Goal: Task Accomplishment & Management: Manage account settings

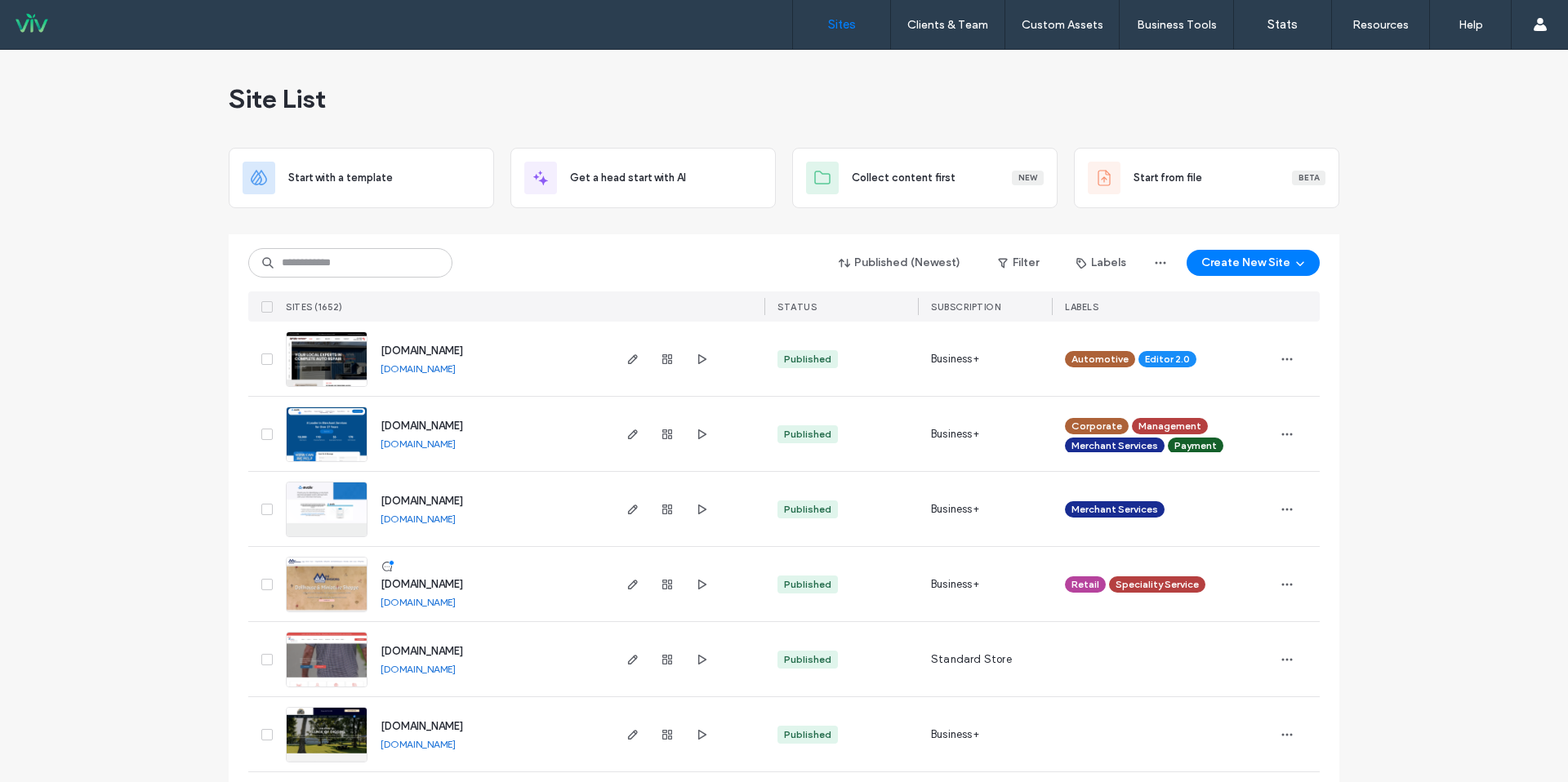
click at [316, 292] on div "SITES (1652)" at bounding box center [444, 307] width 331 height 31
click at [325, 266] on input at bounding box center [350, 263] width 204 height 30
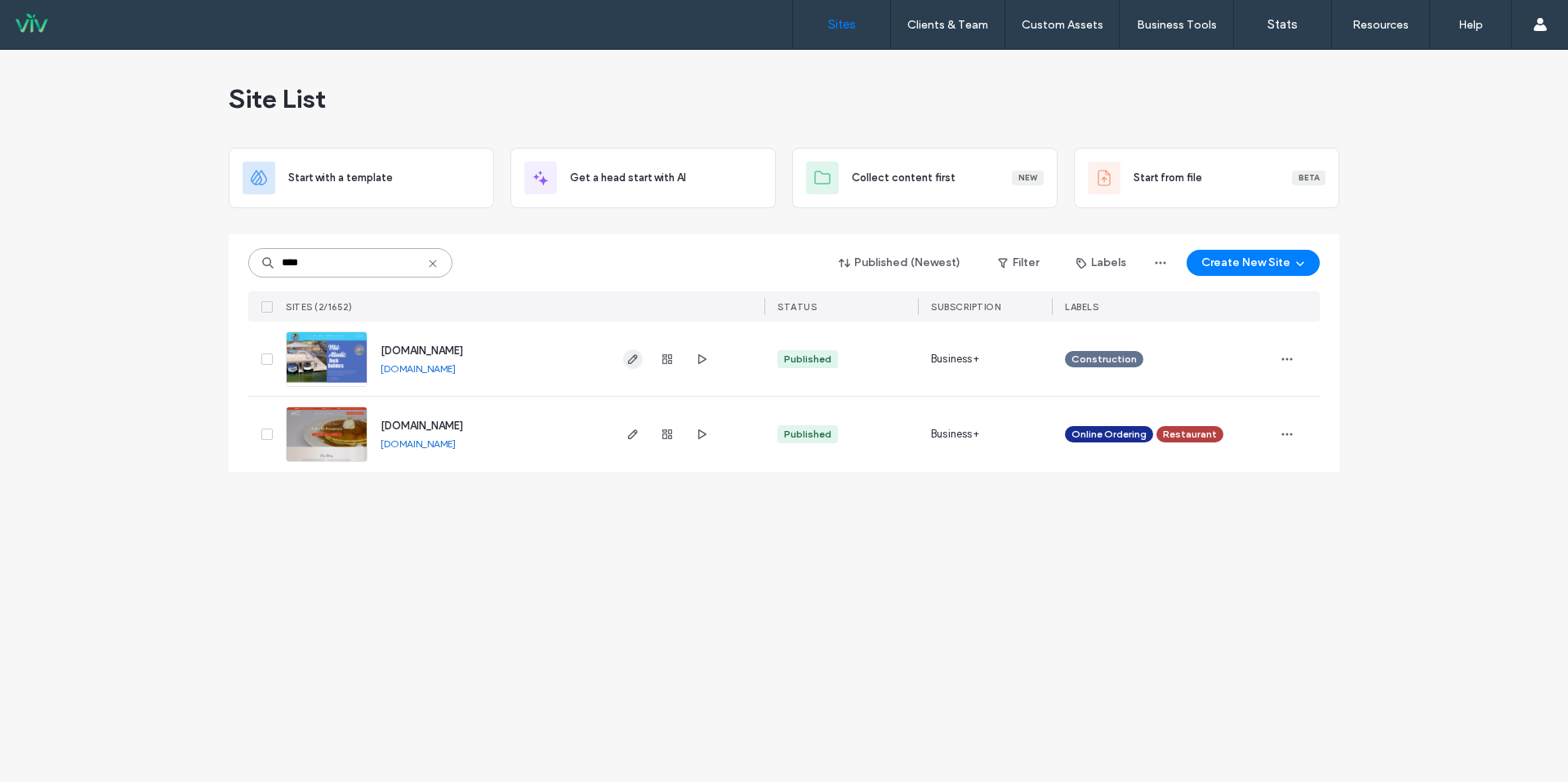
type input "****"
click at [631, 364] on icon "button" at bounding box center [633, 359] width 13 height 13
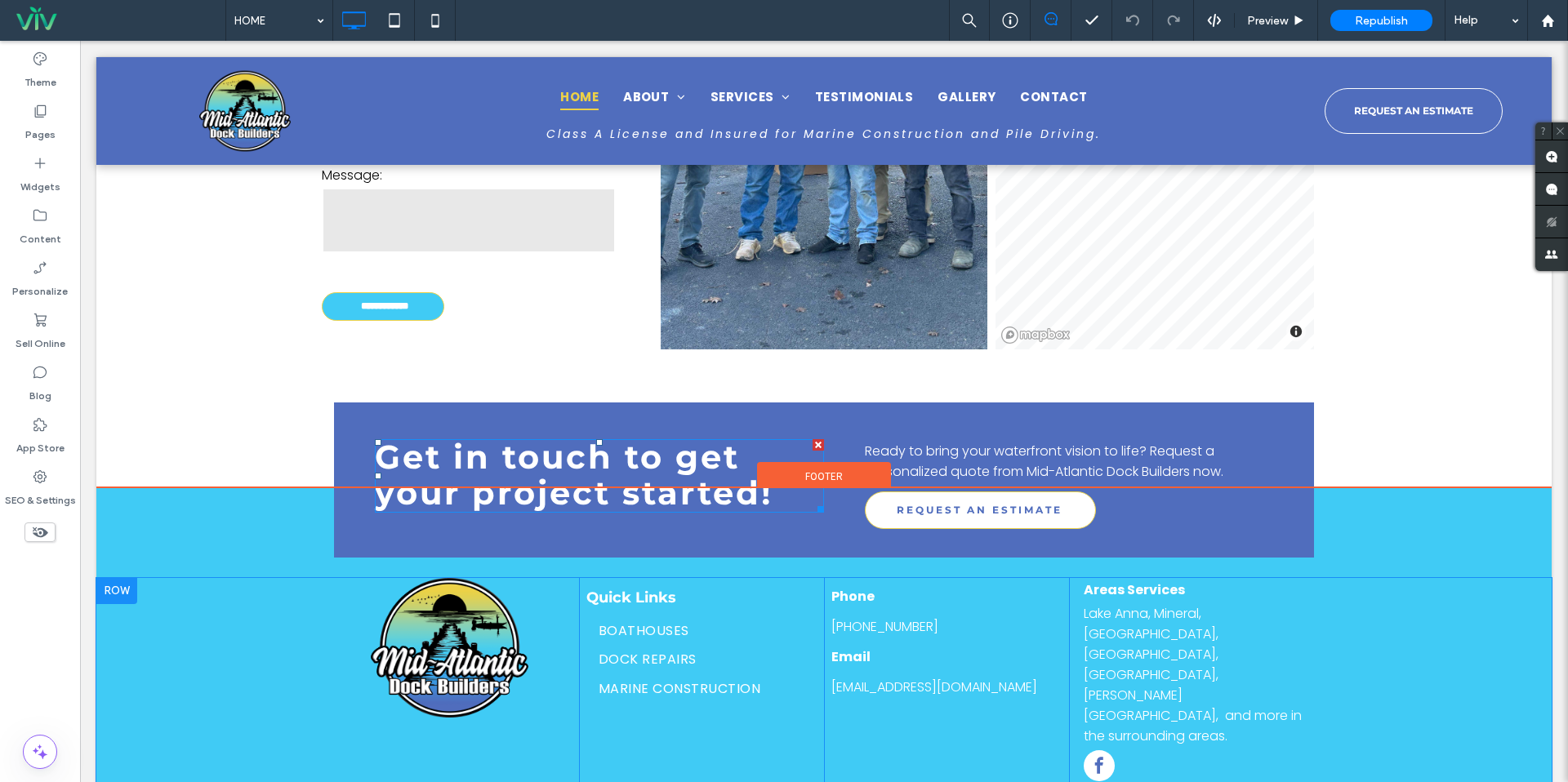
scroll to position [3801, 0]
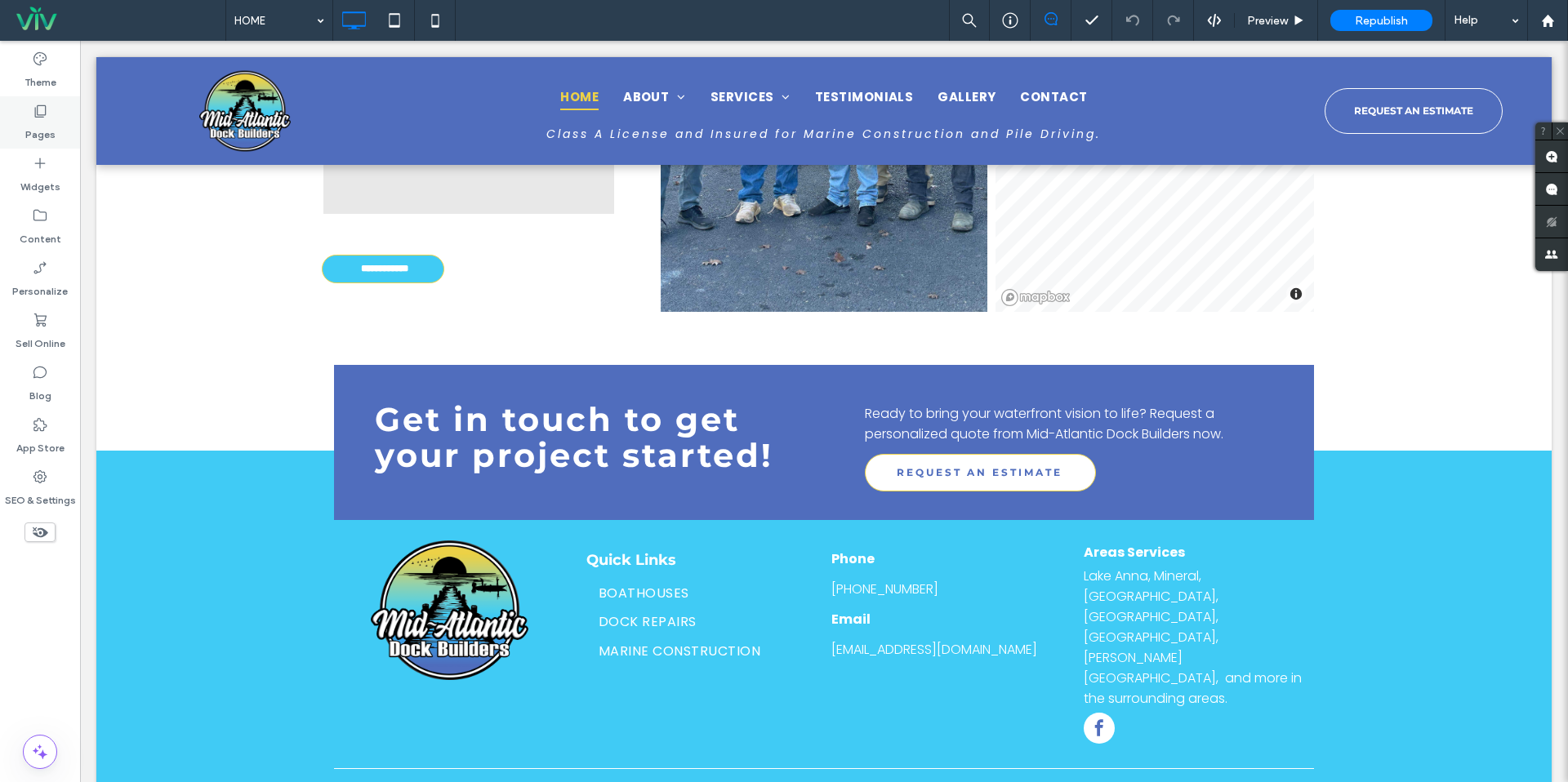
click at [29, 109] on div "Pages" at bounding box center [40, 123] width 80 height 53
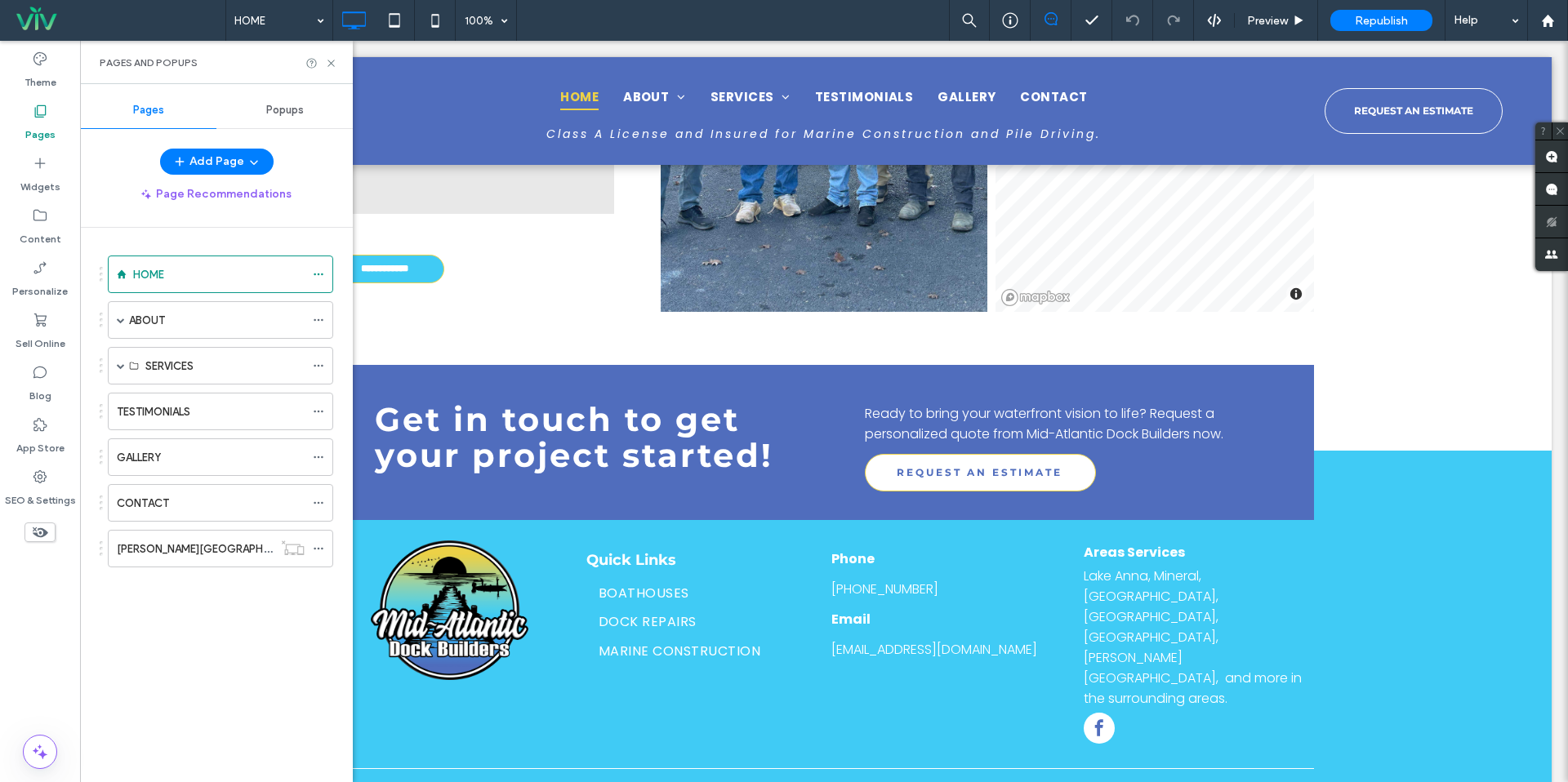
click at [192, 499] on div "CONTACT" at bounding box center [210, 504] width 187 height 17
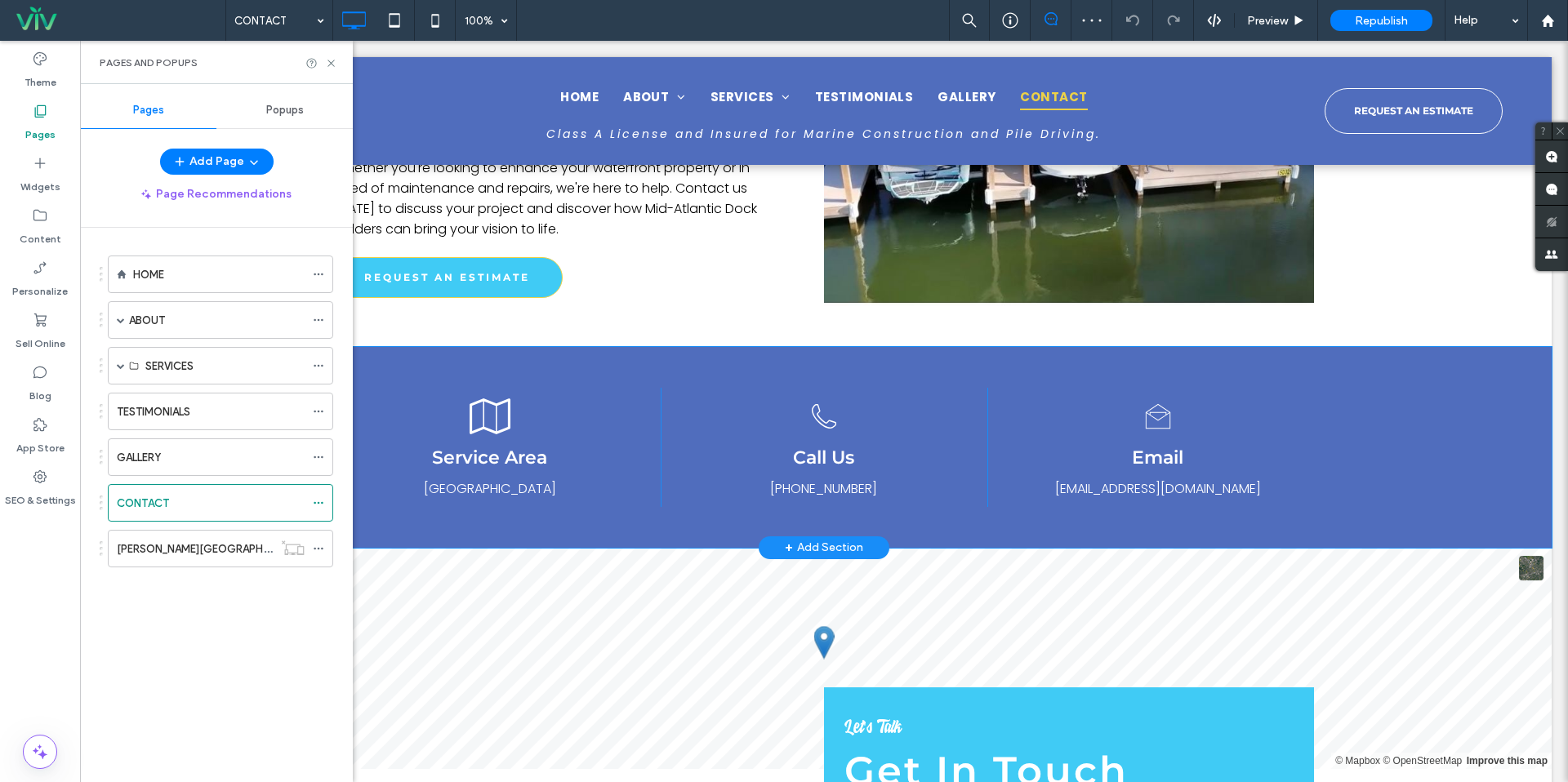
scroll to position [611, 0]
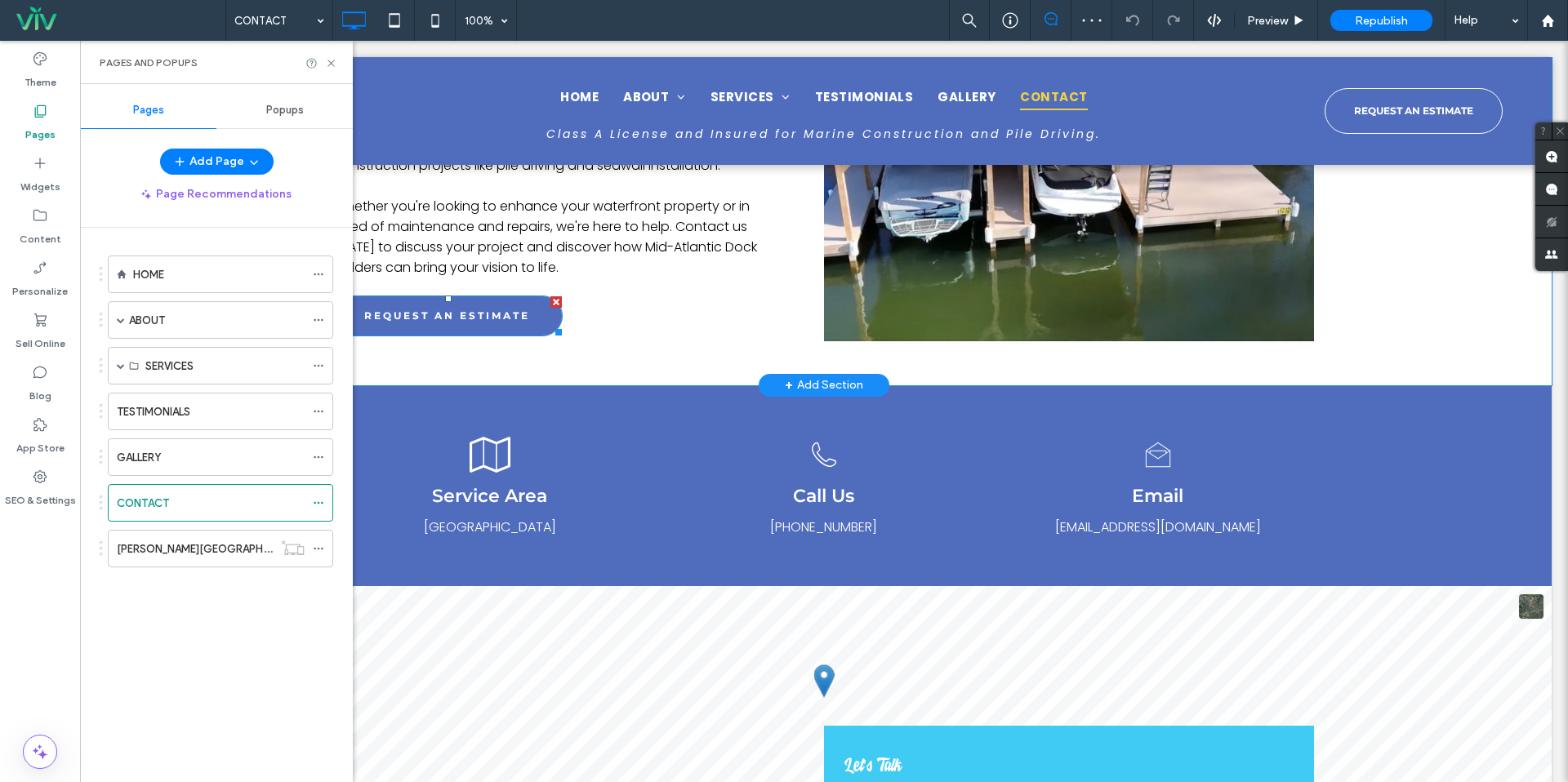
click at [460, 301] on span "REQUEST AN ESTIMATE" at bounding box center [446, 316] width 165 height 29
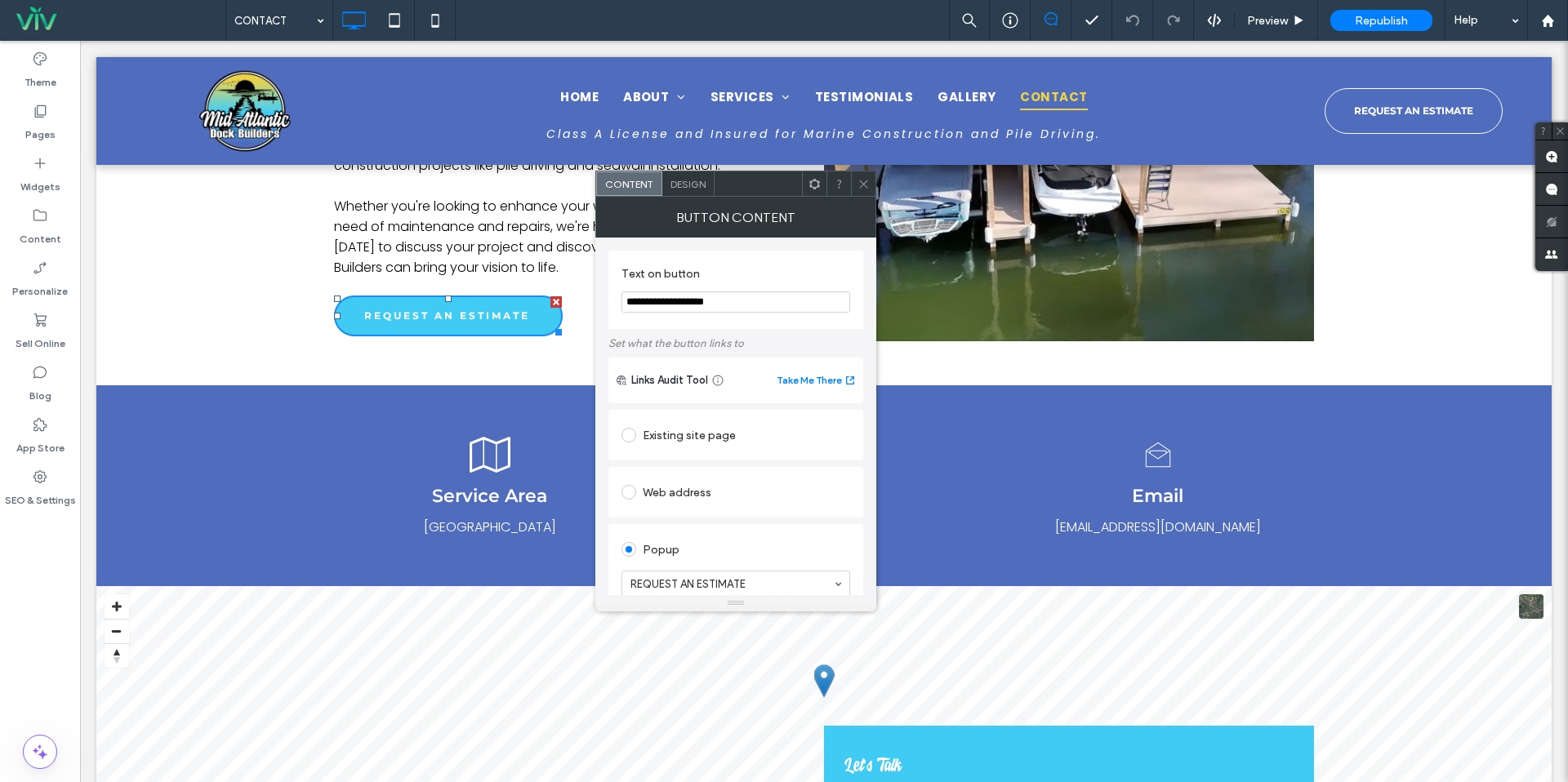
drag, startPoint x: 796, startPoint y: 130, endPoint x: 768, endPoint y: 193, distance: 68.9
click at [868, 175] on span at bounding box center [863, 183] width 12 height 25
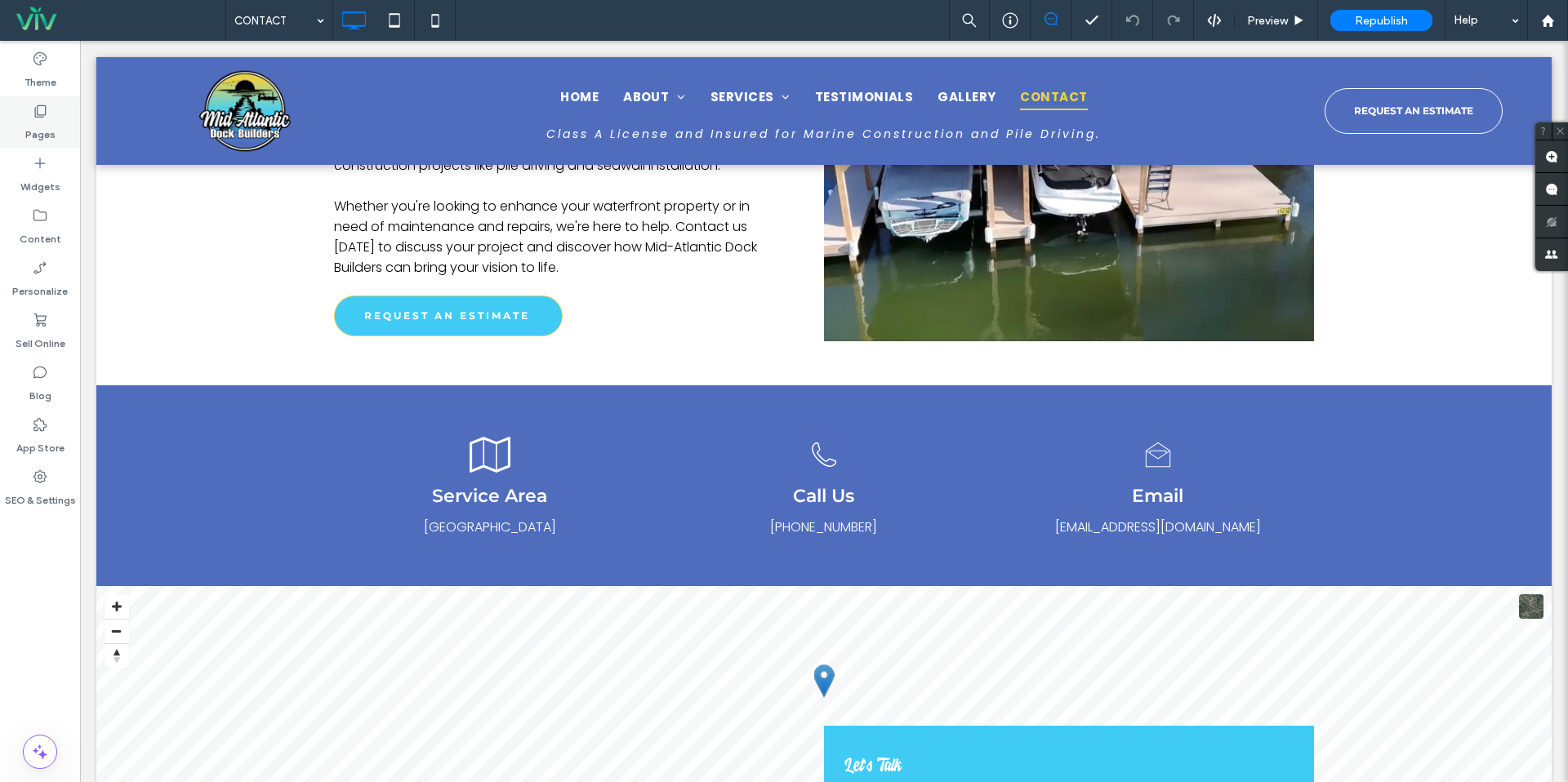
click at [40, 120] on label "Pages" at bounding box center [41, 131] width 31 height 23
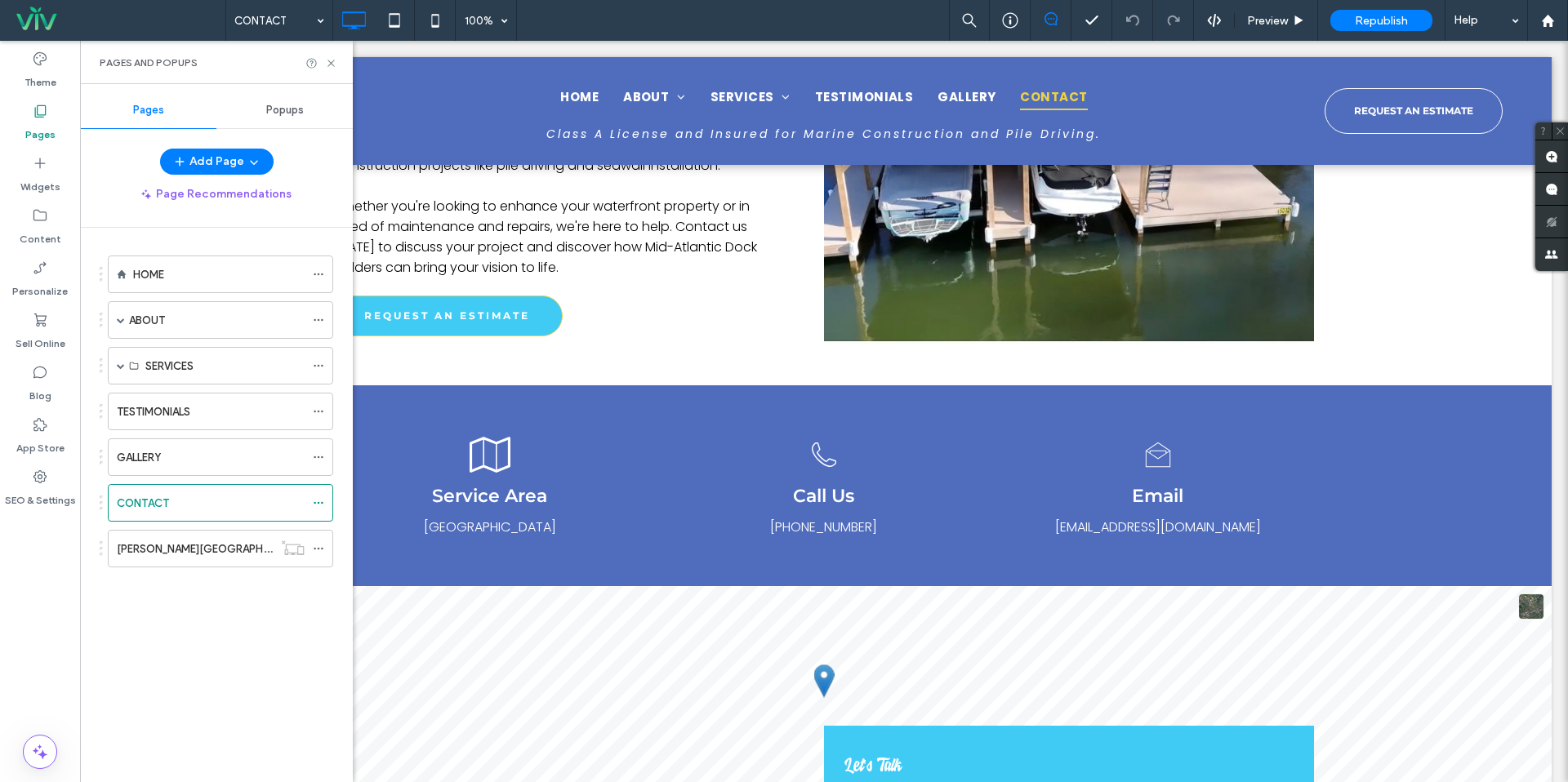
drag, startPoint x: 294, startPoint y: 117, endPoint x: 289, endPoint y: 126, distance: 10.3
click at [294, 117] on div "Popups" at bounding box center [284, 110] width 137 height 36
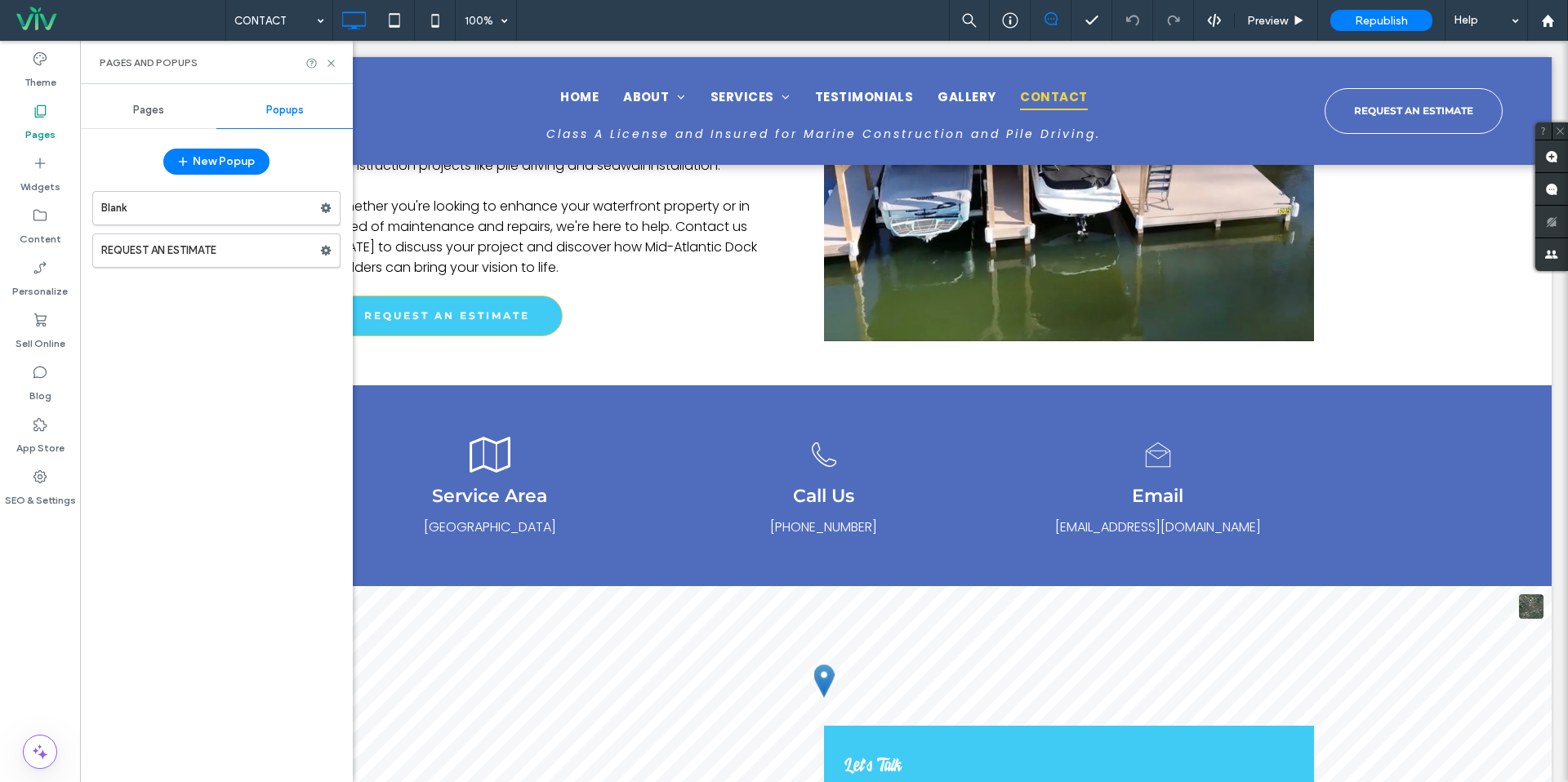
click at [204, 243] on label "REQUEST AN ESTIMATE" at bounding box center [210, 250] width 219 height 33
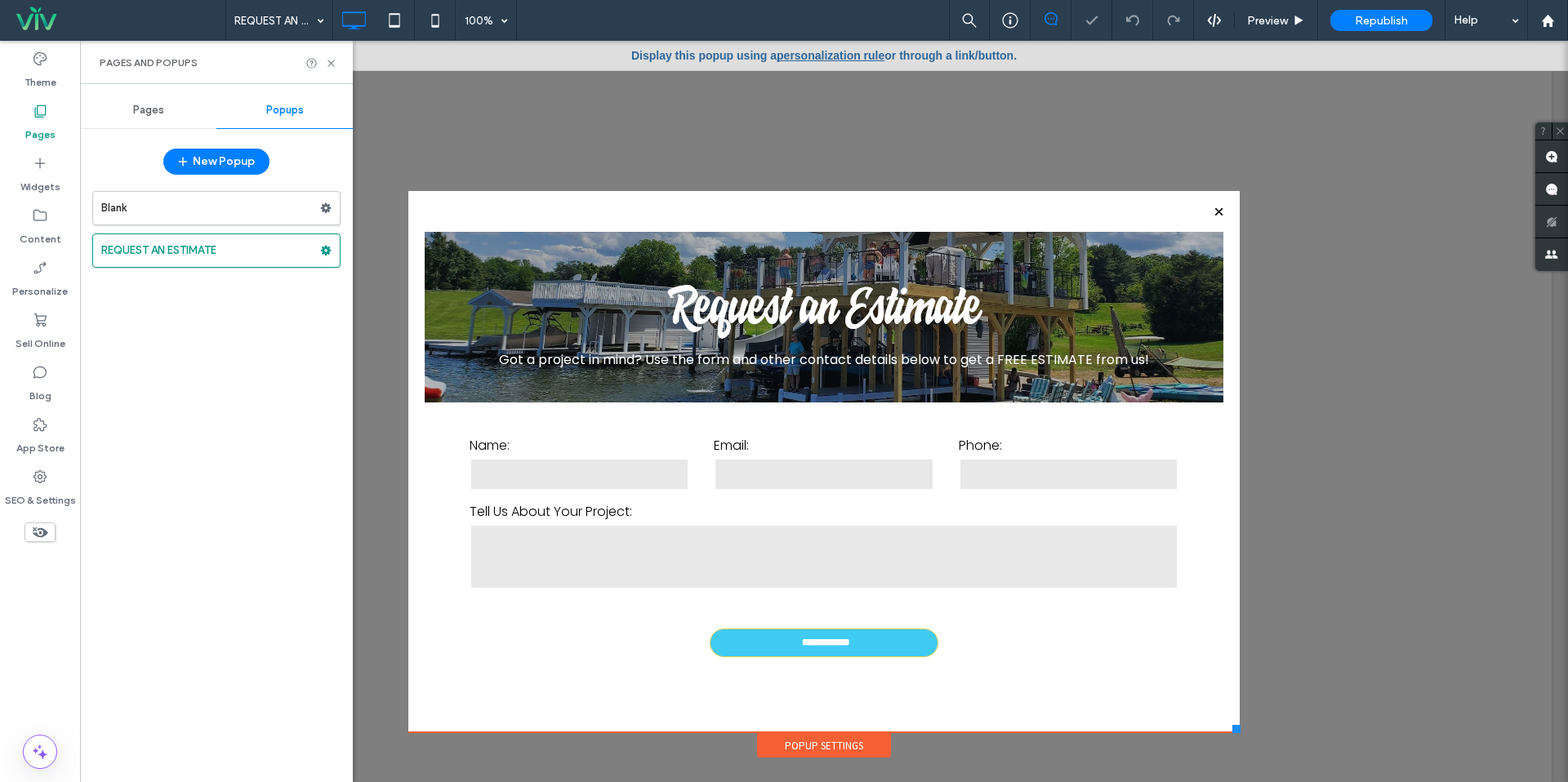
scroll to position [16, 0]
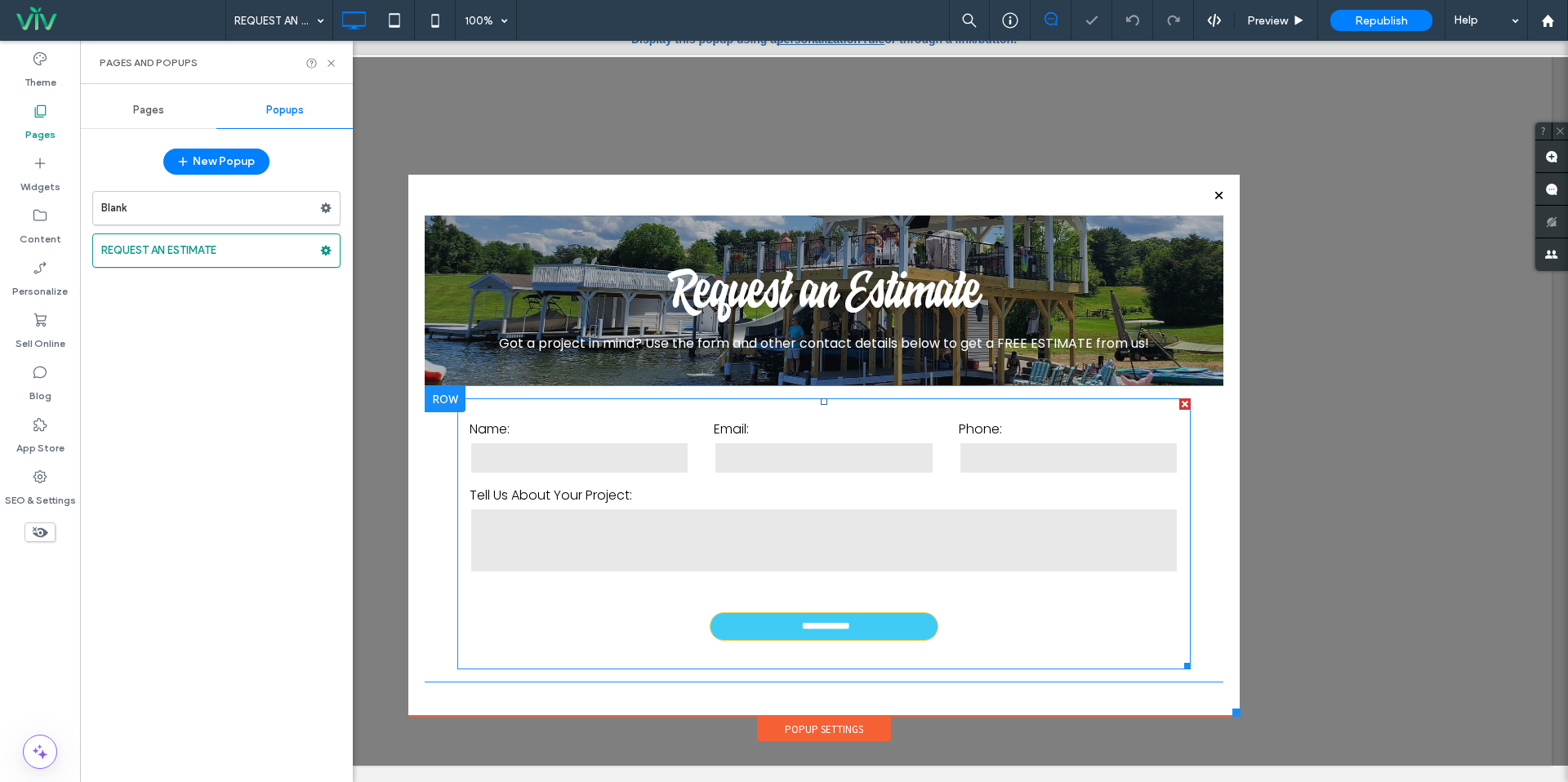
click at [606, 474] on div "Name:" at bounding box center [579, 448] width 244 height 58
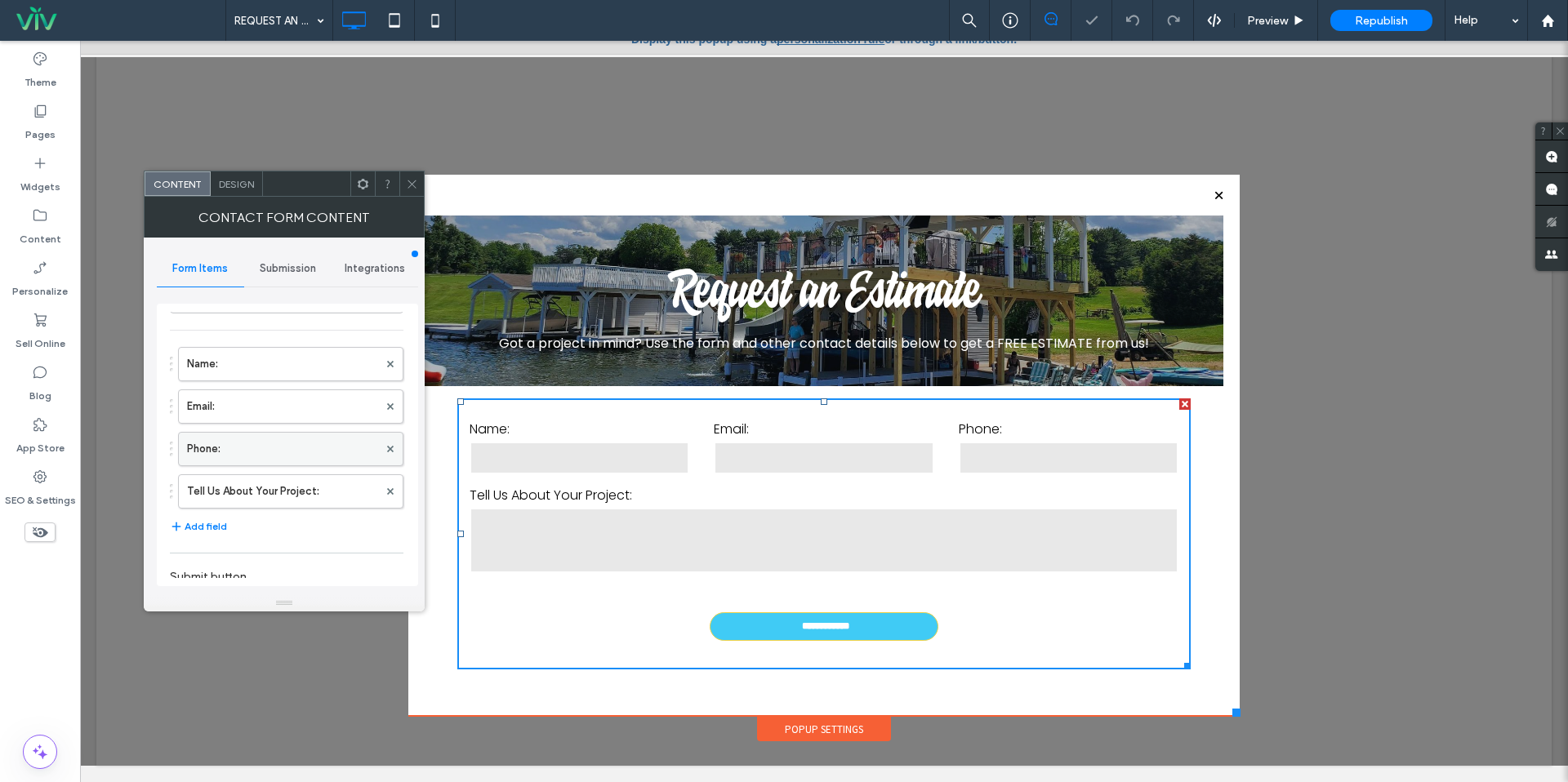
scroll to position [55, 0]
click at [208, 502] on button "Add field" at bounding box center [198, 506] width 57 height 20
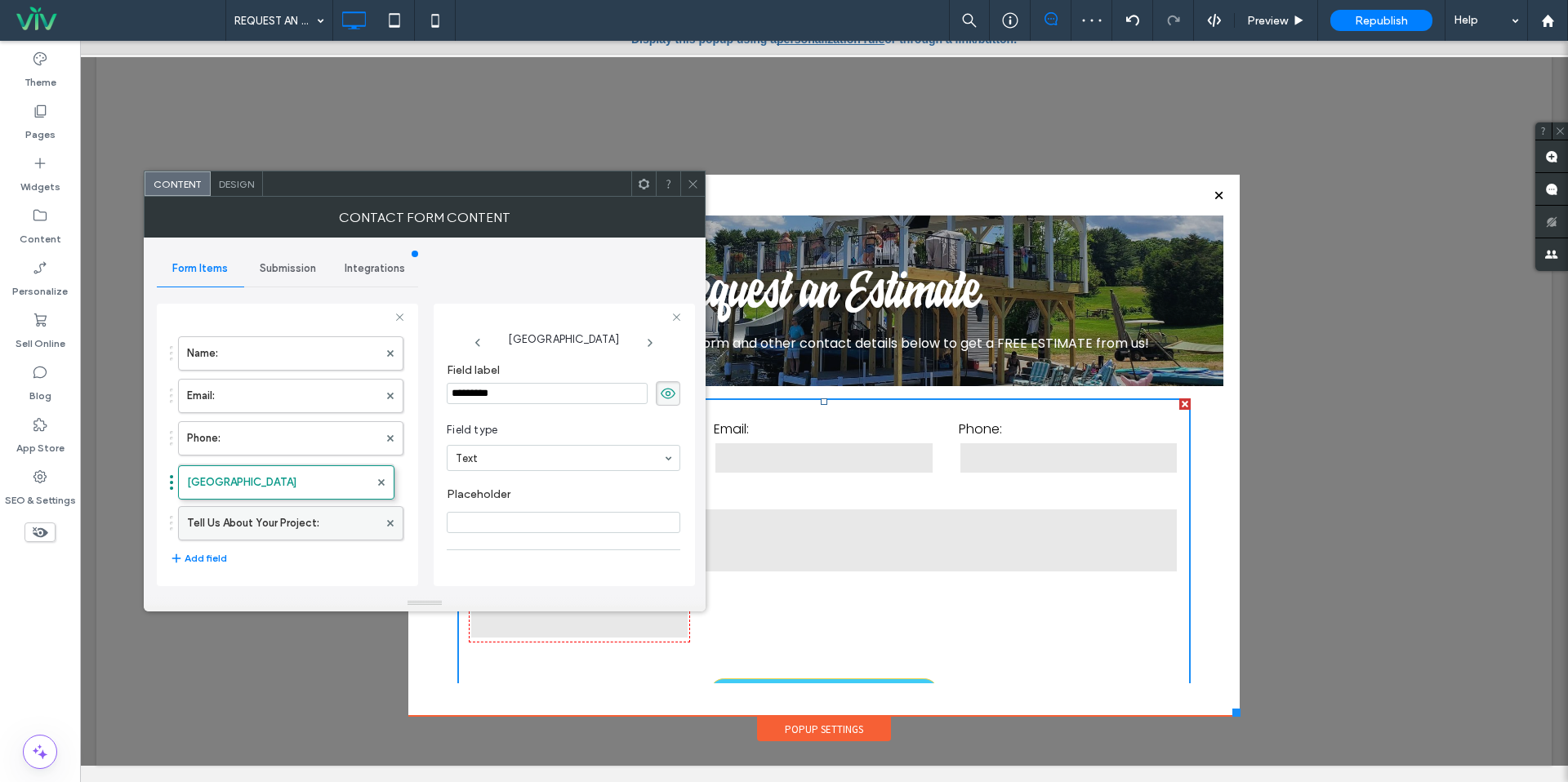
drag, startPoint x: 261, startPoint y: 516, endPoint x: 276, endPoint y: 466, distance: 52.2
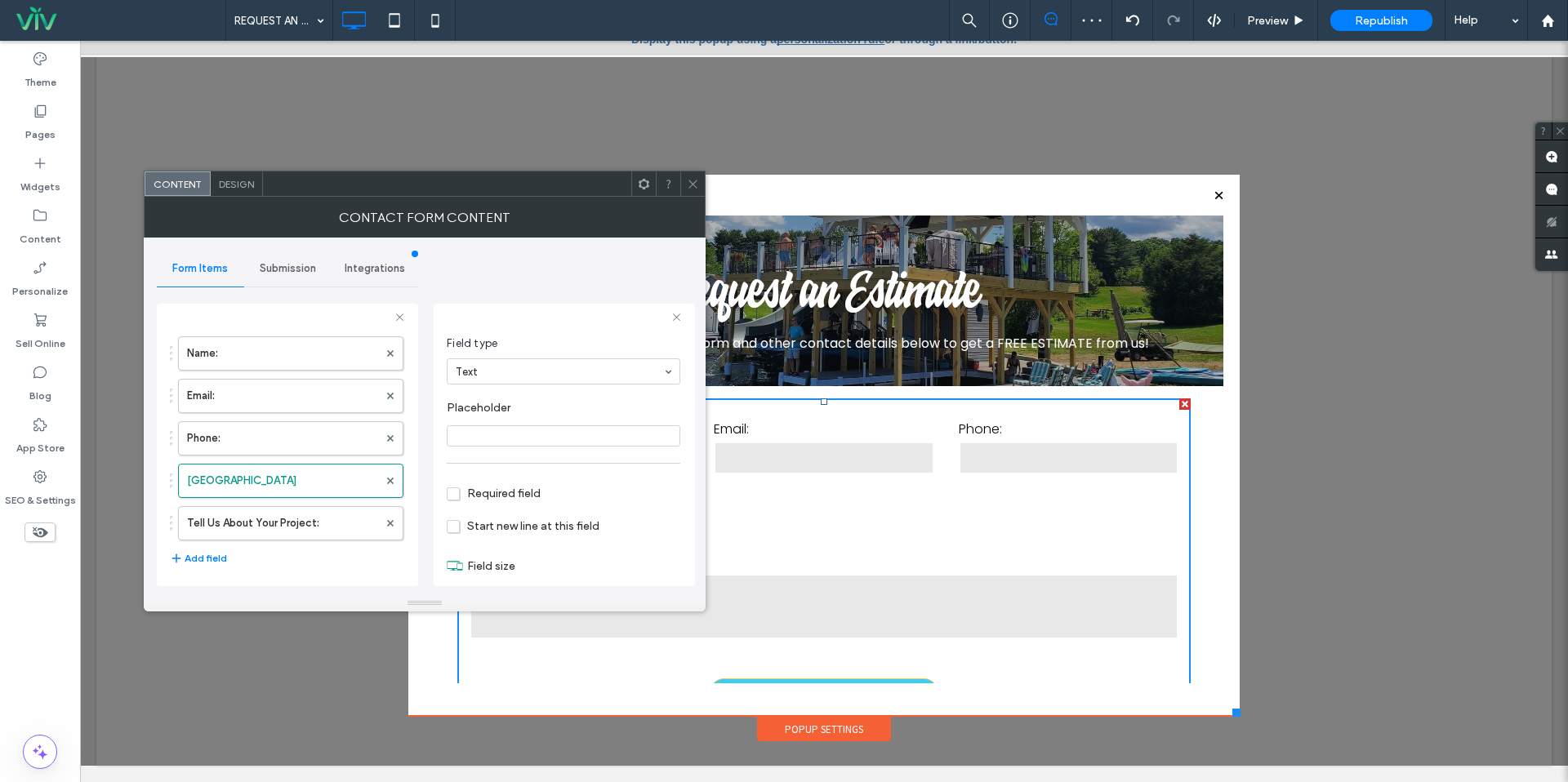
scroll to position [115, 0]
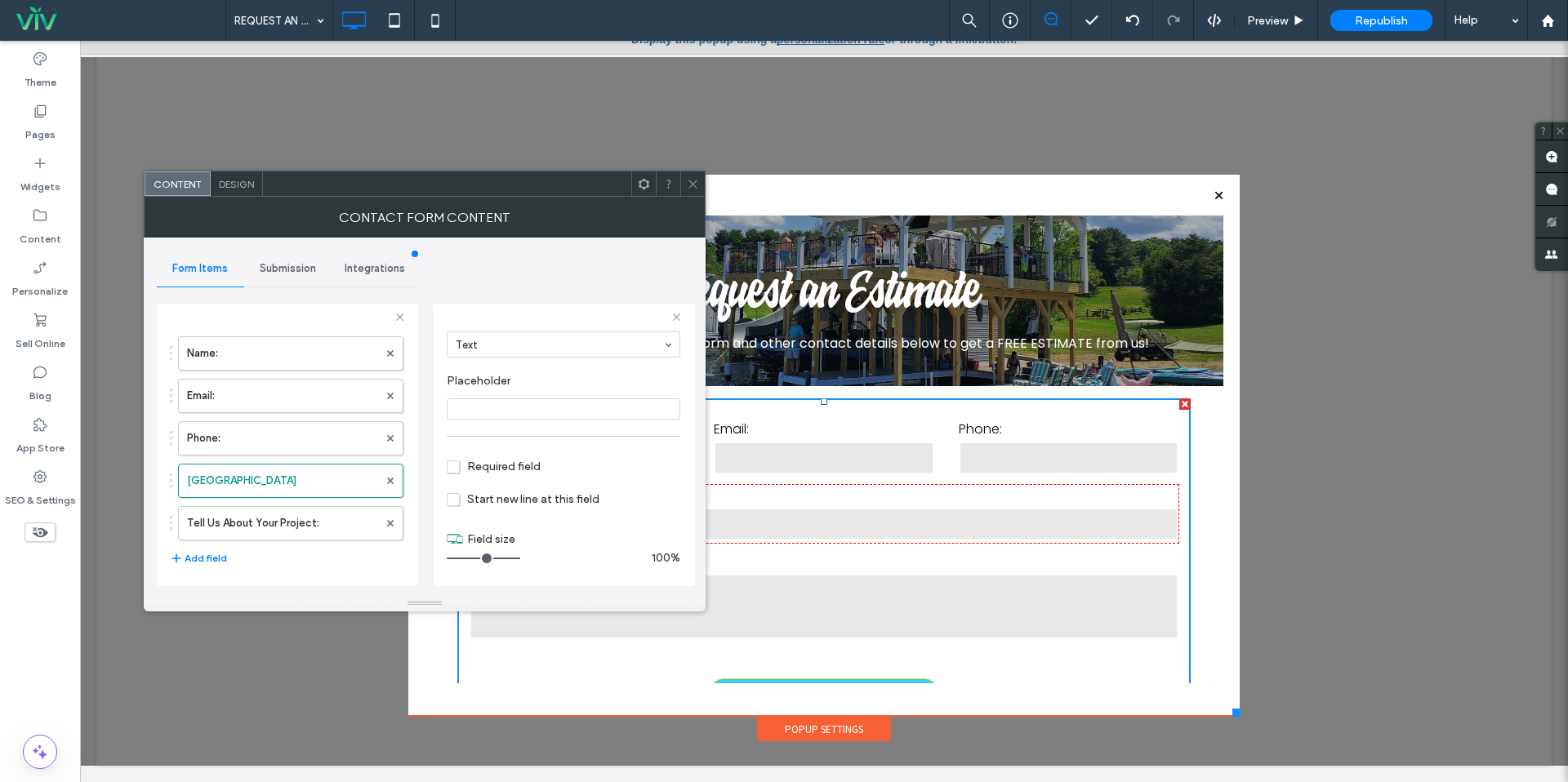
drag, startPoint x: 467, startPoint y: 557, endPoint x: 601, endPoint y: 546, distance: 134.5
type input "**"
click at [520, 558] on input "range" at bounding box center [483, 559] width 74 height 2
click at [544, 384] on input "*********" at bounding box center [547, 384] width 201 height 21
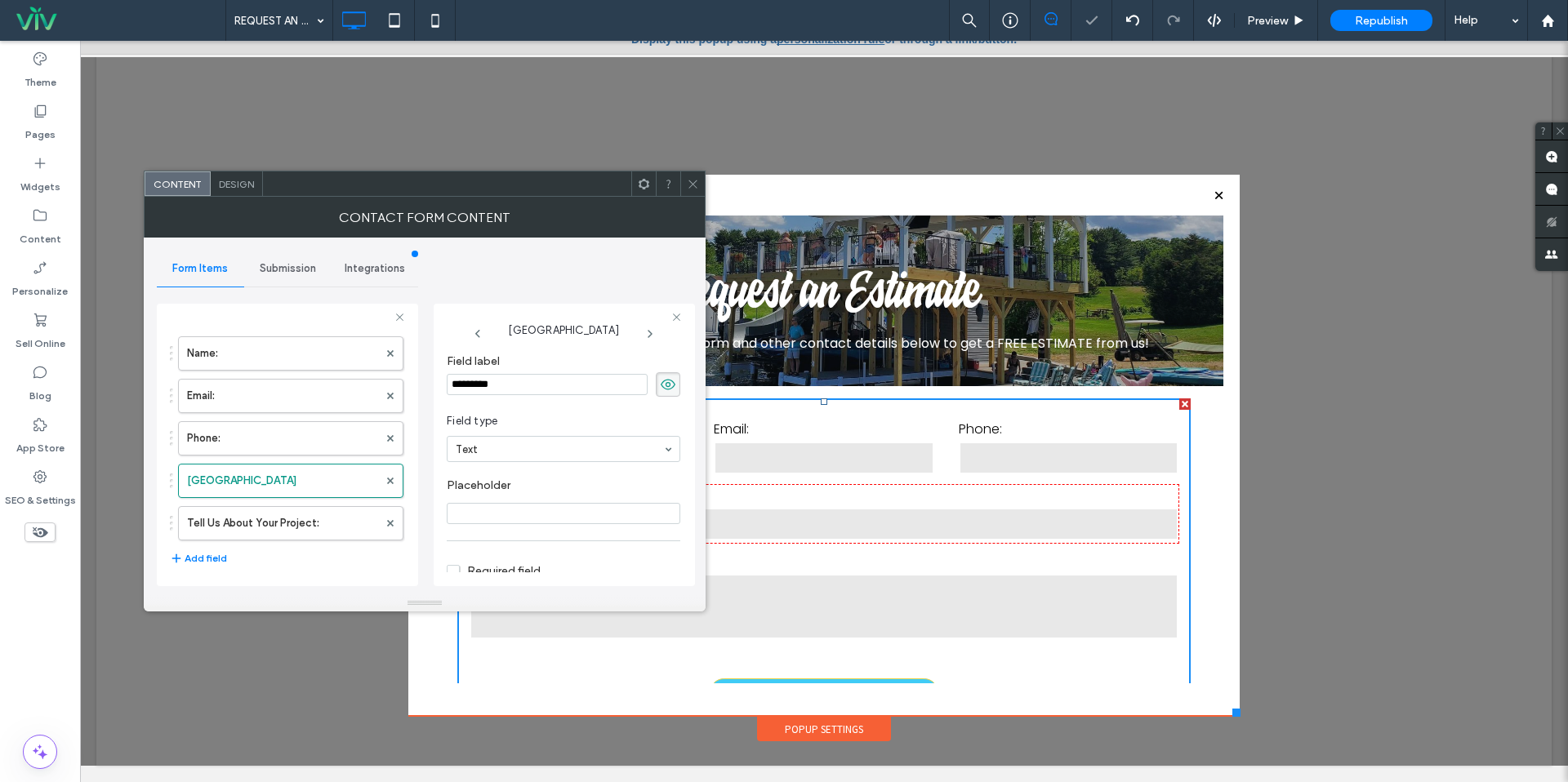
click at [544, 384] on input "*********" at bounding box center [547, 384] width 201 height 21
click at [543, 384] on input "*********" at bounding box center [547, 384] width 201 height 21
type input "********"
click at [531, 427] on span "Field type" at bounding box center [561, 421] width 227 height 16
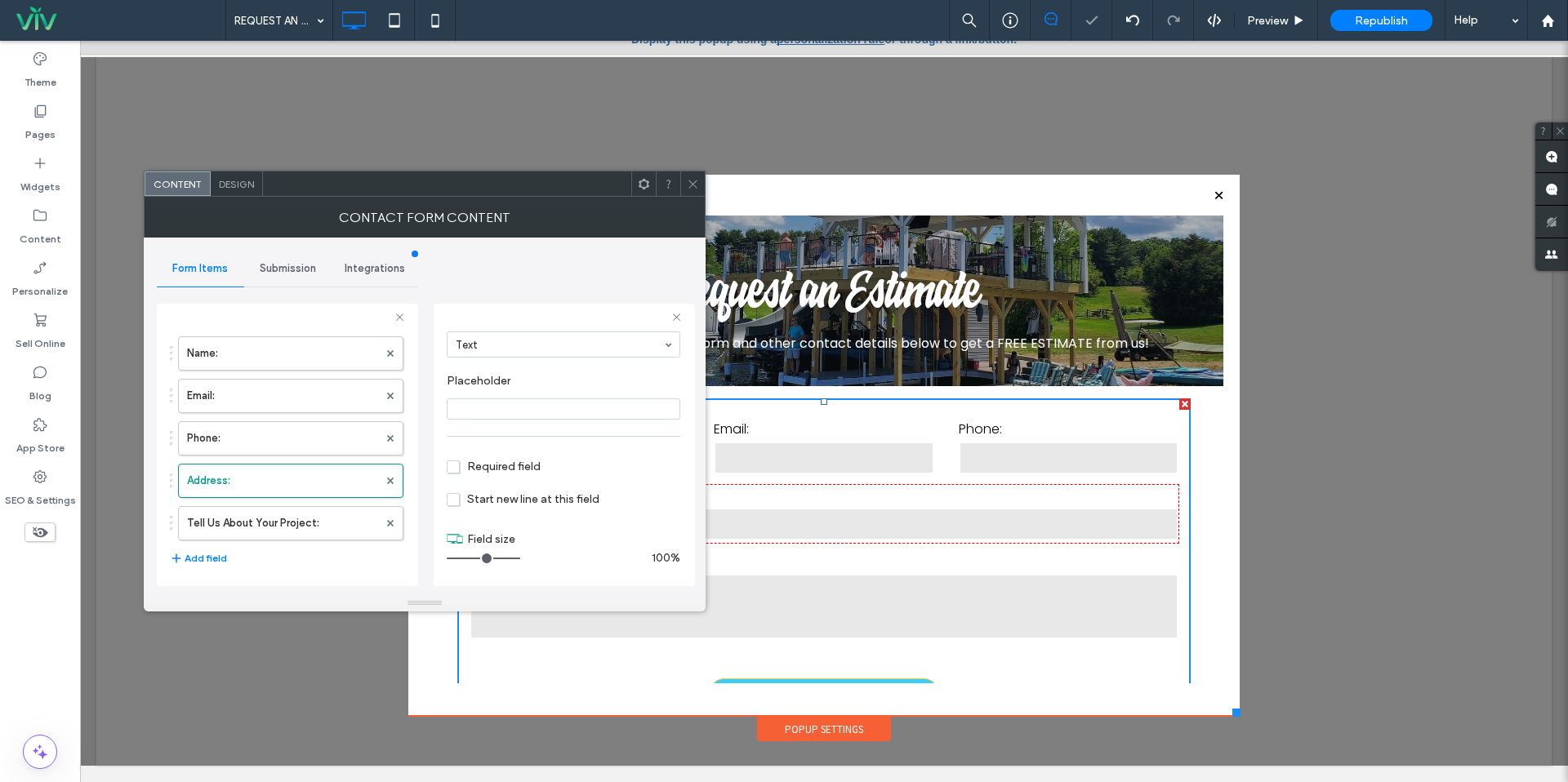
click at [479, 461] on span "Required field" at bounding box center [494, 466] width 94 height 14
drag, startPoint x: 693, startPoint y: 176, endPoint x: 702, endPoint y: 212, distance: 37.1
click at [693, 176] on span at bounding box center [693, 183] width 12 height 25
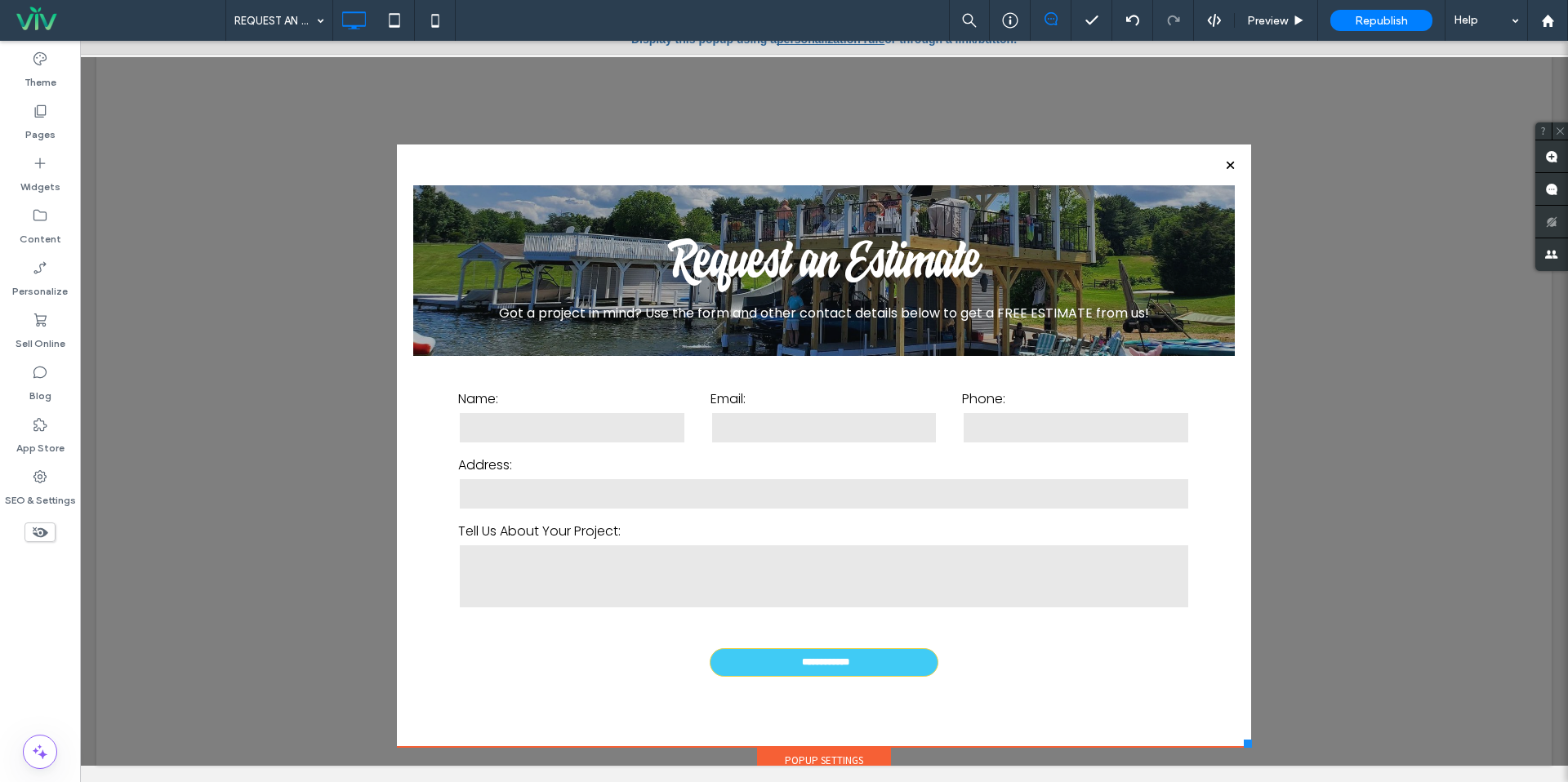
drag, startPoint x: 1238, startPoint y: 717, endPoint x: 1251, endPoint y: 744, distance: 30.0
click at [1251, 744] on div at bounding box center [1248, 744] width 8 height 8
click at [1361, 10] on div "Republish" at bounding box center [1381, 20] width 102 height 21
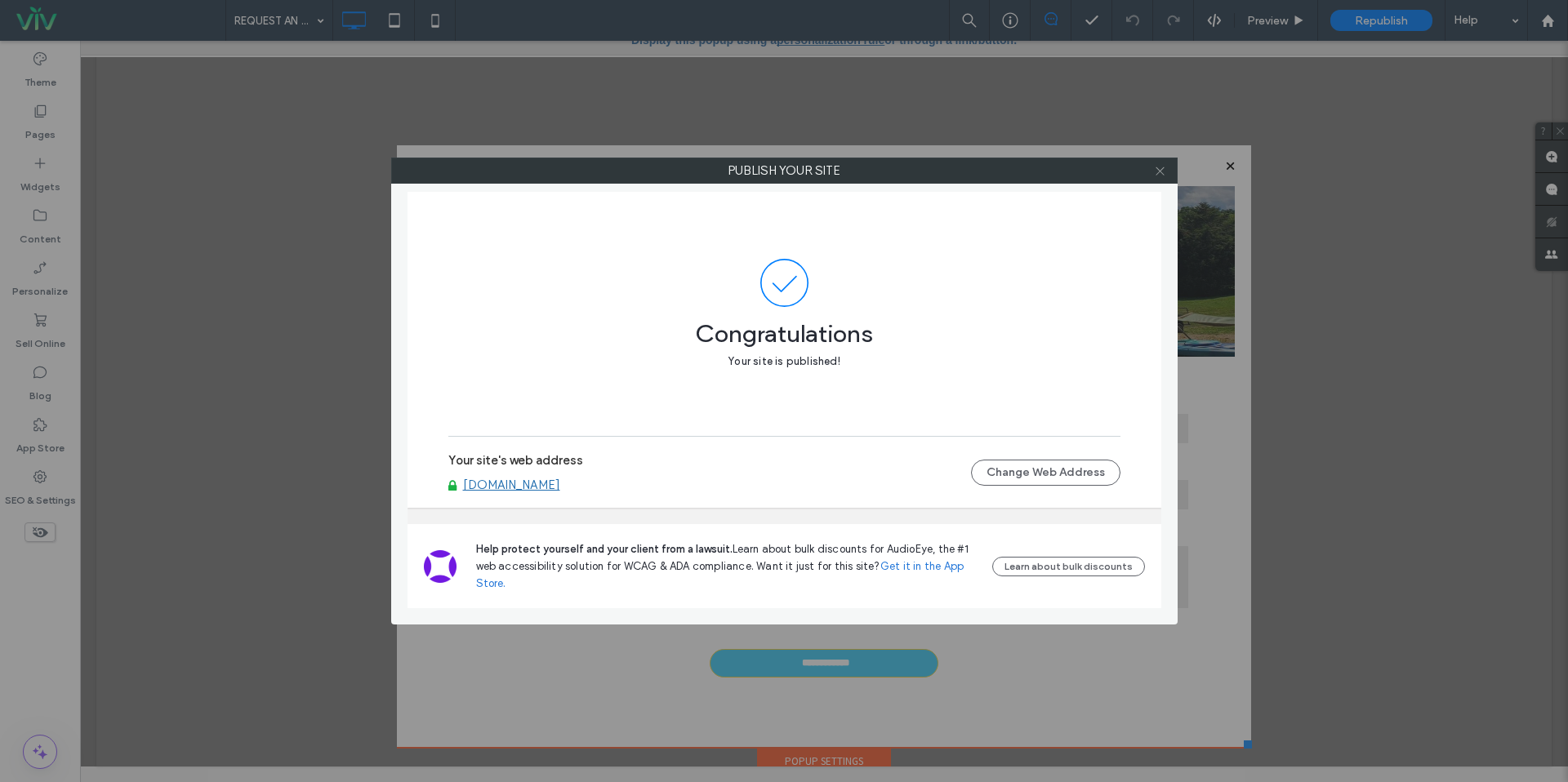
click at [1154, 163] on span at bounding box center [1160, 170] width 12 height 25
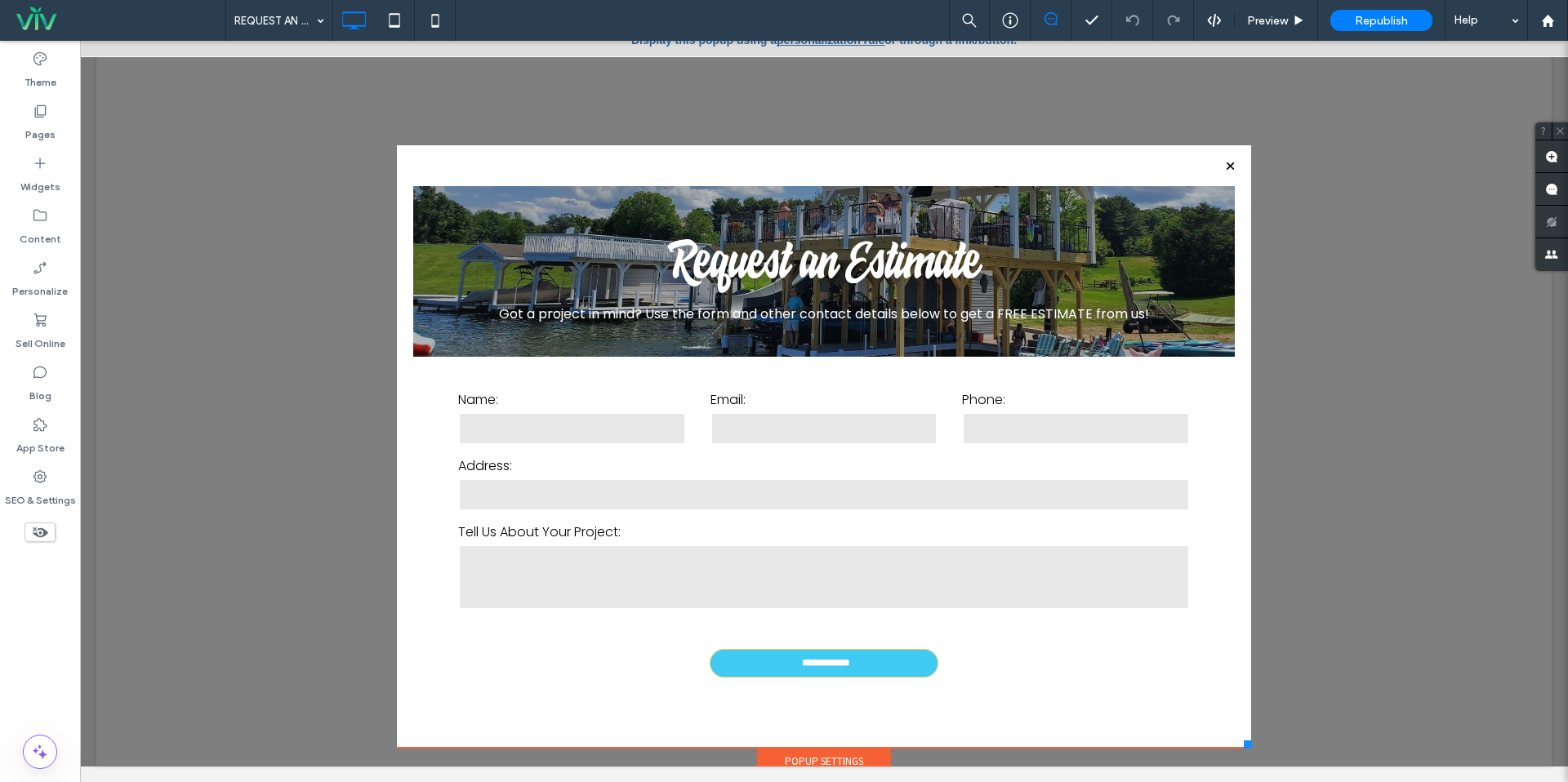
drag, startPoint x: 1239, startPoint y: 204, endPoint x: 1118, endPoint y: 165, distance: 127.1
click at [1159, 164] on div "**********" at bounding box center [823, 447] width 854 height 604
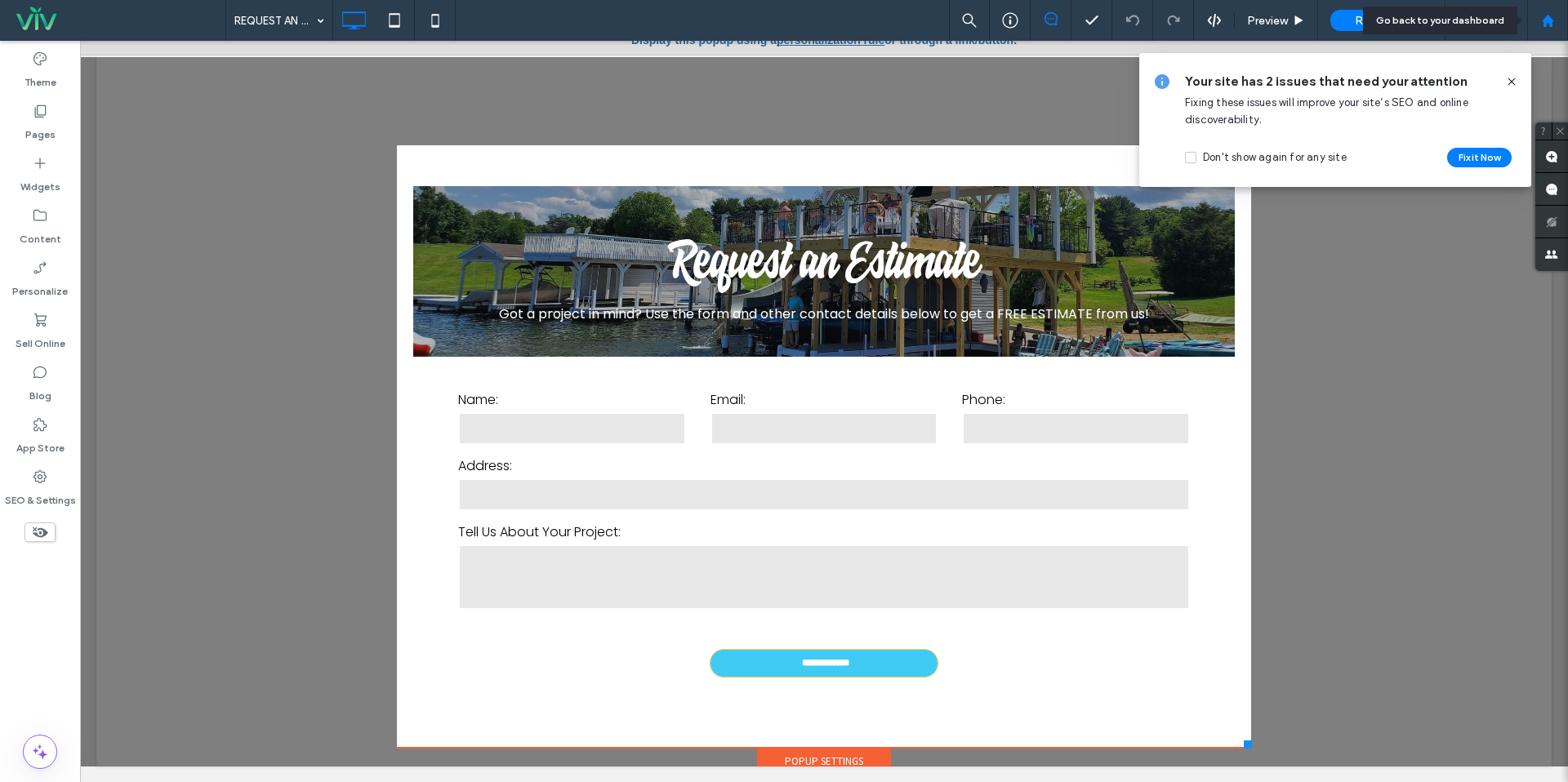
click at [1557, 12] on div at bounding box center [1548, 20] width 41 height 41
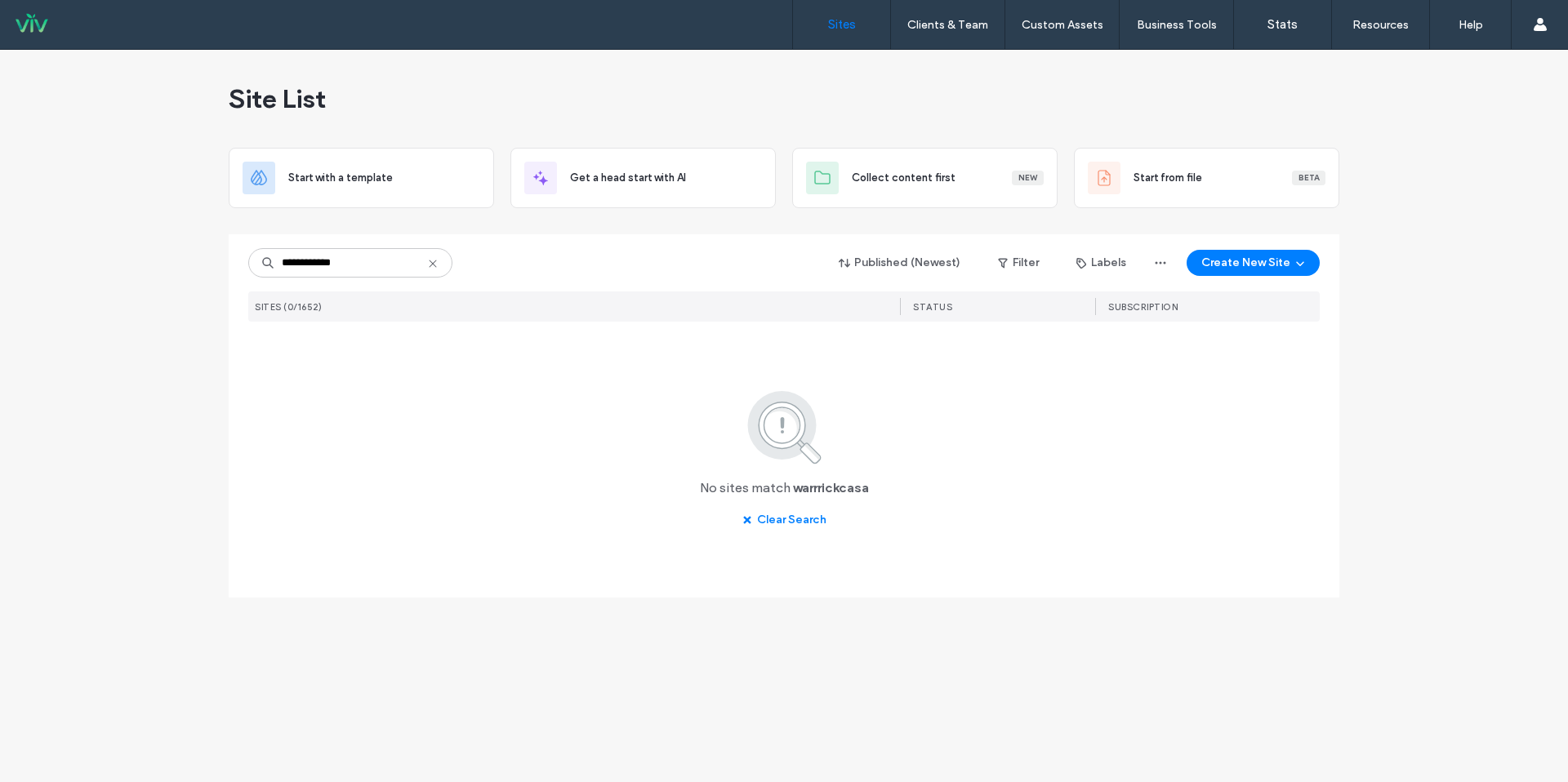
type input "**********"
click at [435, 265] on icon at bounding box center [432, 263] width 13 height 13
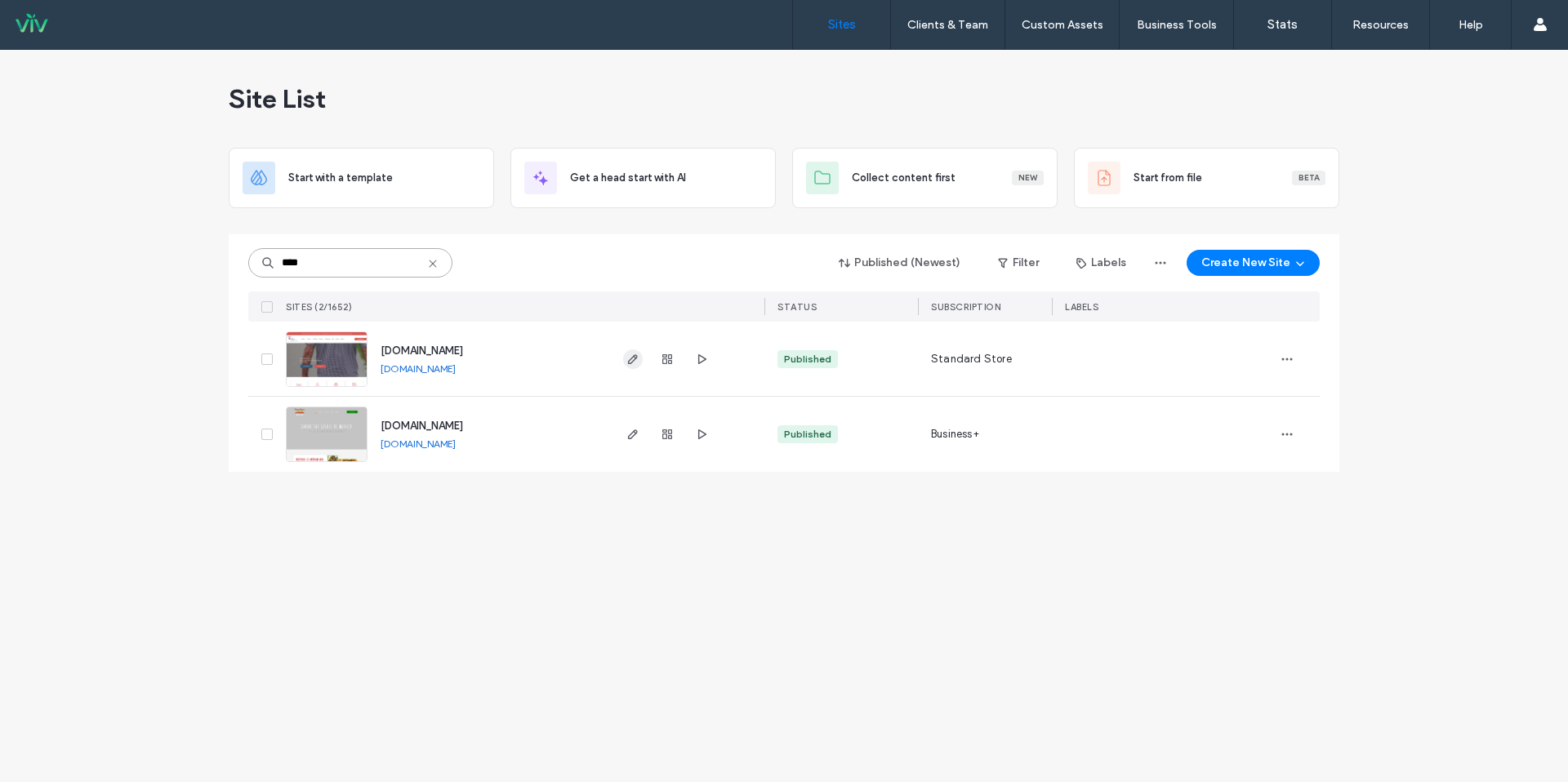
type input "****"
click at [633, 354] on icon "button" at bounding box center [633, 359] width 13 height 13
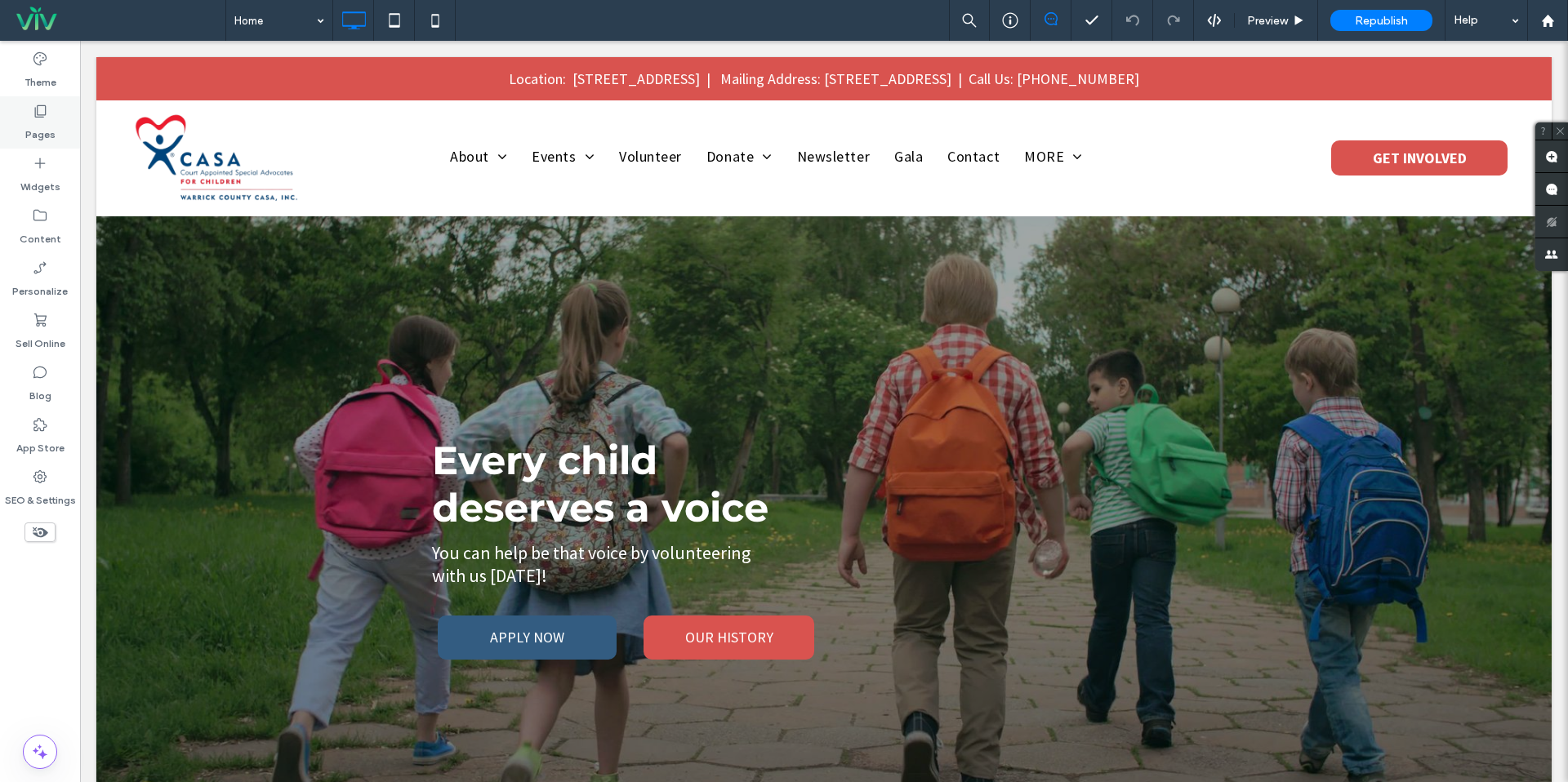
click at [25, 117] on div "Pages" at bounding box center [40, 123] width 80 height 53
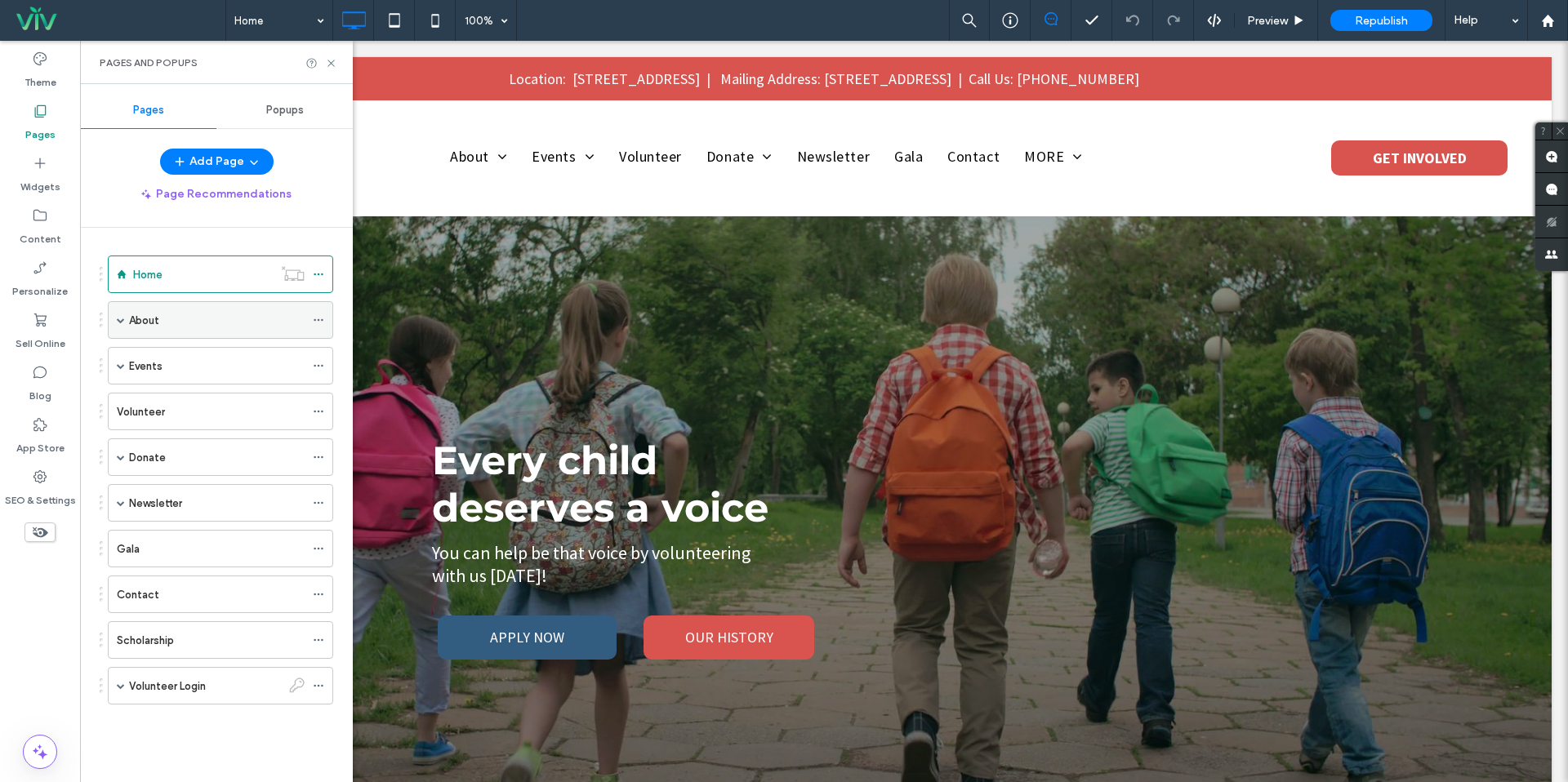
click at [123, 319] on span at bounding box center [121, 321] width 8 height 8
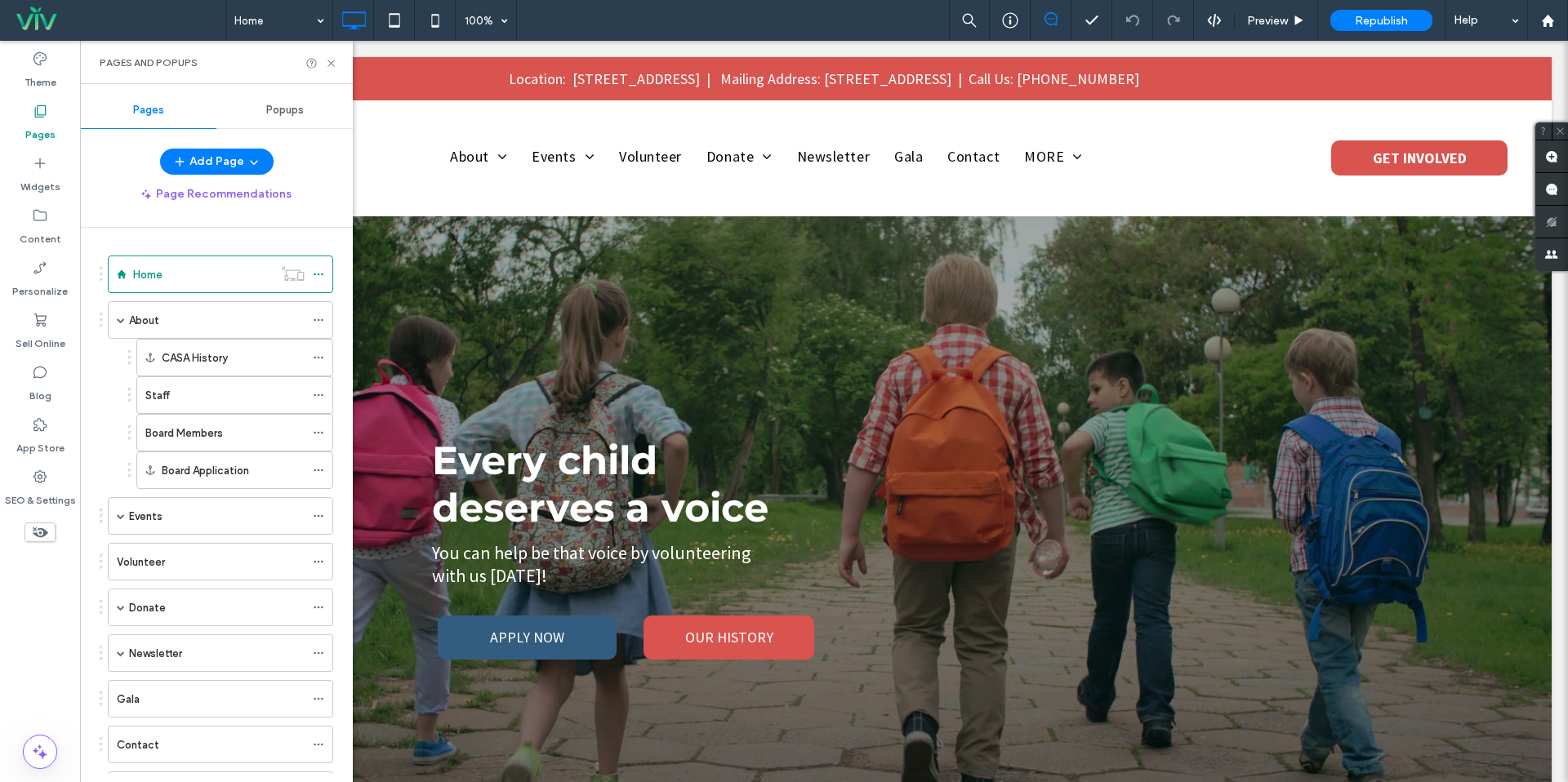
click at [186, 420] on div "Board Members" at bounding box center [225, 433] width 159 height 36
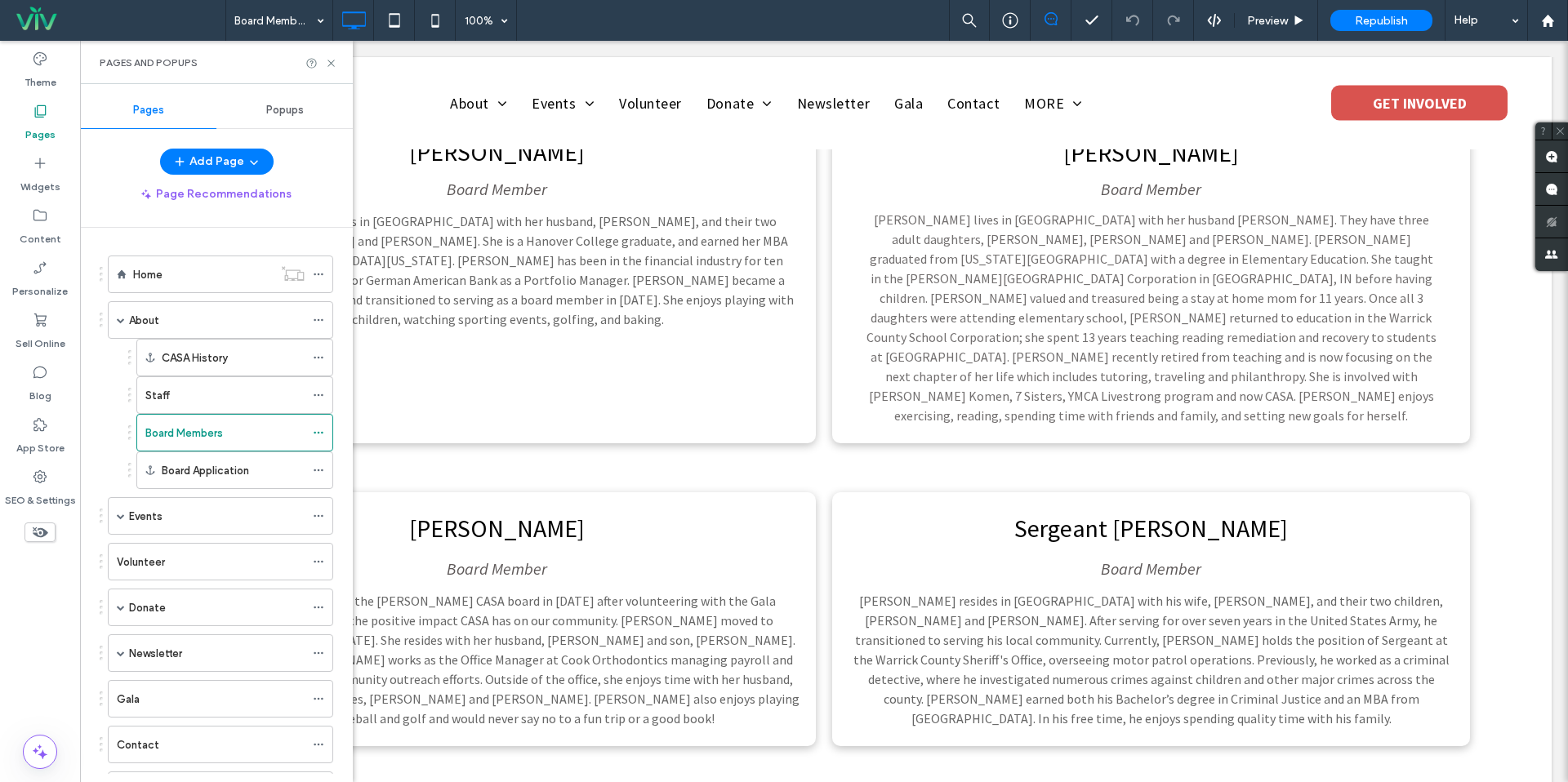
scroll to position [1717, 0]
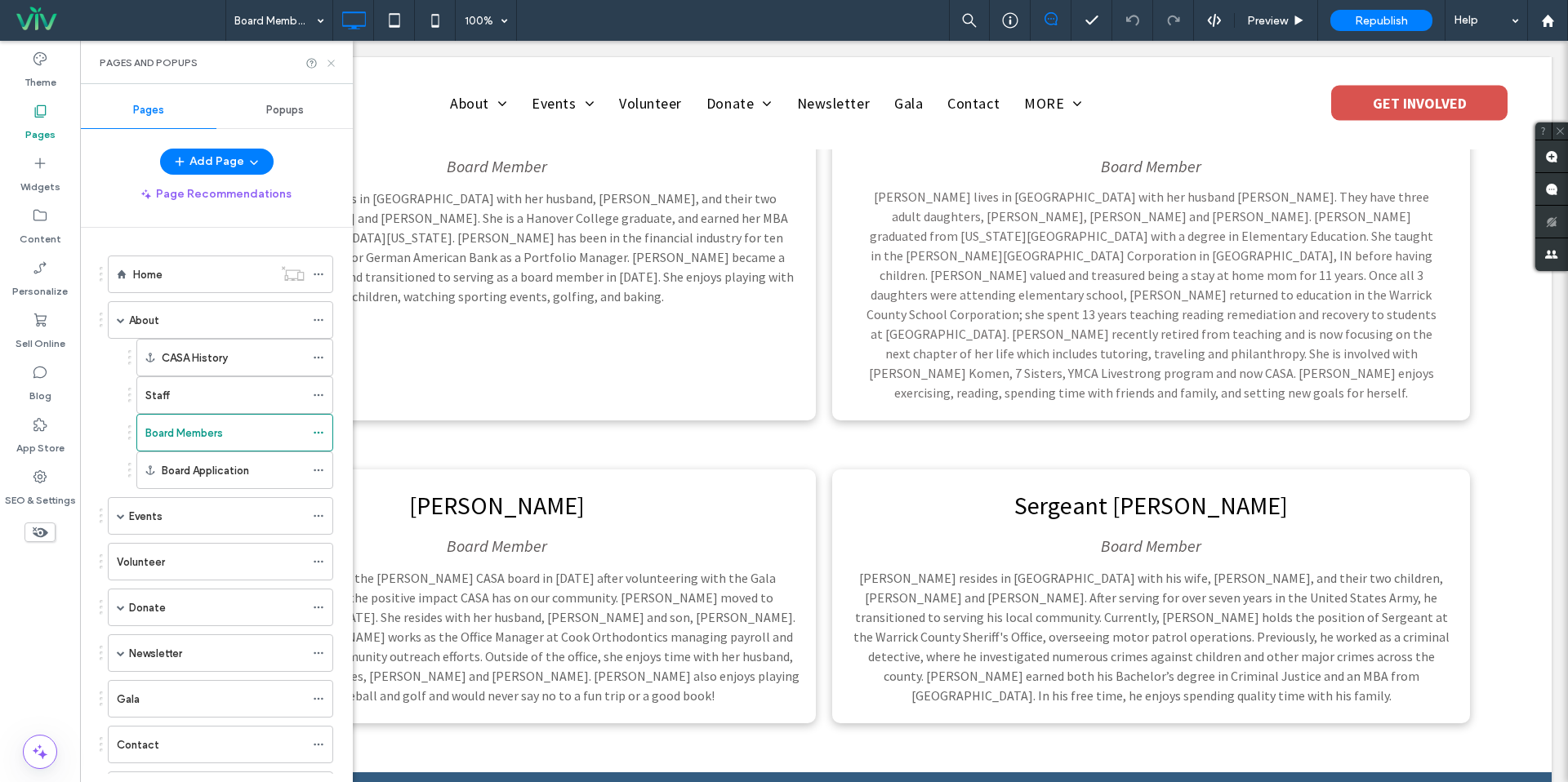
click at [330, 62] on icon at bounding box center [331, 63] width 12 height 12
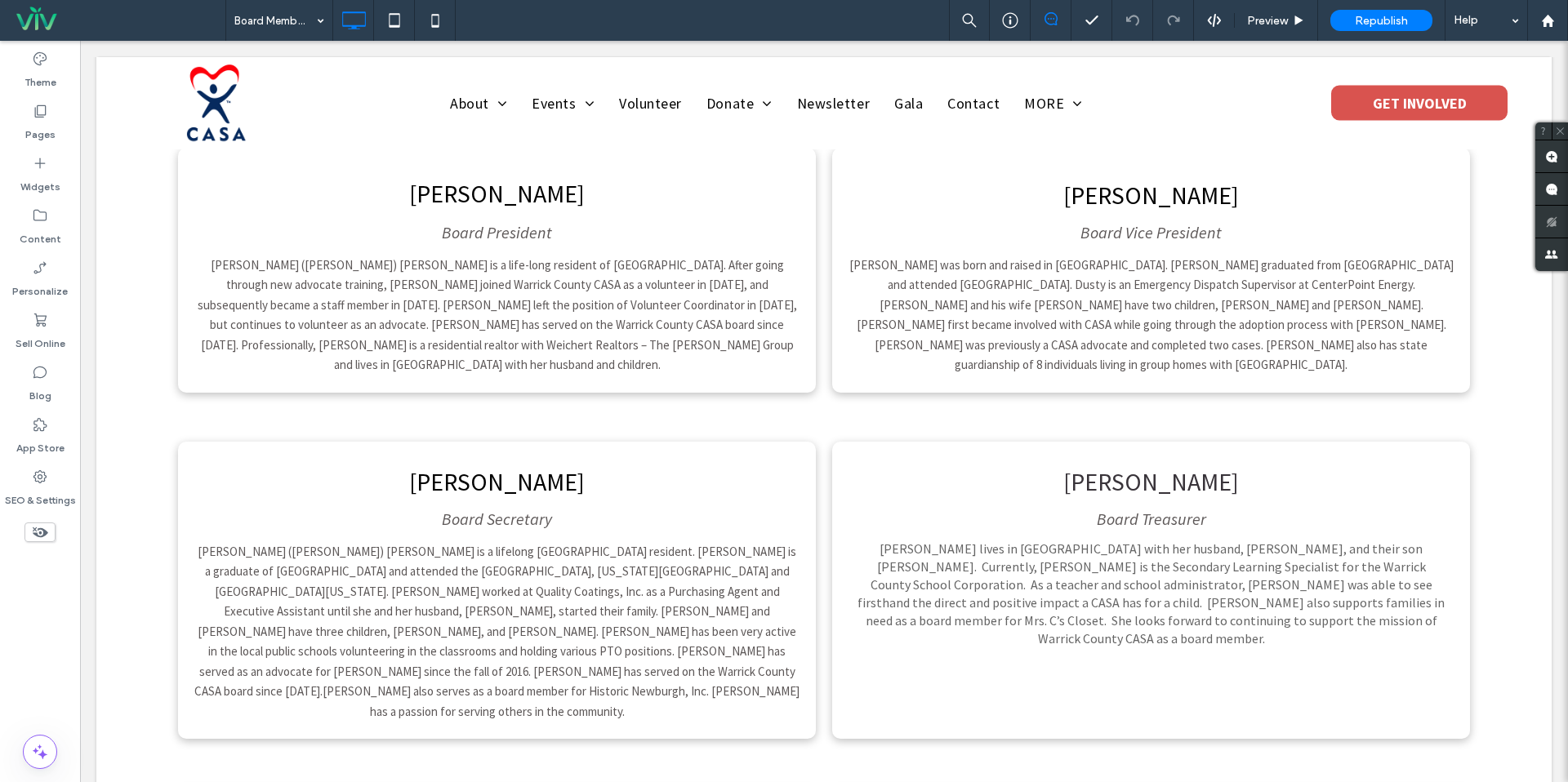
scroll to position [684, 0]
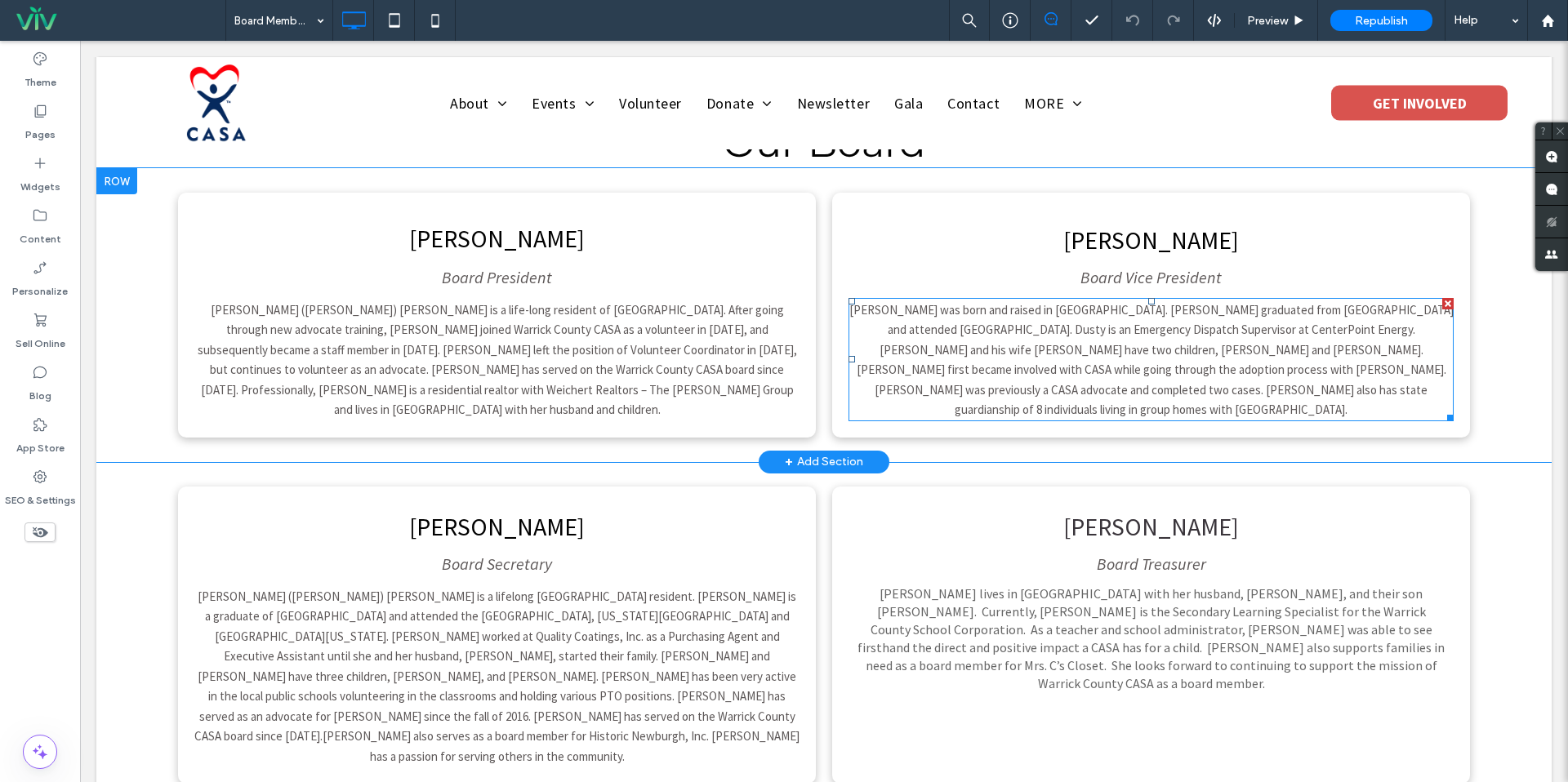
click at [1032, 347] on span "Dusty was born and raised in Warrick County. Dusty graduated from Castle High S…" at bounding box center [1151, 360] width 605 height 116
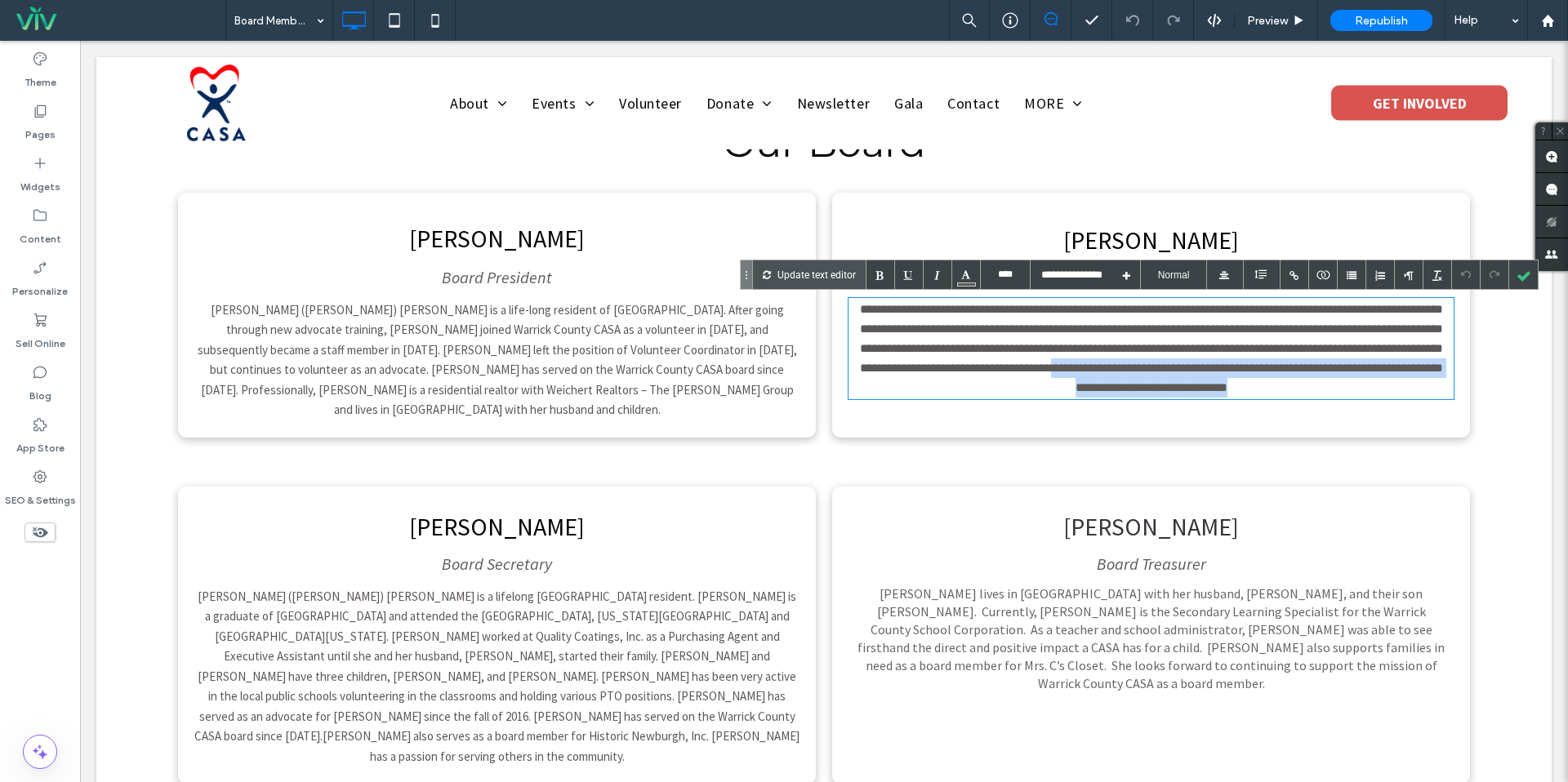
drag, startPoint x: 1241, startPoint y: 366, endPoint x: 1353, endPoint y: 387, distance: 114.0
click at [1353, 387] on div "**********" at bounding box center [1151, 349] width 605 height 98
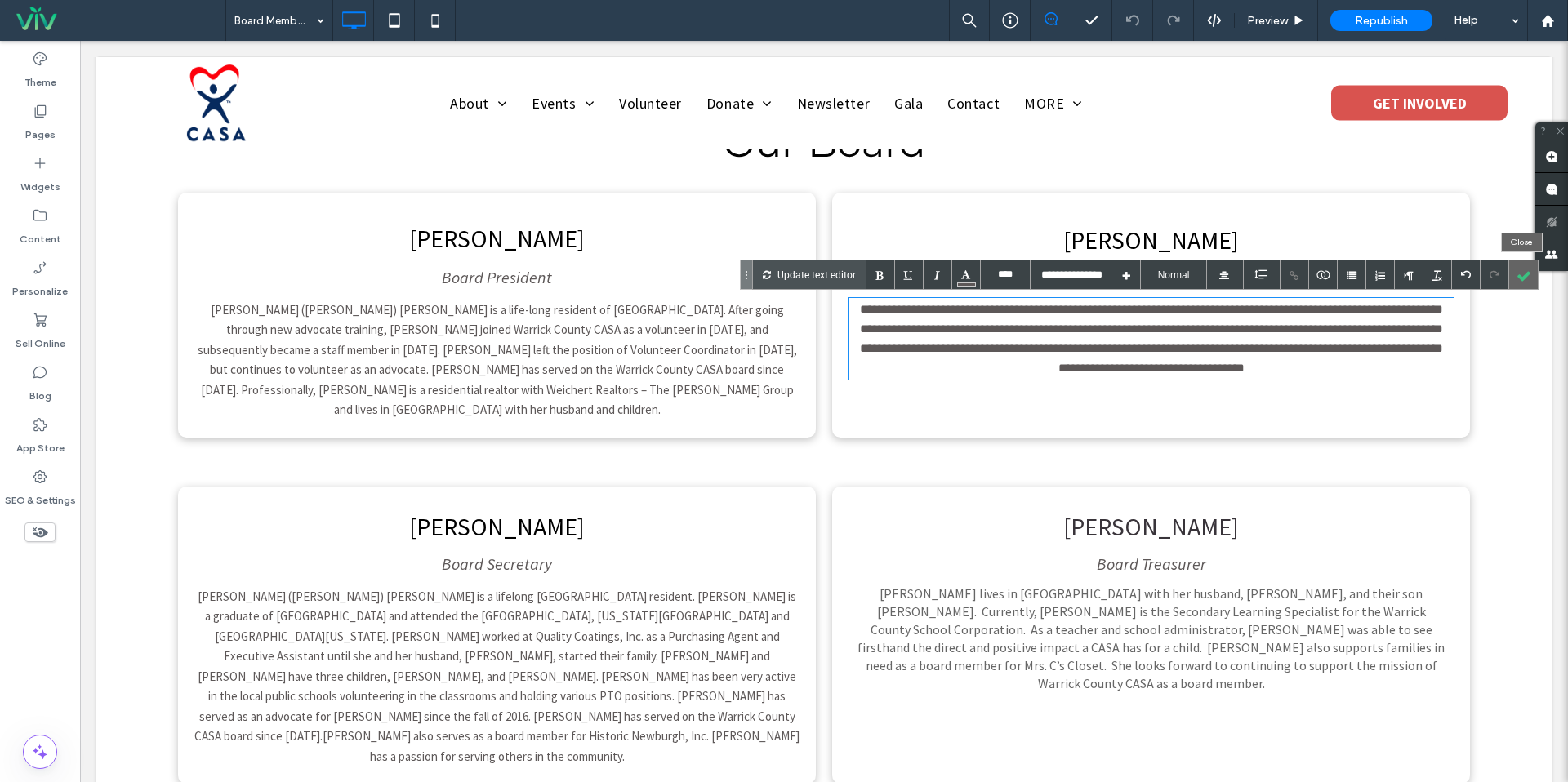
click at [1526, 270] on div at bounding box center [1524, 275] width 29 height 29
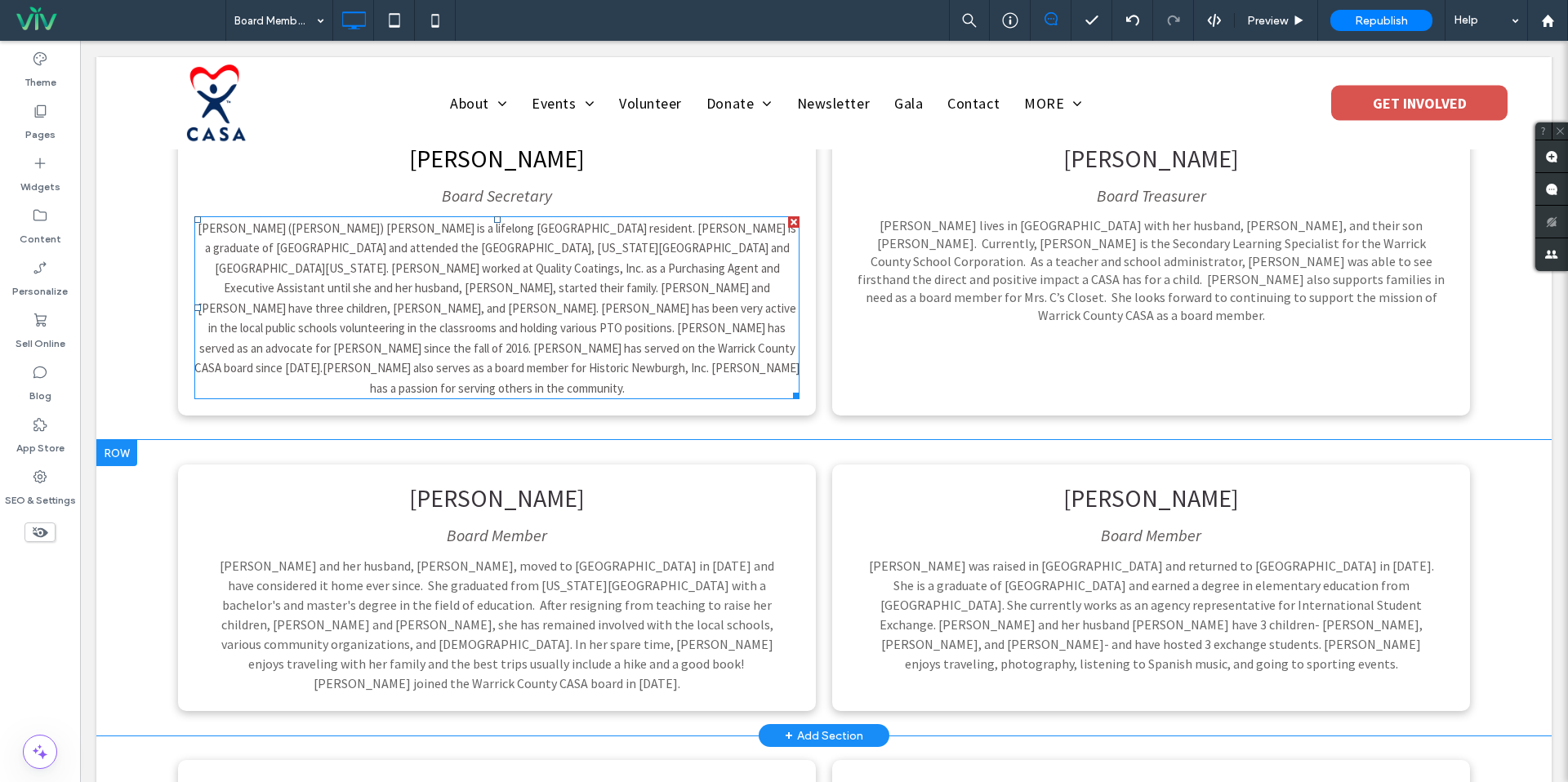
scroll to position [1050, 0]
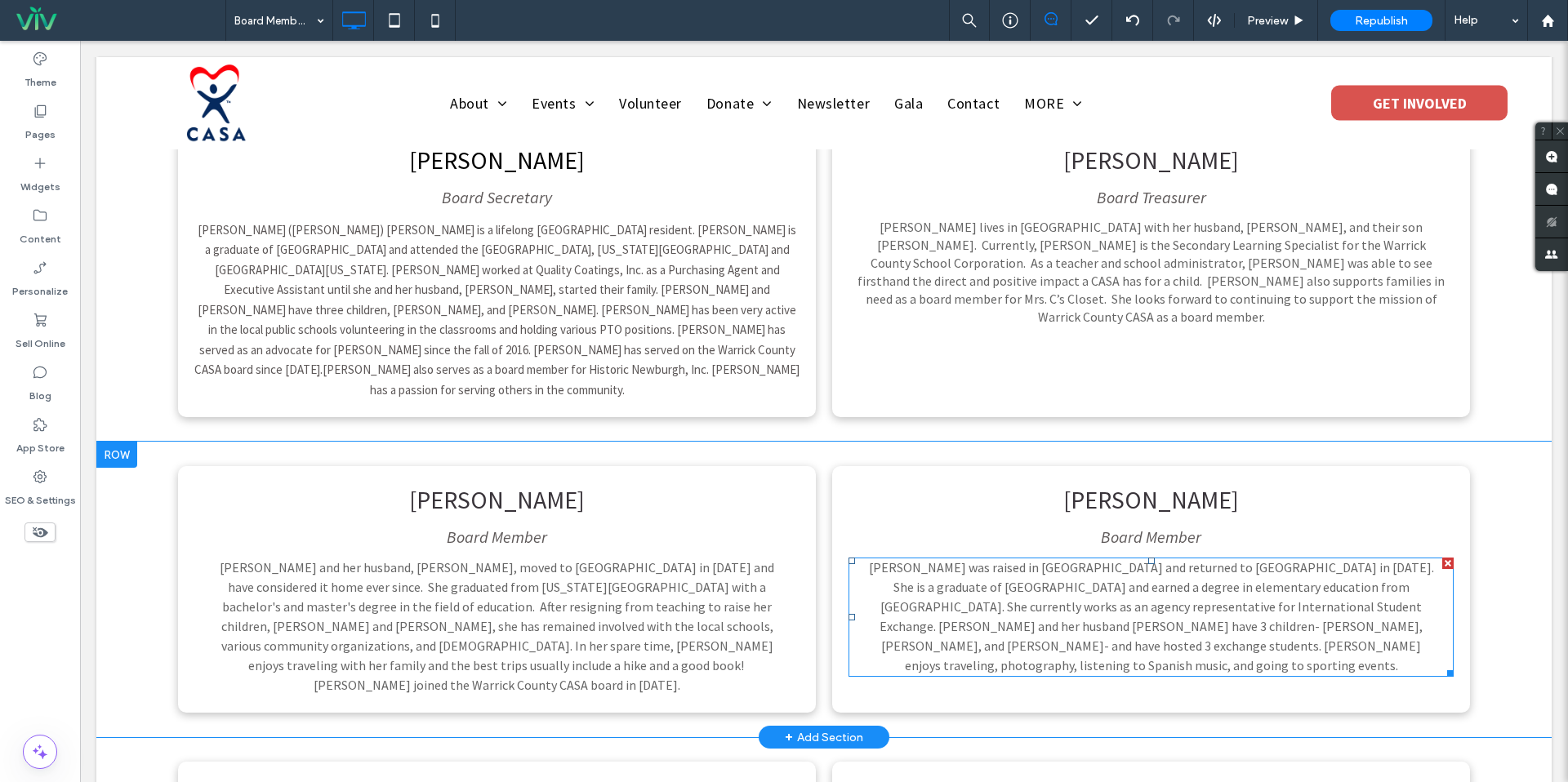
click at [1079, 560] on span "Emily Elsea was raised in Newburgh and returned to Warrick County in 2005. She …" at bounding box center [1152, 617] width 565 height 115
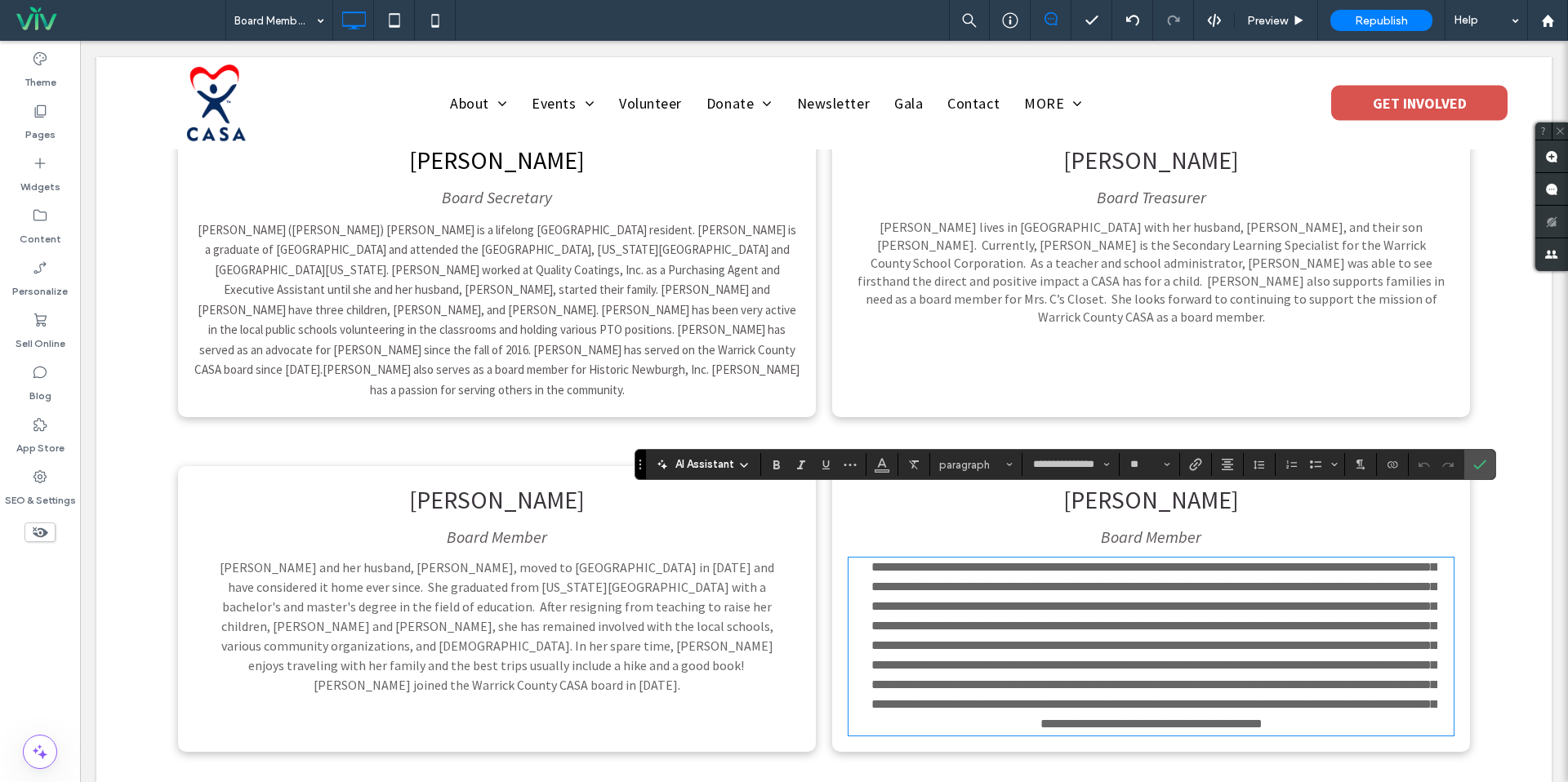
scroll to position [0, 0]
click at [1486, 475] on span "Confirm" at bounding box center [1479, 465] width 13 height 28
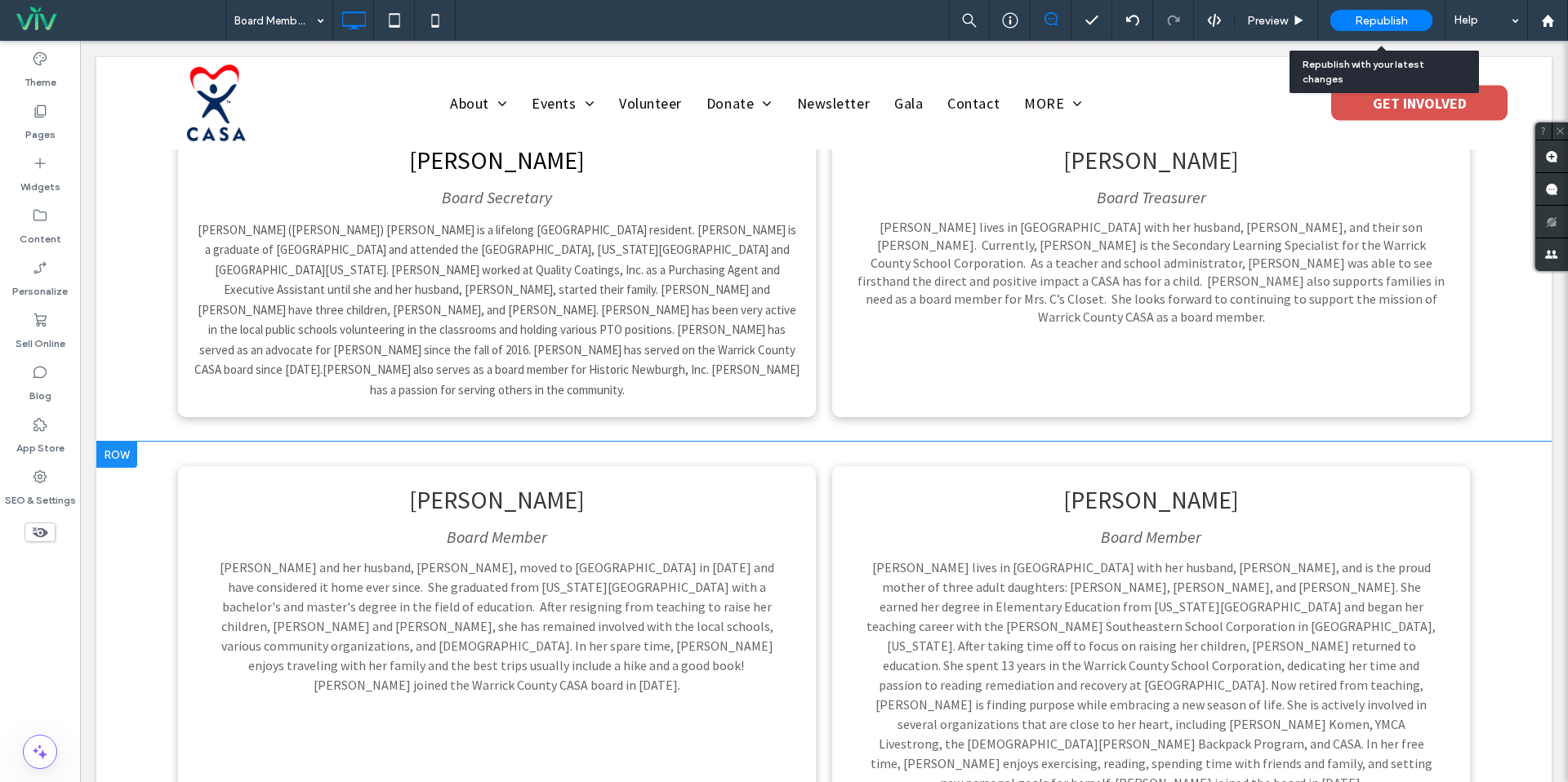
drag, startPoint x: 1345, startPoint y: 16, endPoint x: 1364, endPoint y: 55, distance: 43.4
click at [1345, 16] on div "Republish" at bounding box center [1381, 20] width 102 height 21
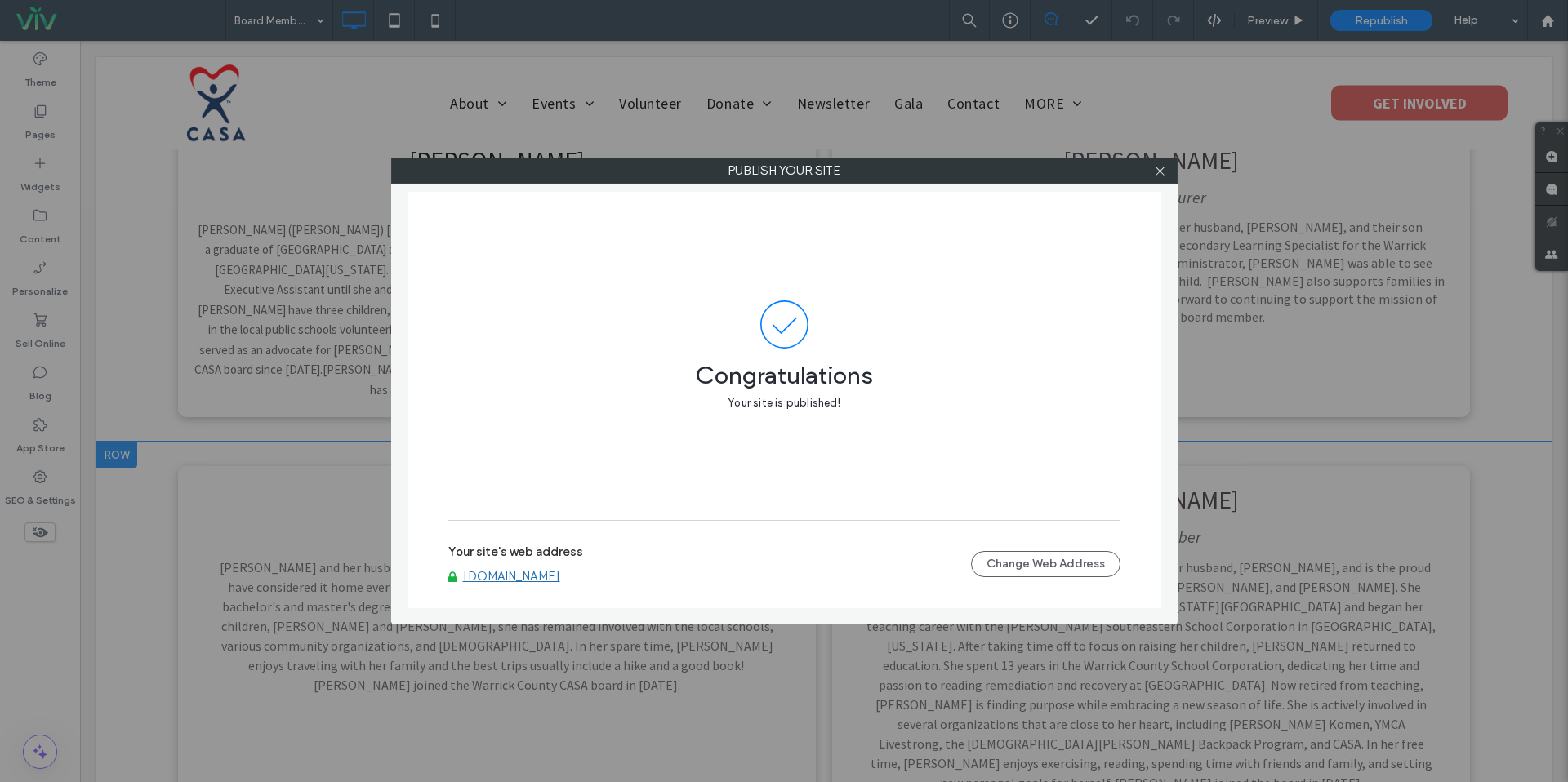
click at [1143, 176] on label "Publish your site" at bounding box center [784, 170] width 784 height 25
click at [1159, 174] on icon at bounding box center [1160, 171] width 12 height 12
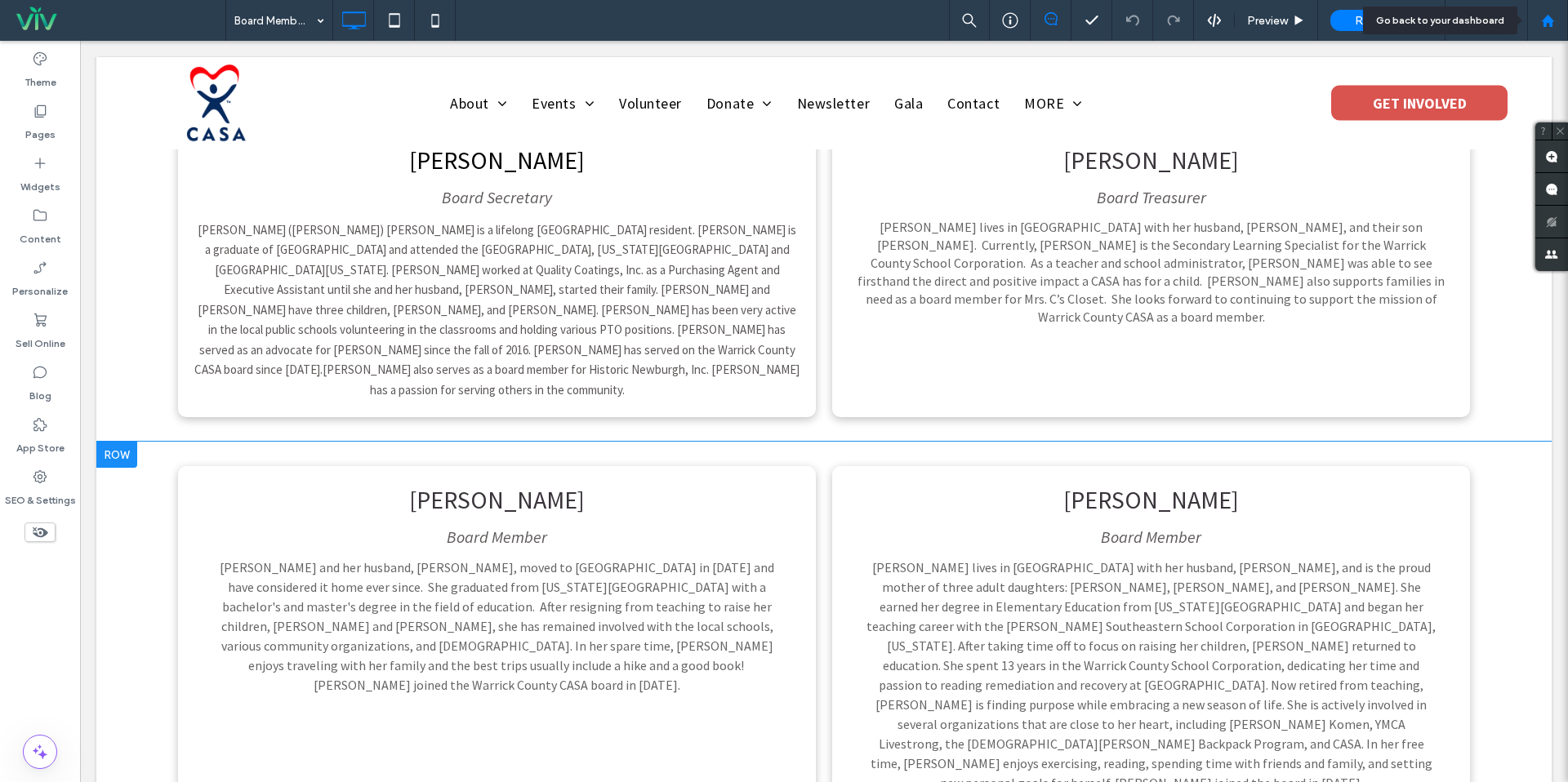
click at [1553, 14] on icon at bounding box center [1548, 20] width 14 height 14
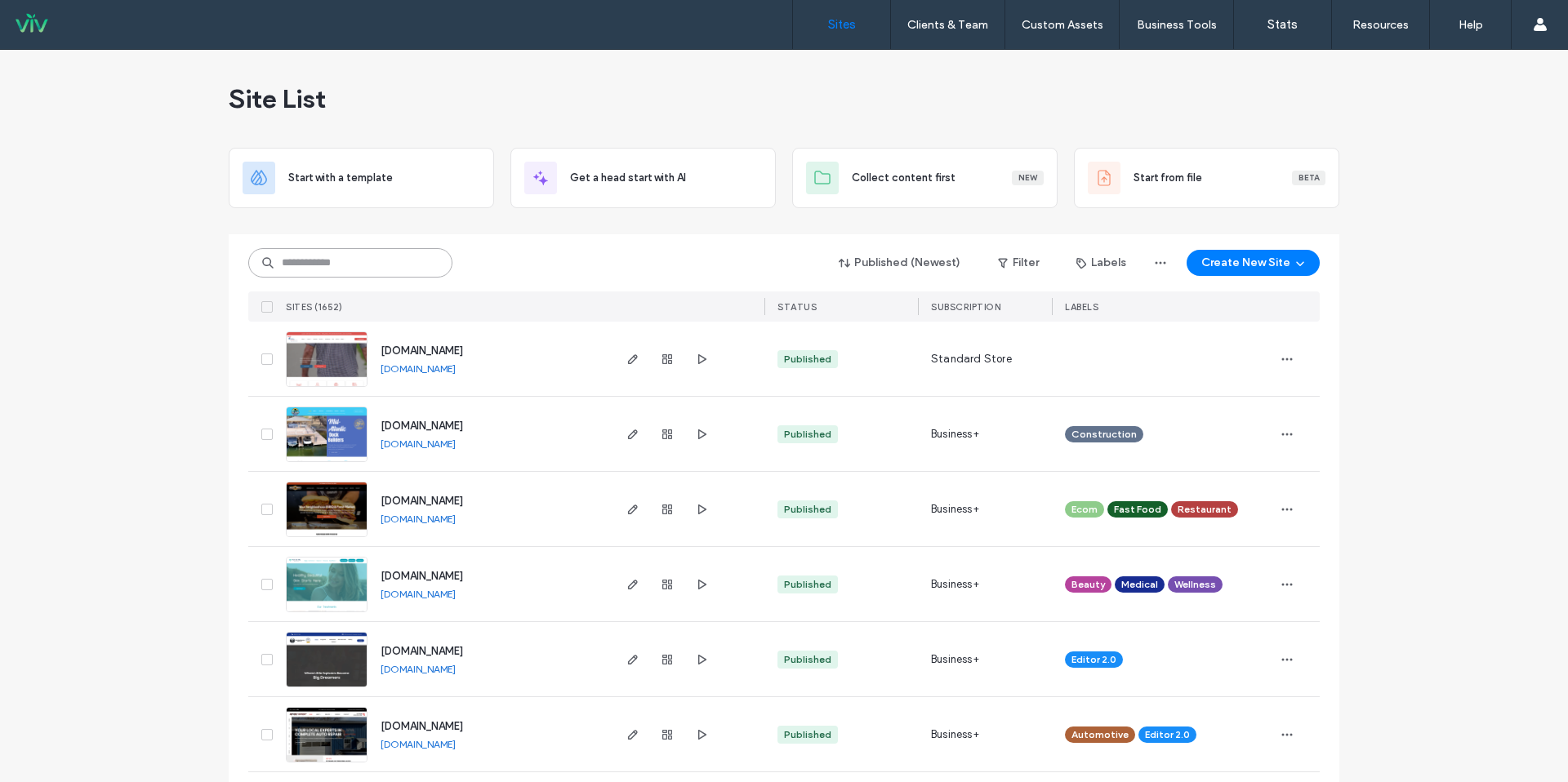
click at [394, 272] on input at bounding box center [350, 263] width 204 height 30
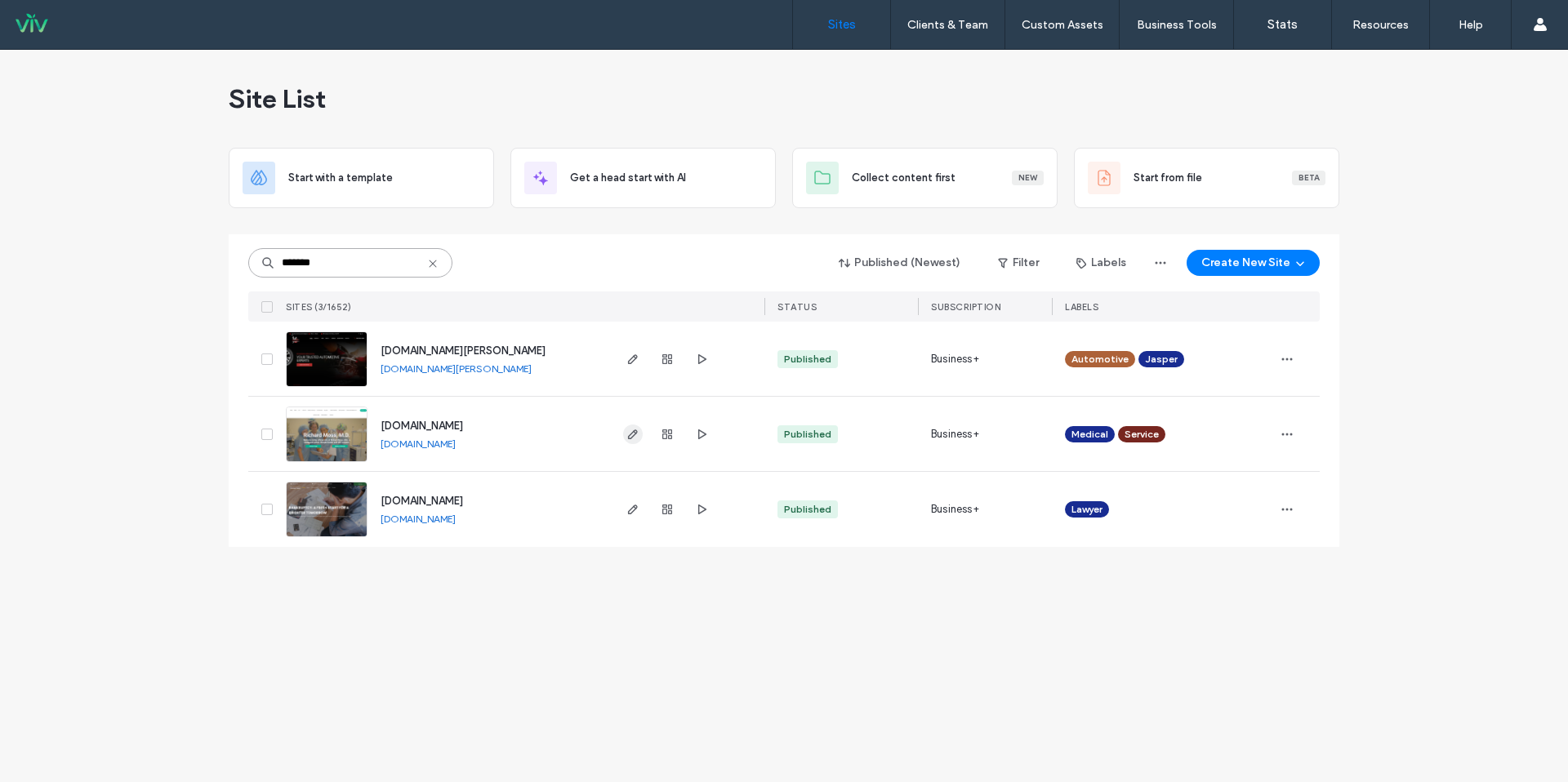
type input "*******"
drag, startPoint x: 631, startPoint y: 433, endPoint x: 644, endPoint y: 426, distance: 14.8
click at [630, 433] on icon "button" at bounding box center [633, 434] width 13 height 13
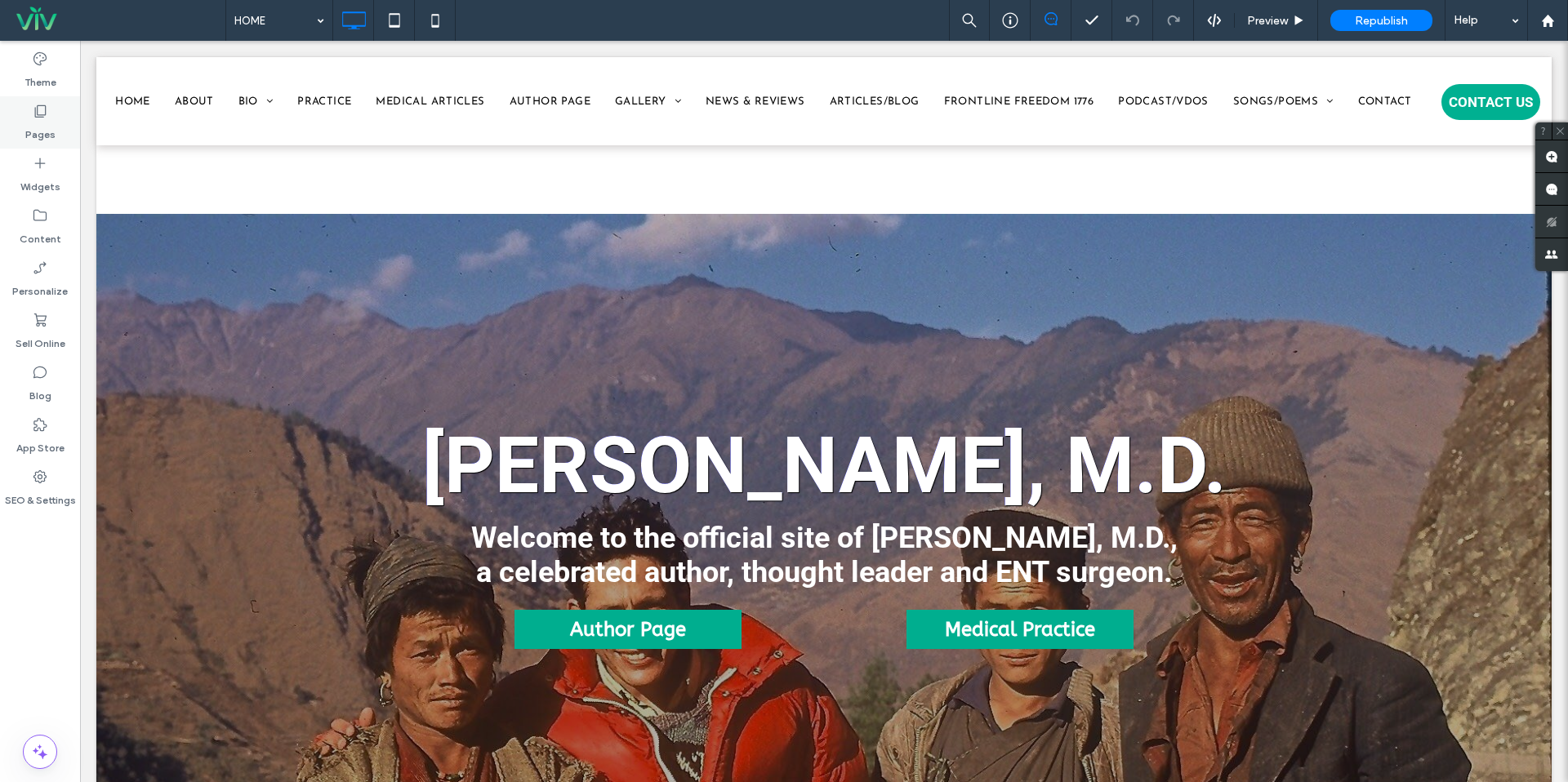
drag, startPoint x: 36, startPoint y: 124, endPoint x: 42, endPoint y: 116, distance: 10.0
click at [36, 123] on label "Pages" at bounding box center [41, 131] width 31 height 23
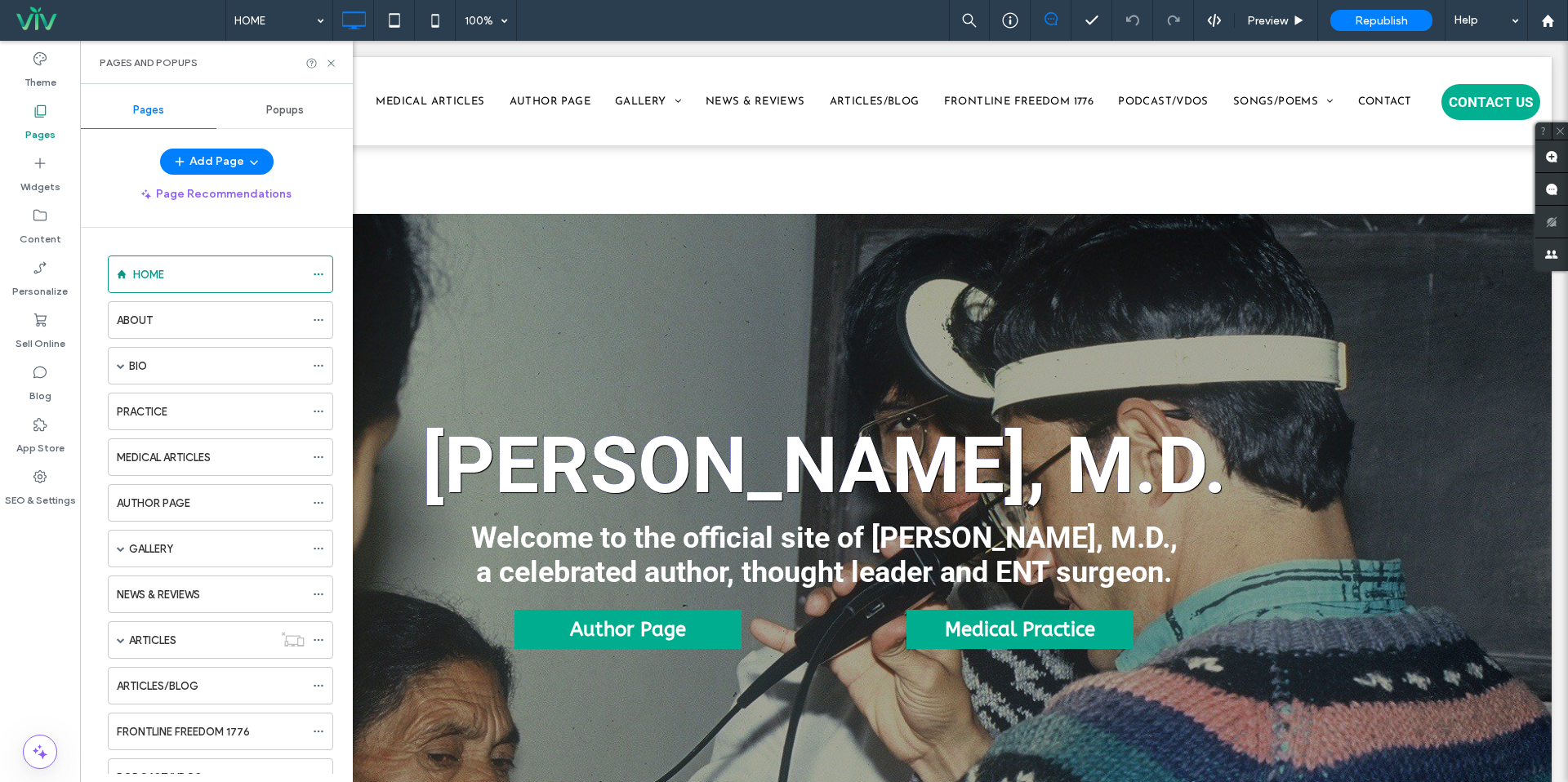
click at [338, 62] on div "Pages and Popups" at bounding box center [216, 62] width 273 height 43
click at [336, 64] on icon at bounding box center [331, 63] width 12 height 12
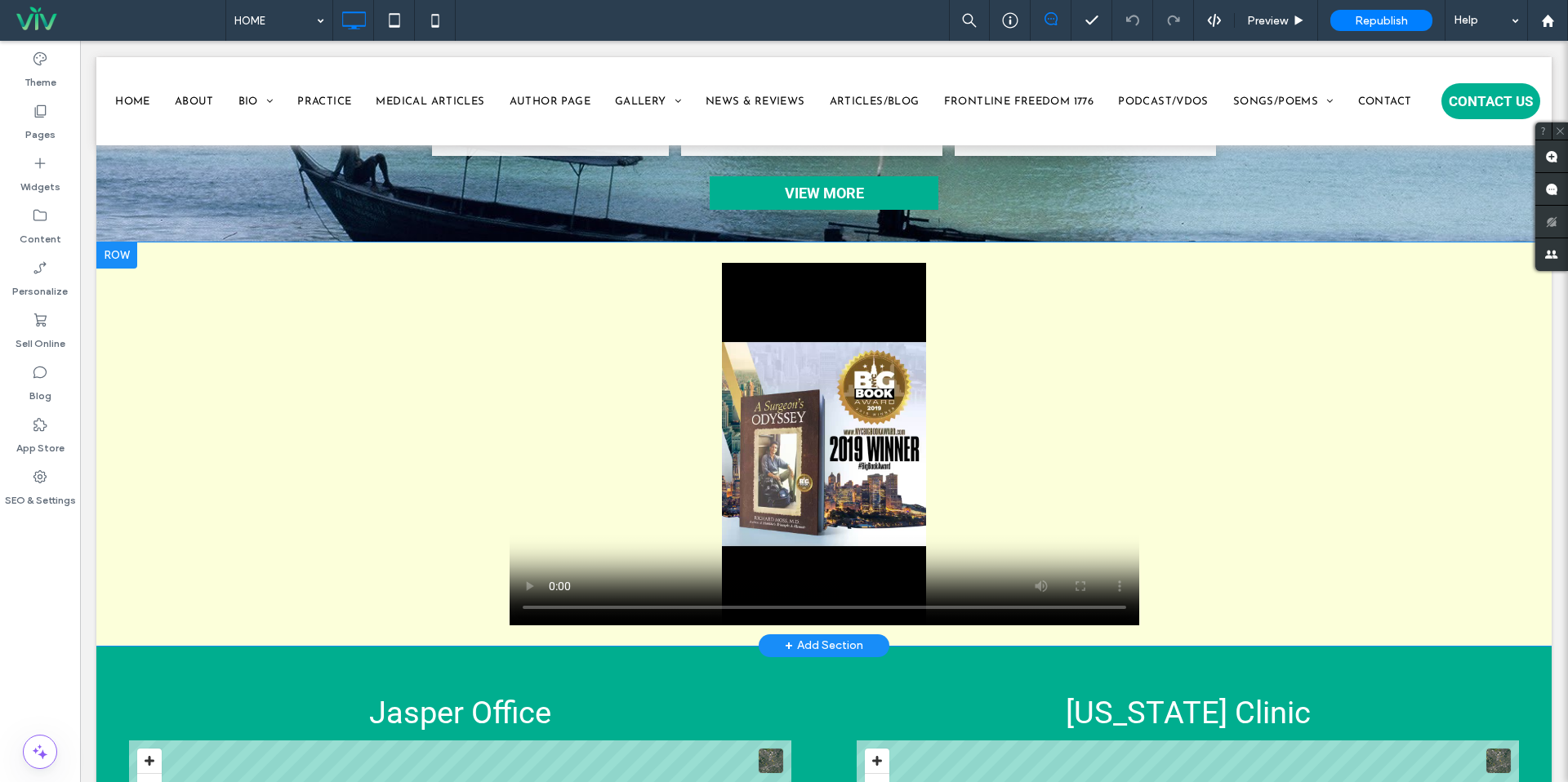
scroll to position [2983, 0]
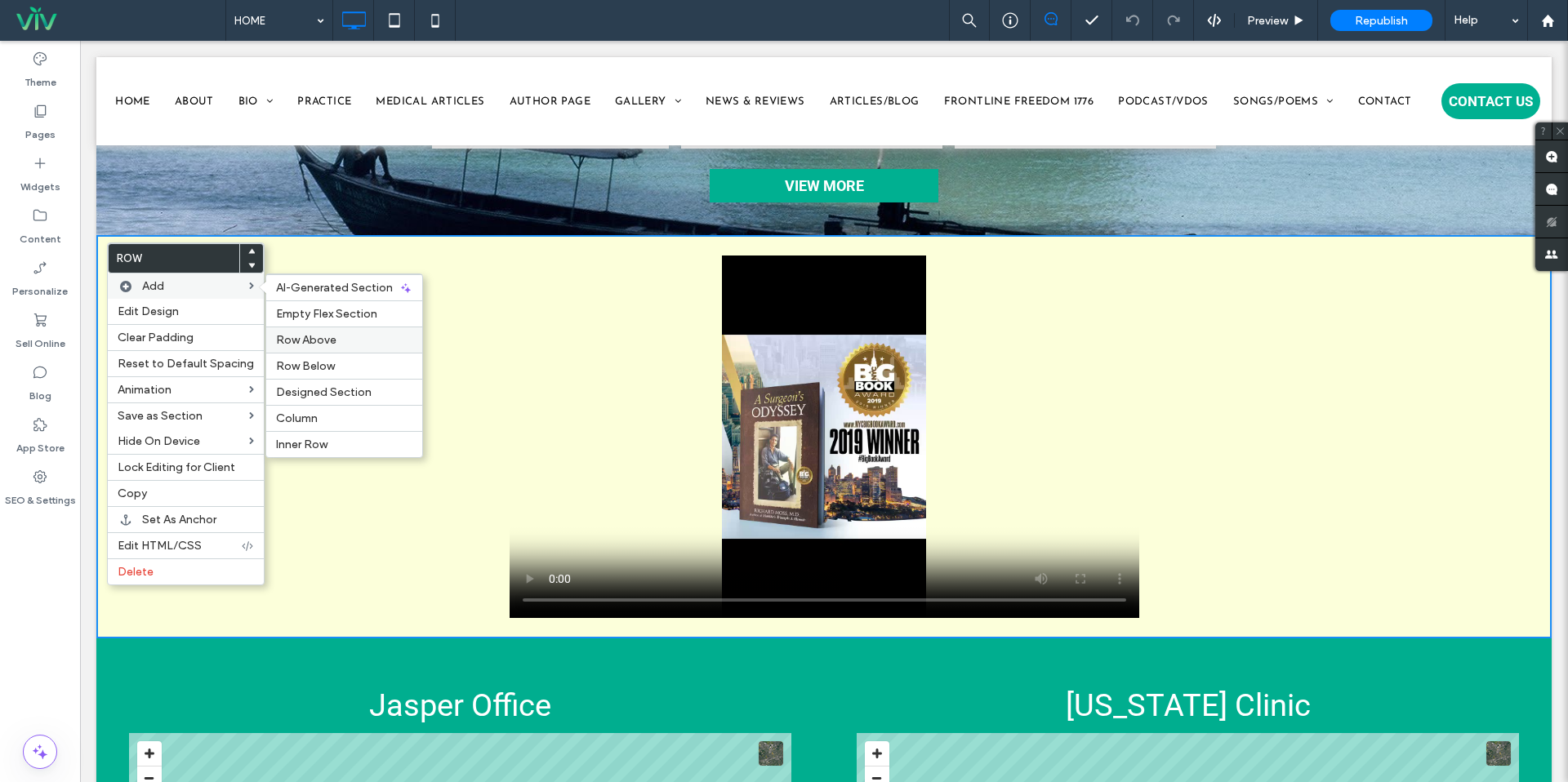
click at [320, 350] on div "Row Above" at bounding box center [344, 339] width 156 height 26
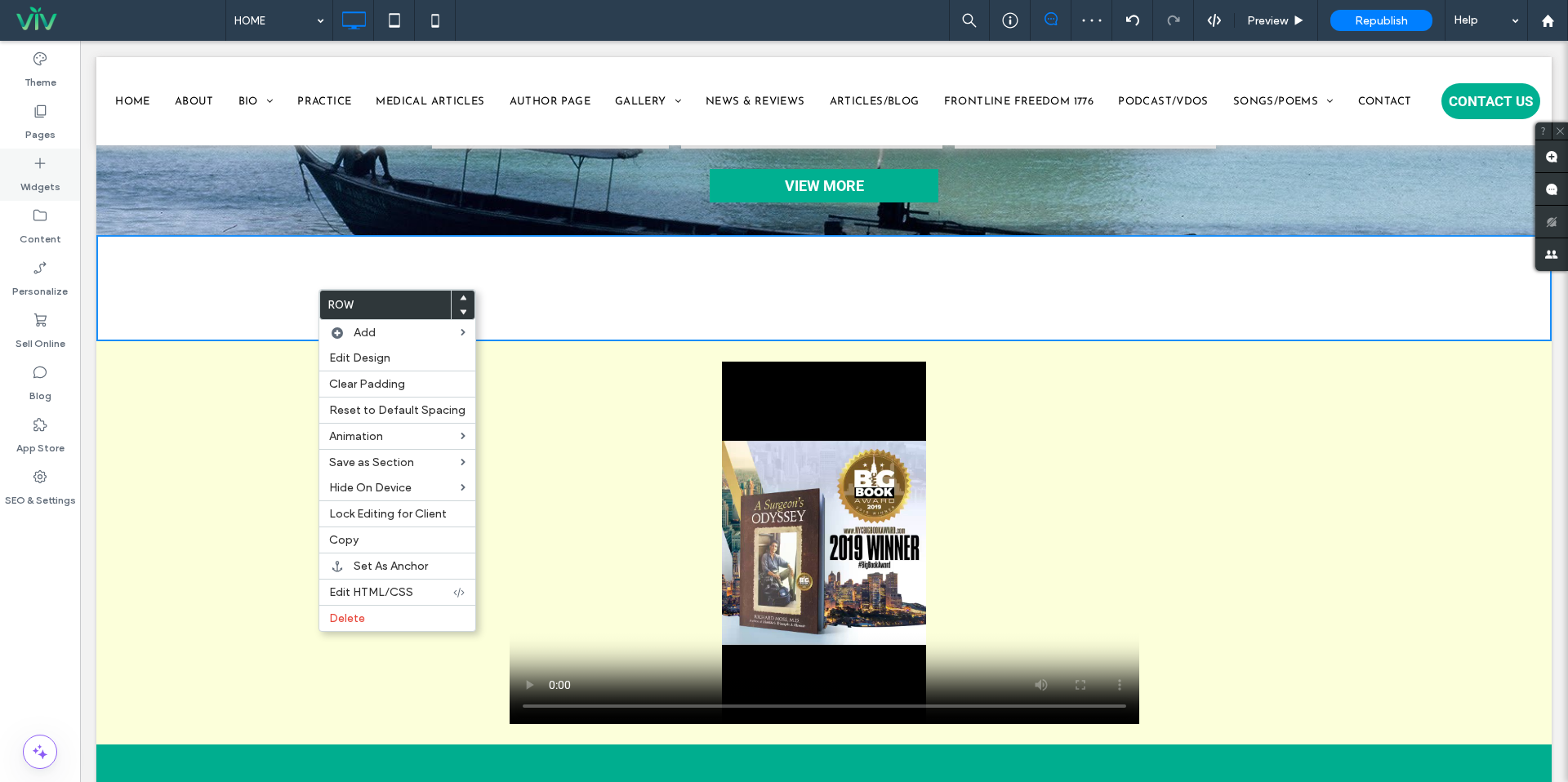
click at [43, 148] on div "Widgets" at bounding box center [40, 175] width 80 height 53
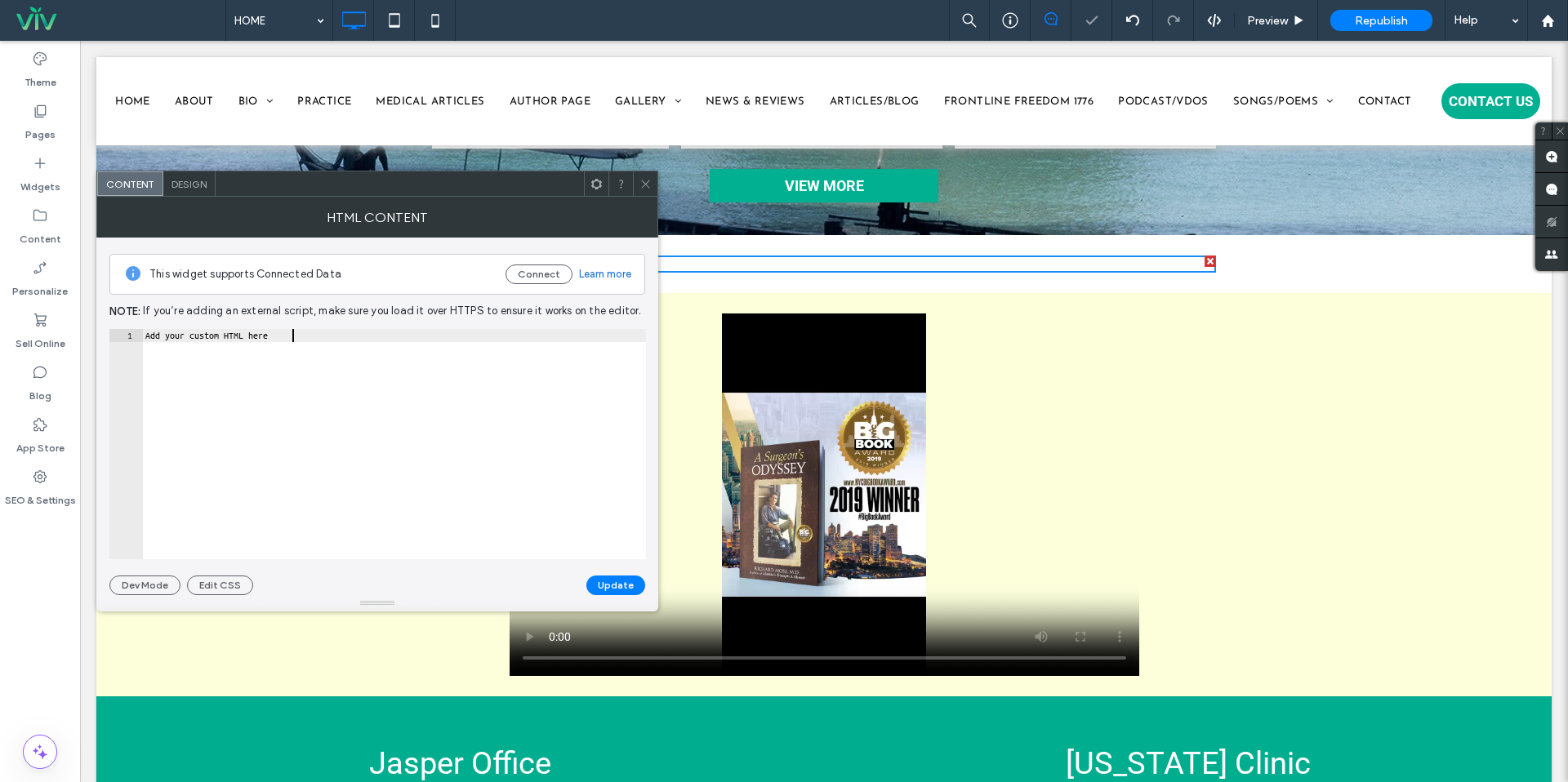
click at [367, 343] on div "Add your custom HTML here" at bounding box center [394, 457] width 504 height 256
paste textarea "**********"
type textarea "**********"
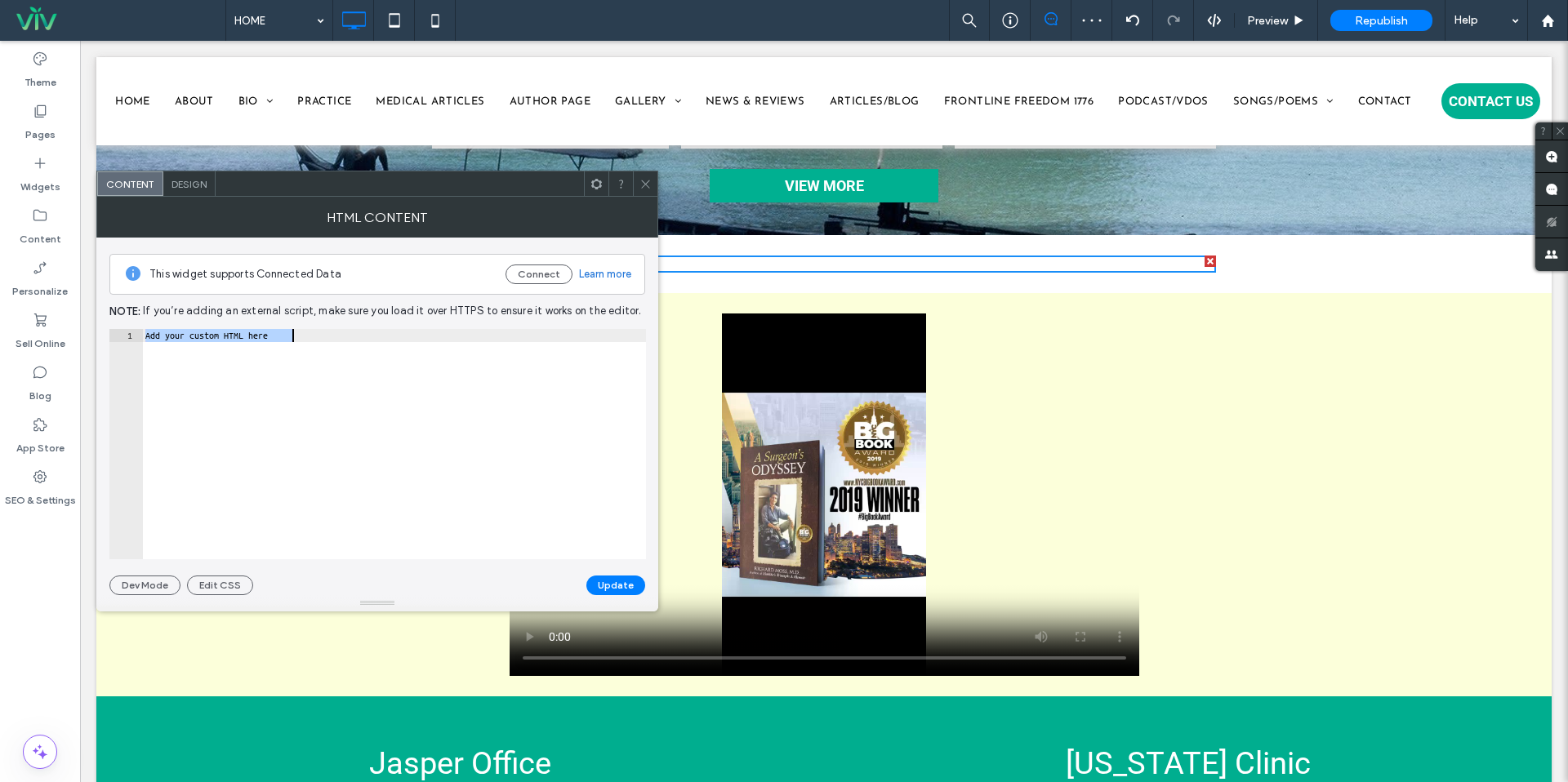
scroll to position [0, 114]
click at [624, 588] on button "Update" at bounding box center [615, 585] width 59 height 20
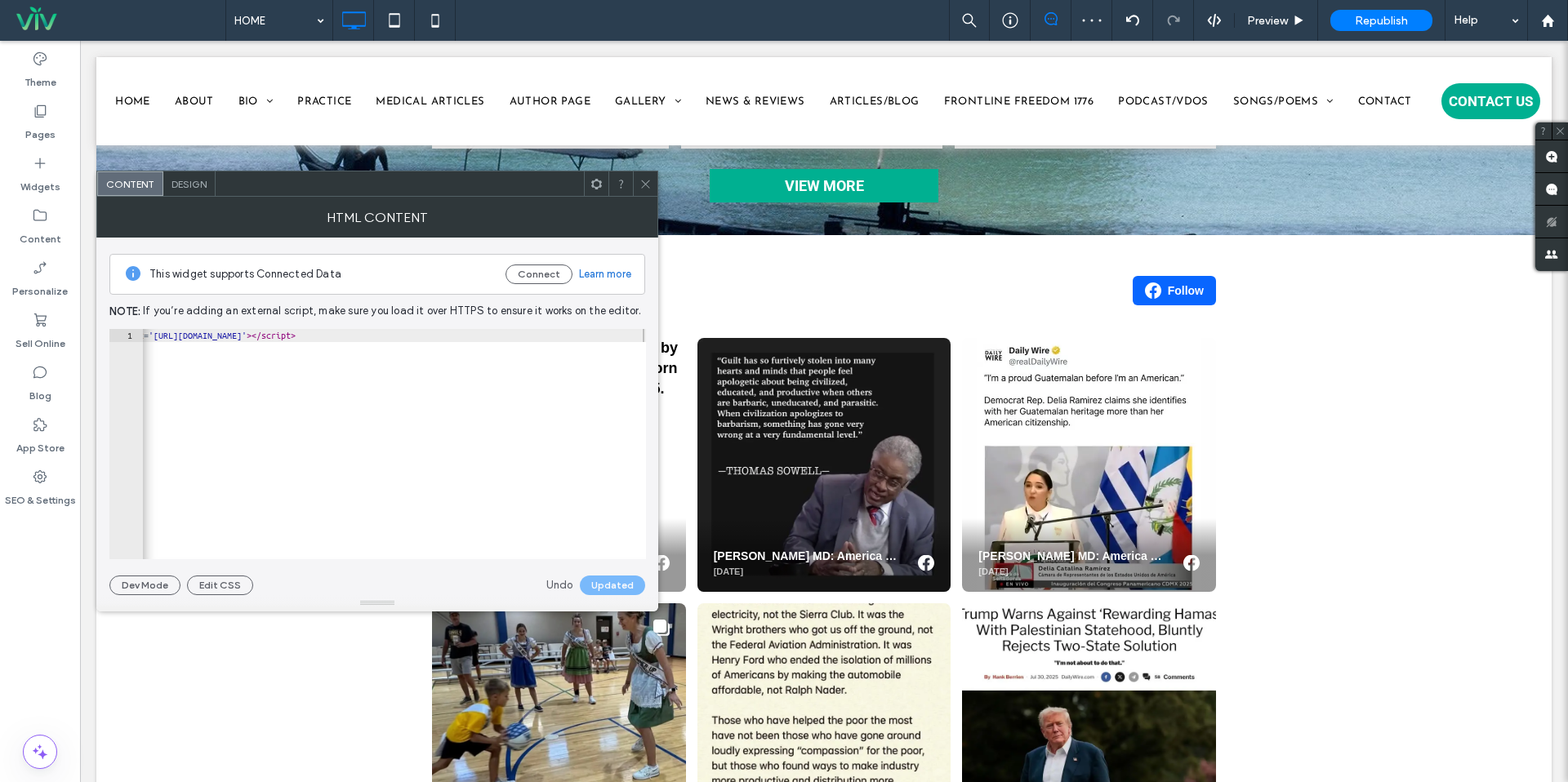
click at [651, 175] on div at bounding box center [644, 183] width 25 height 25
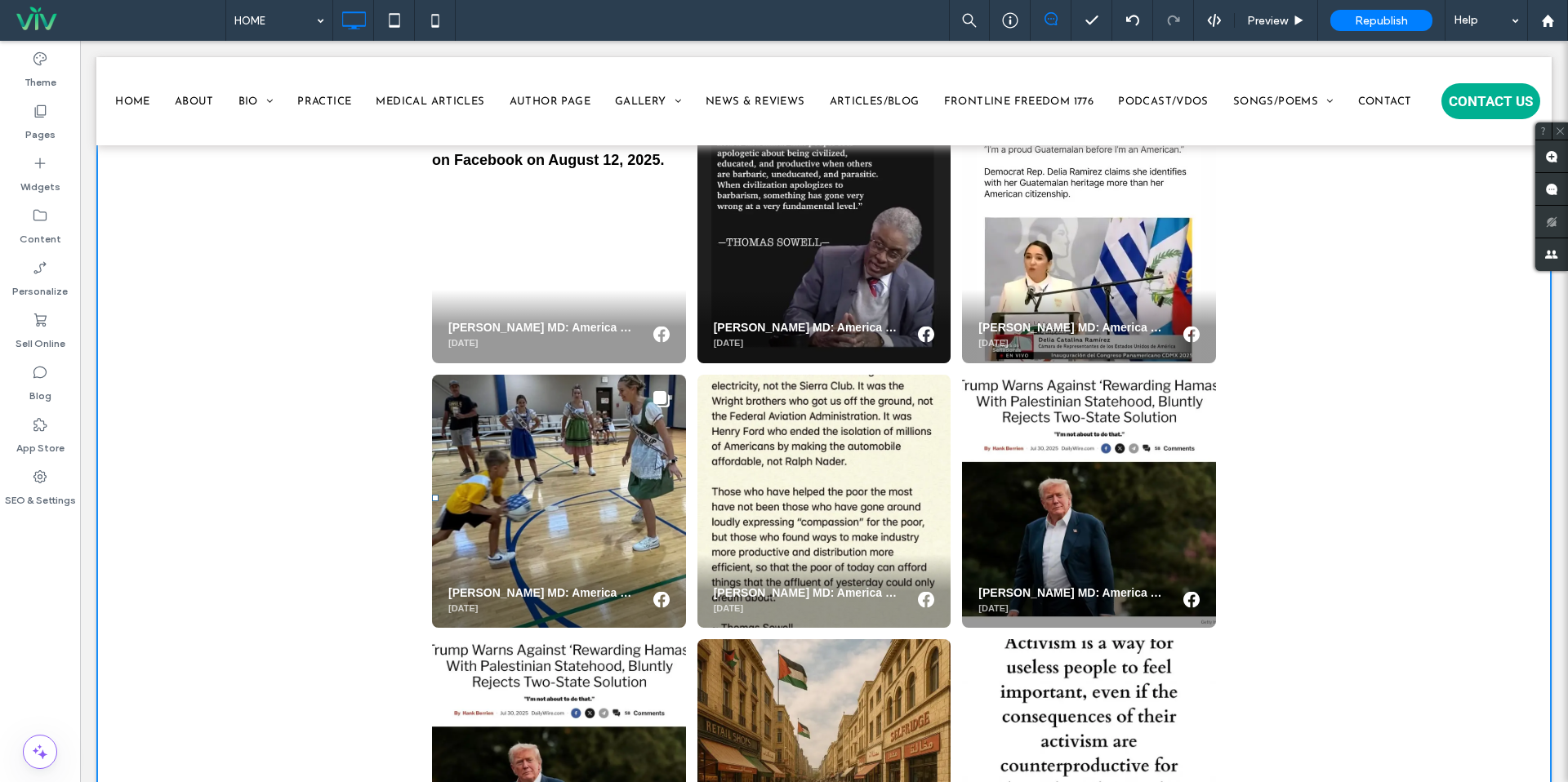
scroll to position [3213, 0]
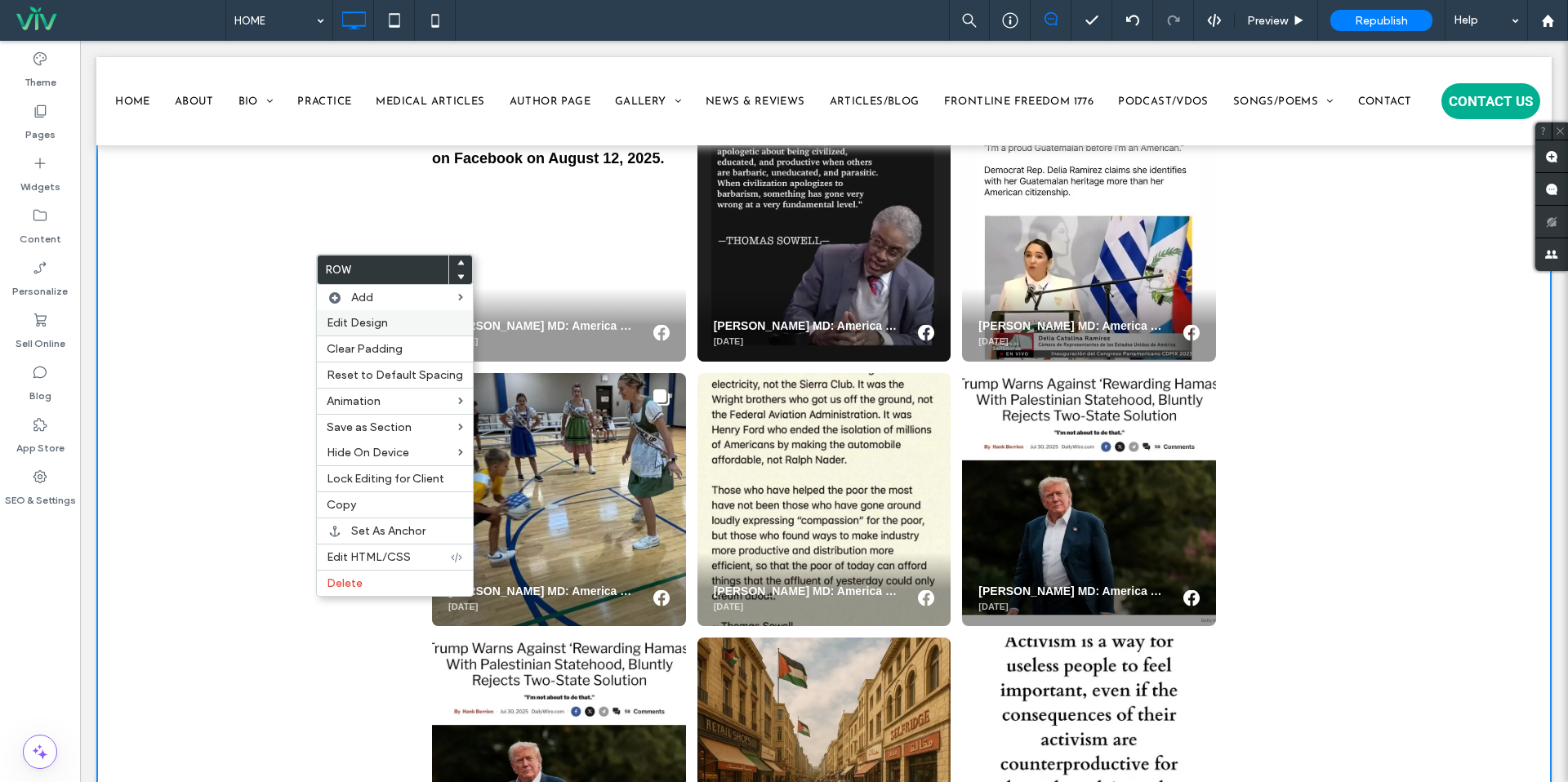
click at [349, 315] on div "Edit Design" at bounding box center [395, 323] width 156 height 25
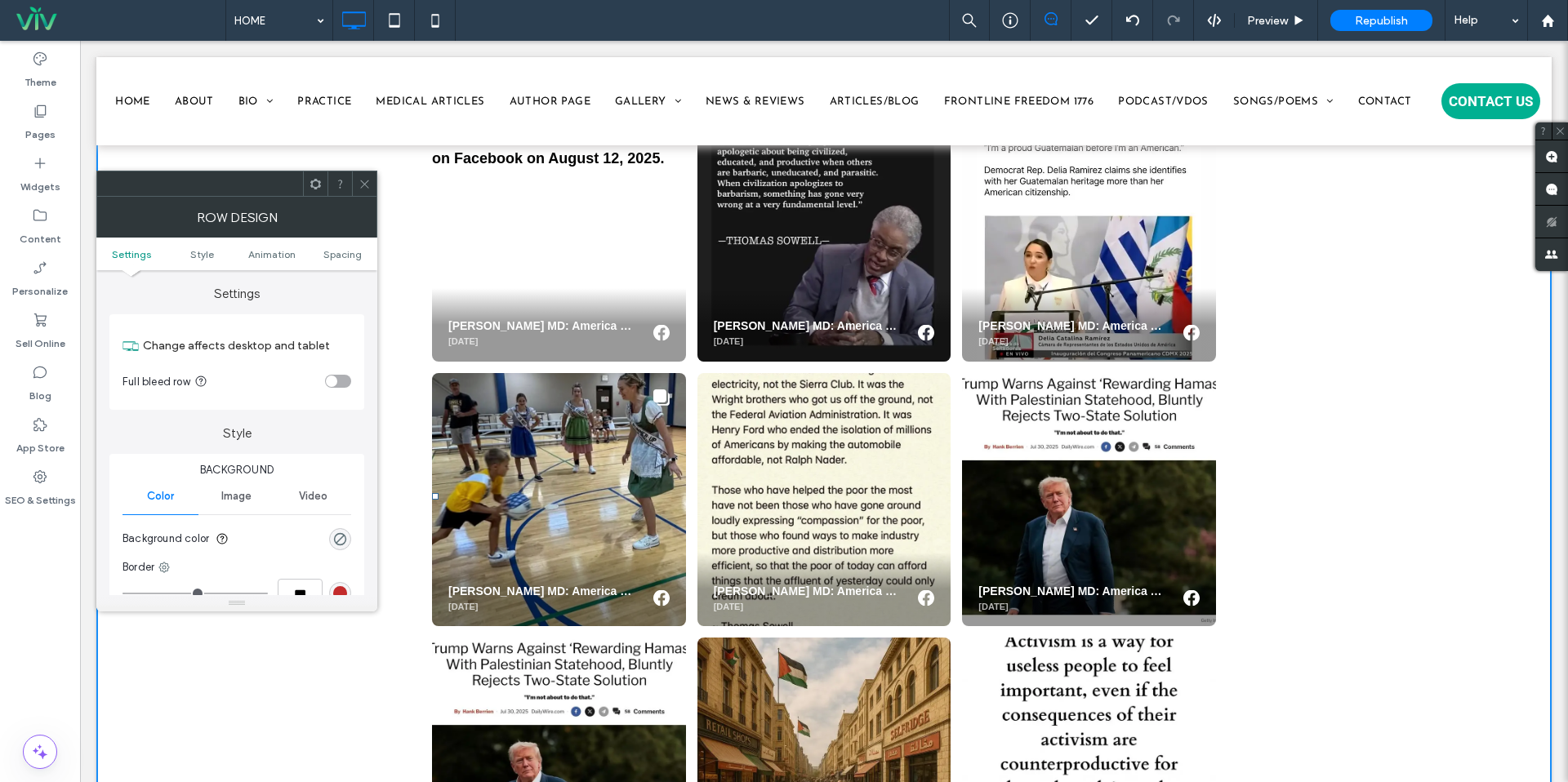
click at [345, 386] on div "toggle" at bounding box center [338, 381] width 26 height 13
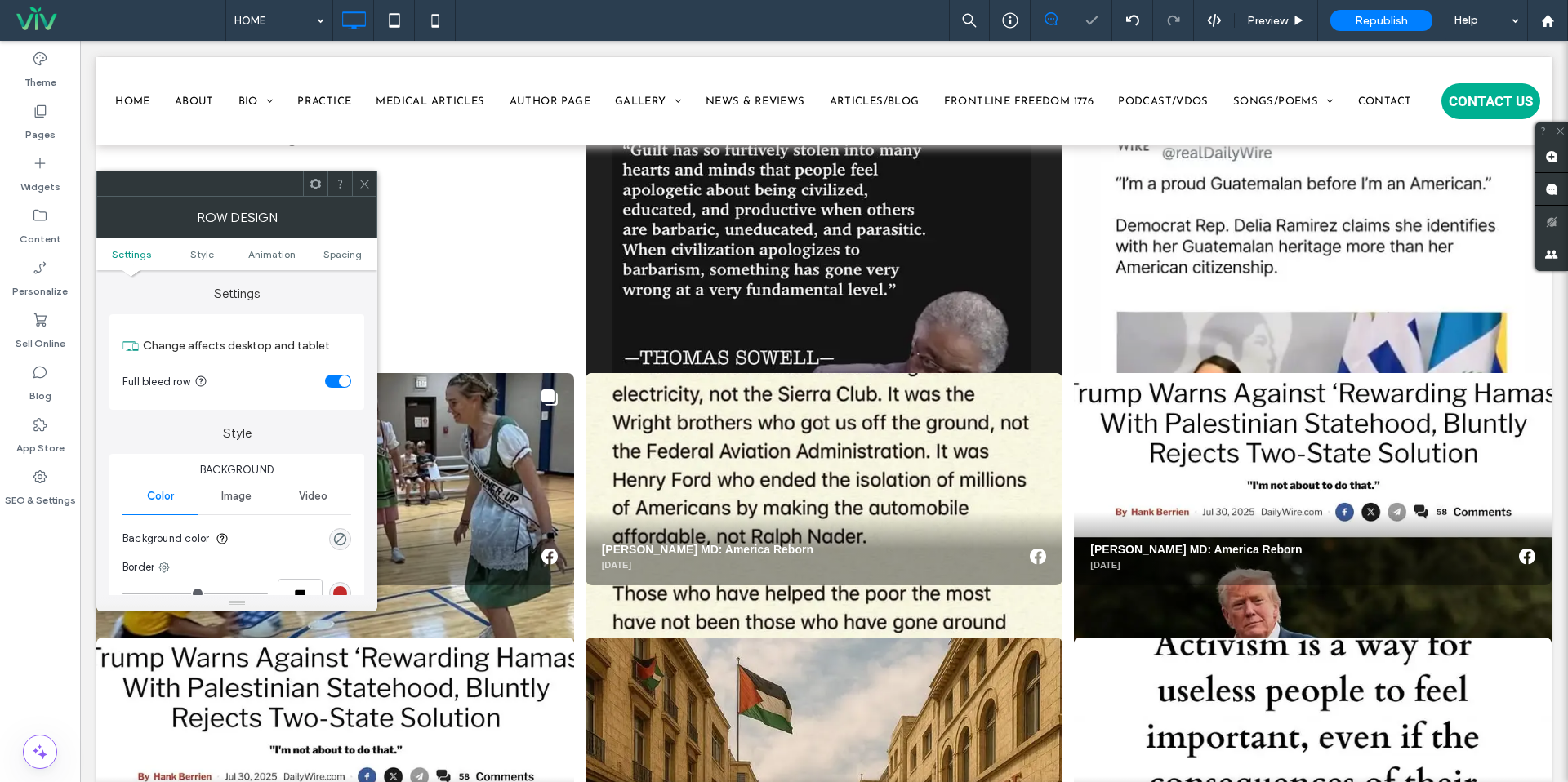
click at [336, 386] on div "toggle" at bounding box center [338, 381] width 26 height 13
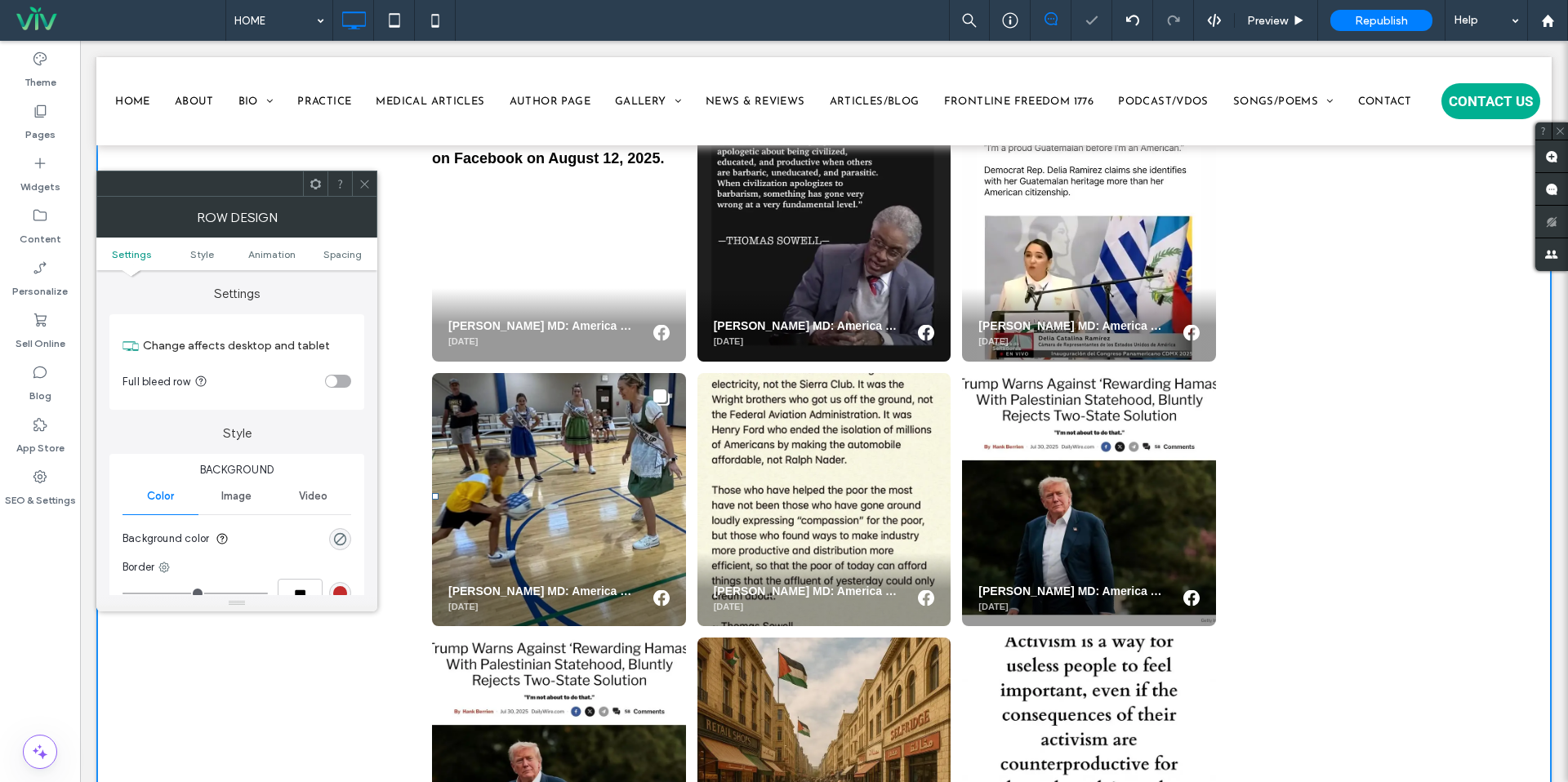
click at [370, 192] on span at bounding box center [365, 183] width 12 height 25
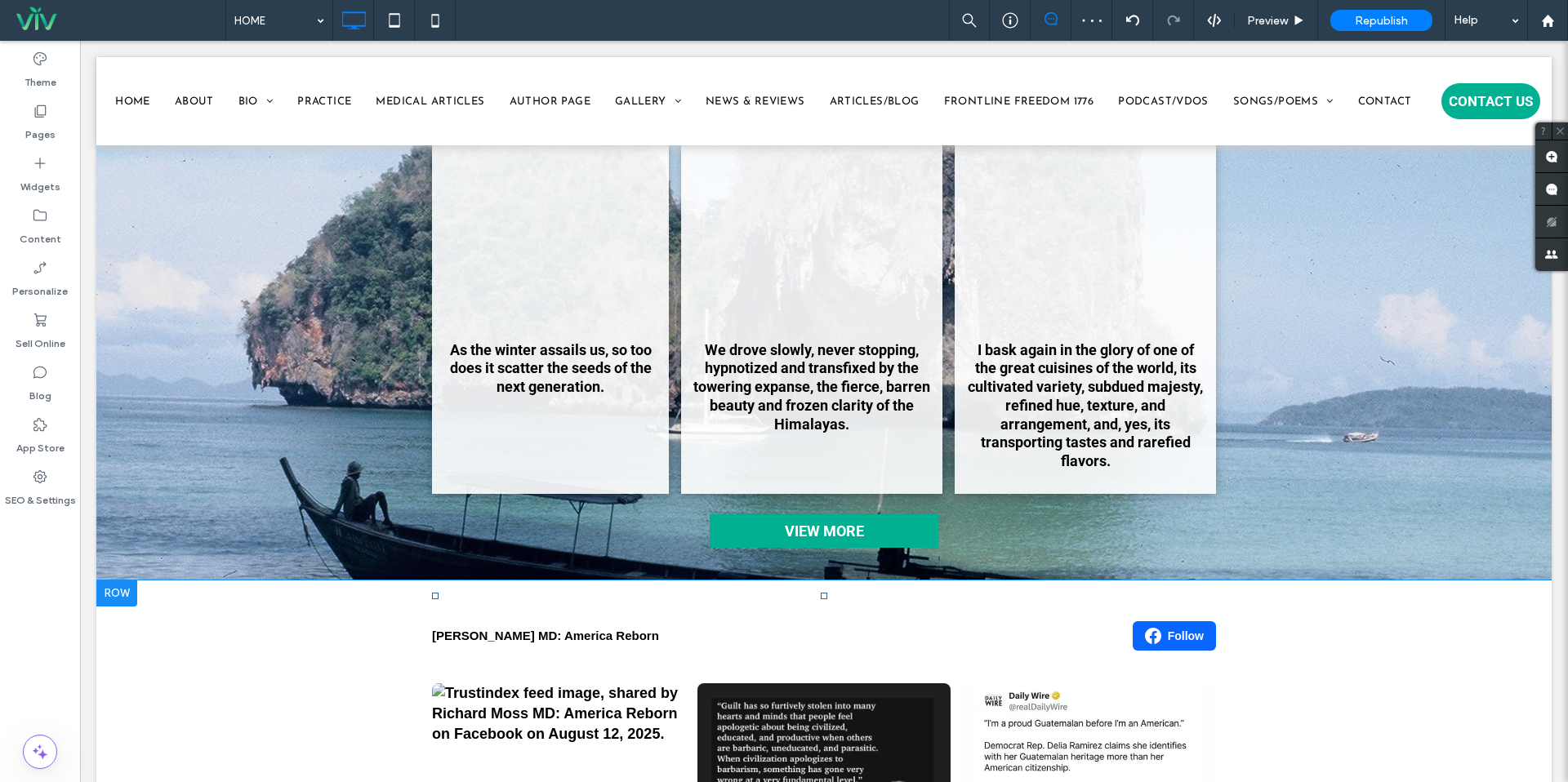
scroll to position [3020, 0]
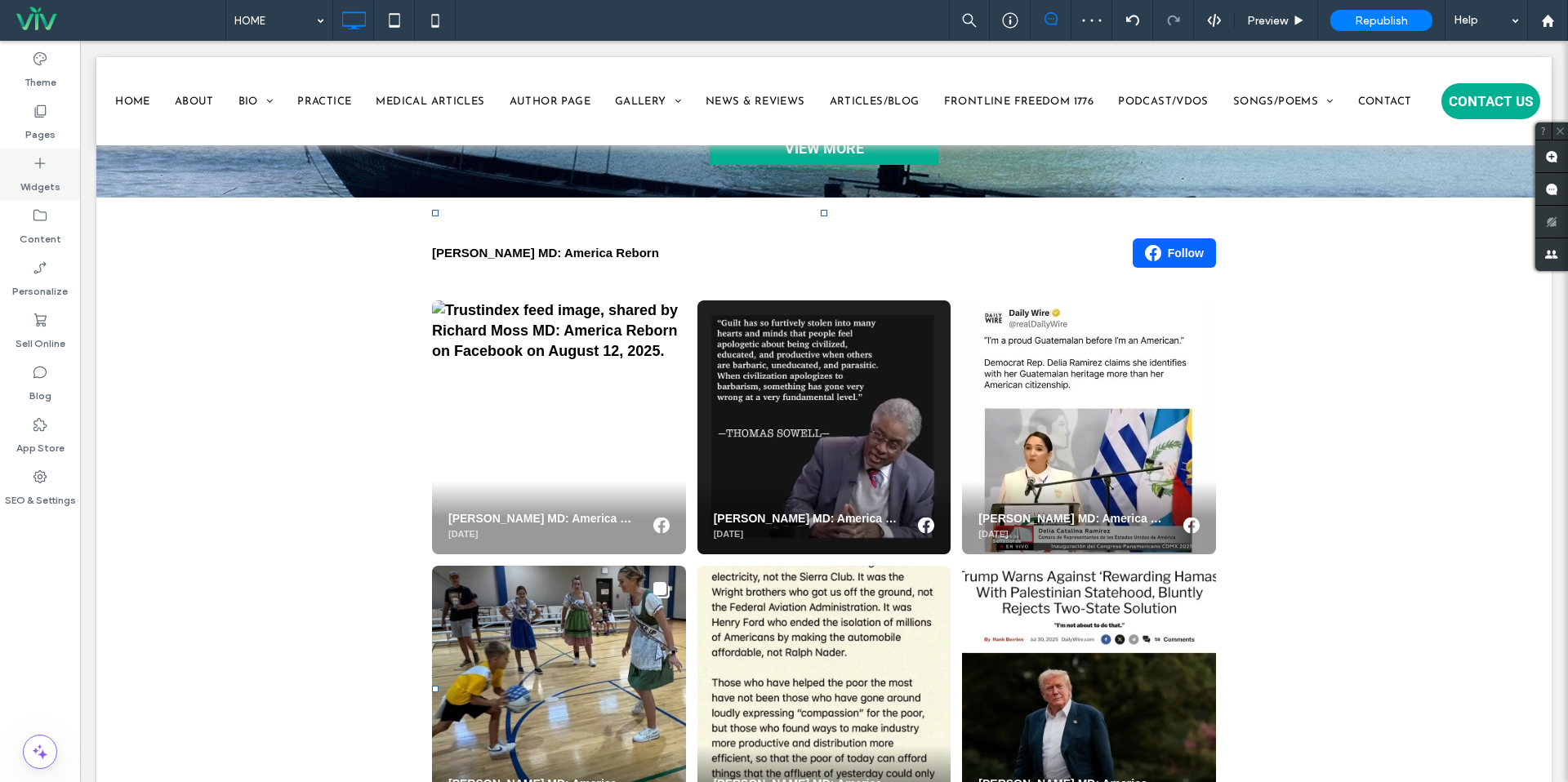
click at [30, 187] on label "Widgets" at bounding box center [40, 182] width 40 height 23
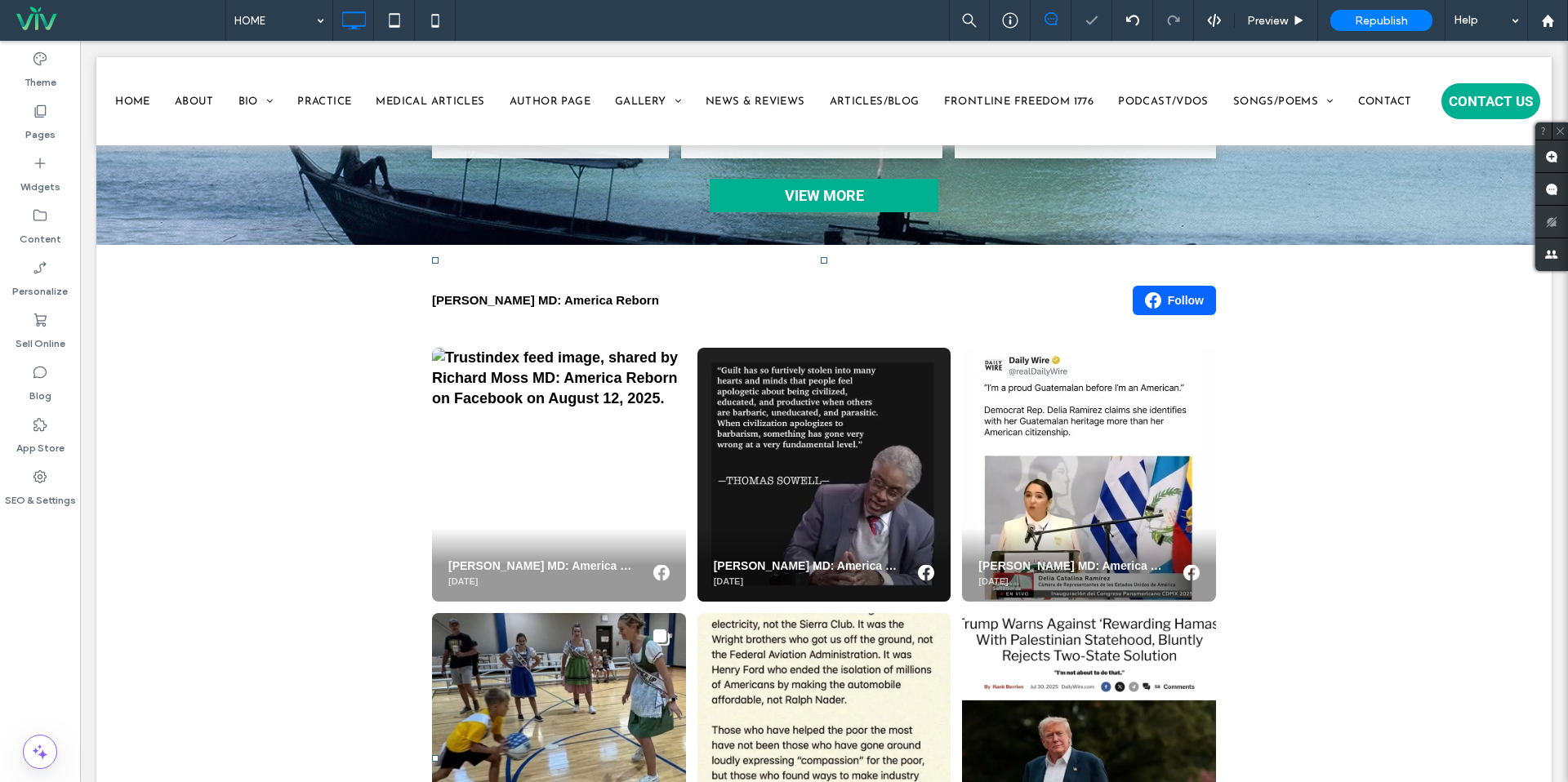
scroll to position [3787, 0]
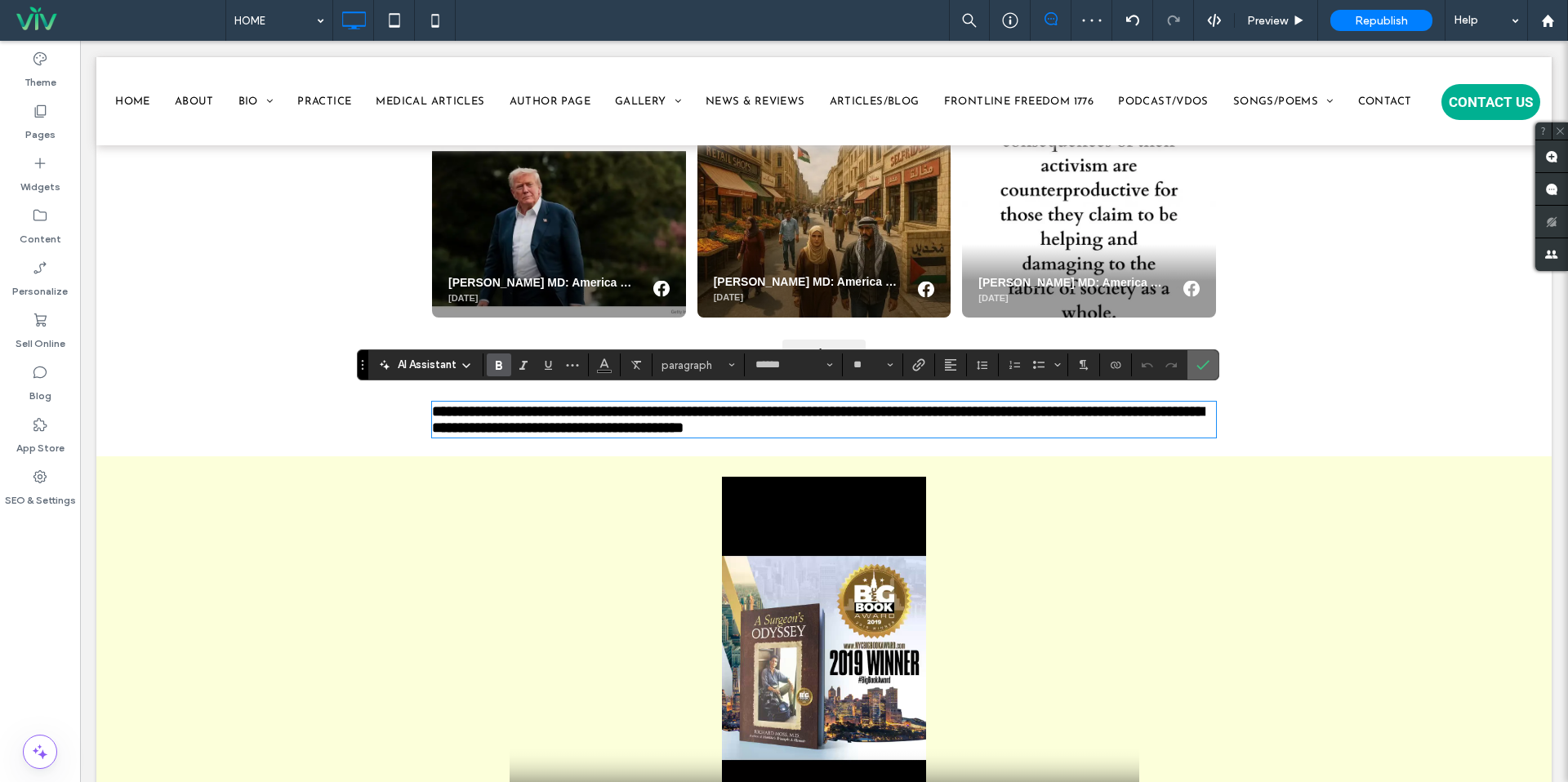
click at [1201, 367] on use "Confirm" at bounding box center [1203, 366] width 13 height 10
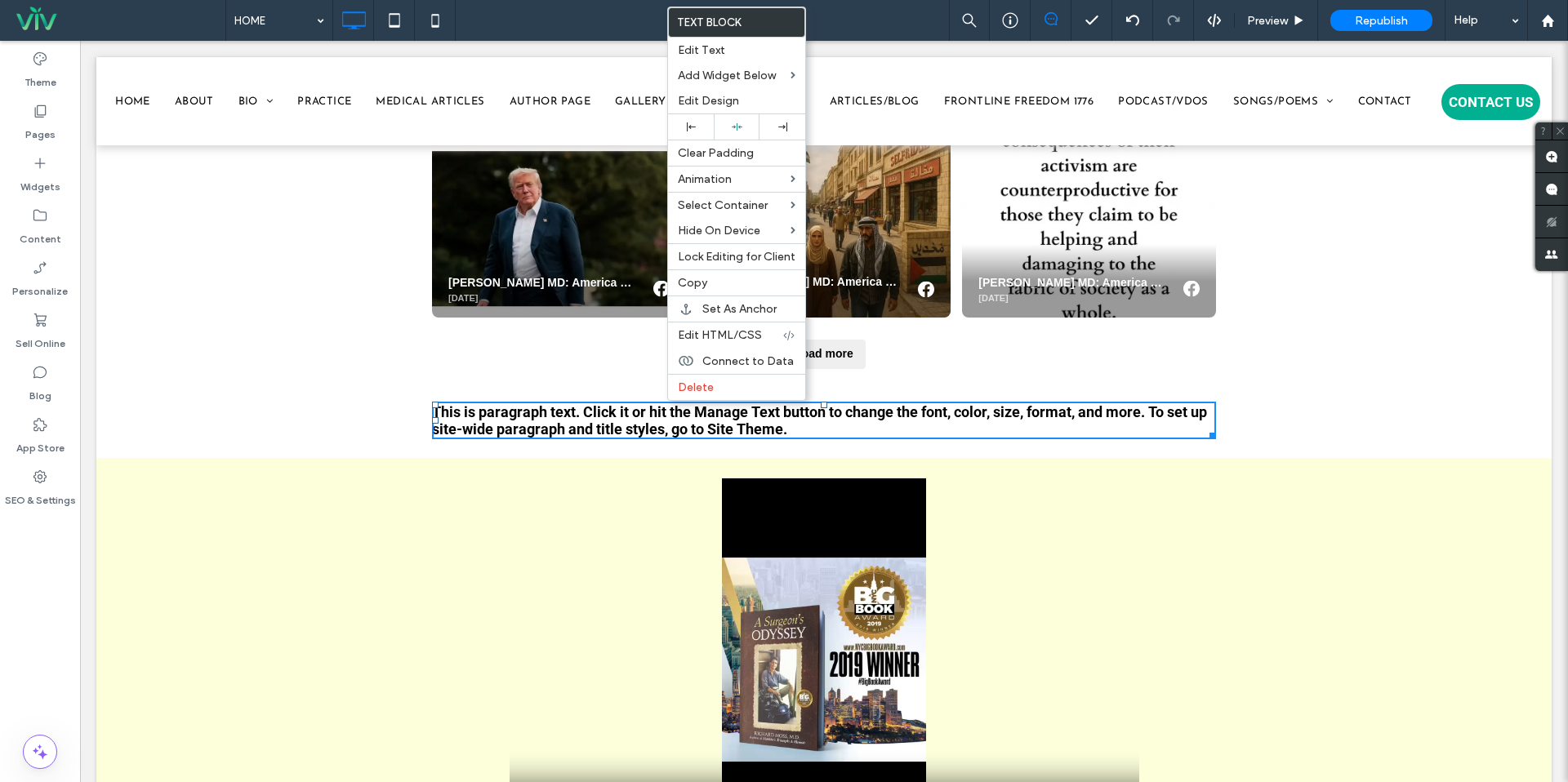
click at [625, 420] on span "This is paragraph text. Click it or hit the Manage Text button to change the fo…" at bounding box center [819, 421] width 775 height 34
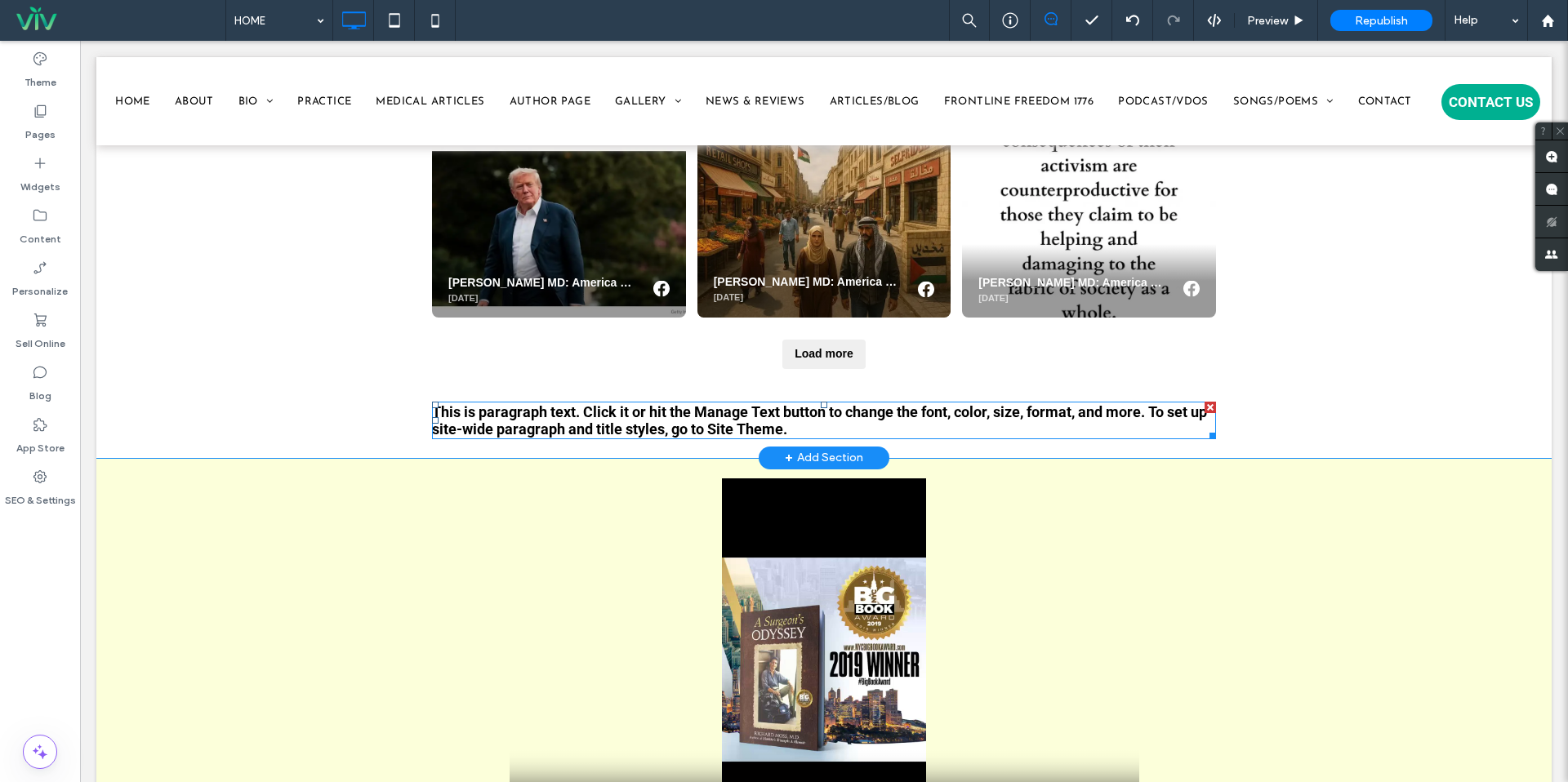
click at [625, 420] on span "This is paragraph text. Click it or hit the Manage Text button to change the fo…" at bounding box center [819, 421] width 775 height 34
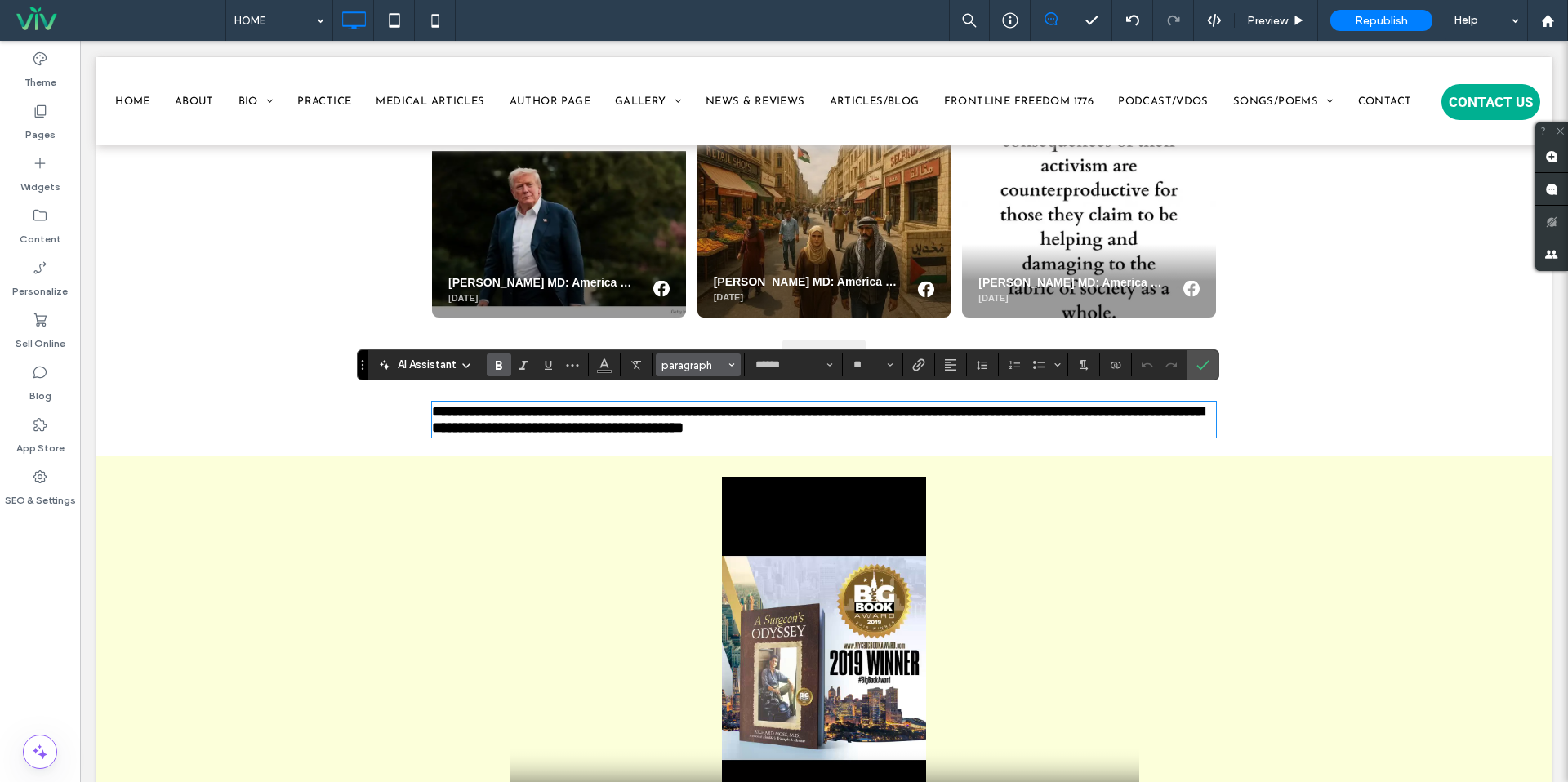
click at [689, 368] on span "paragraph" at bounding box center [693, 366] width 64 height 12
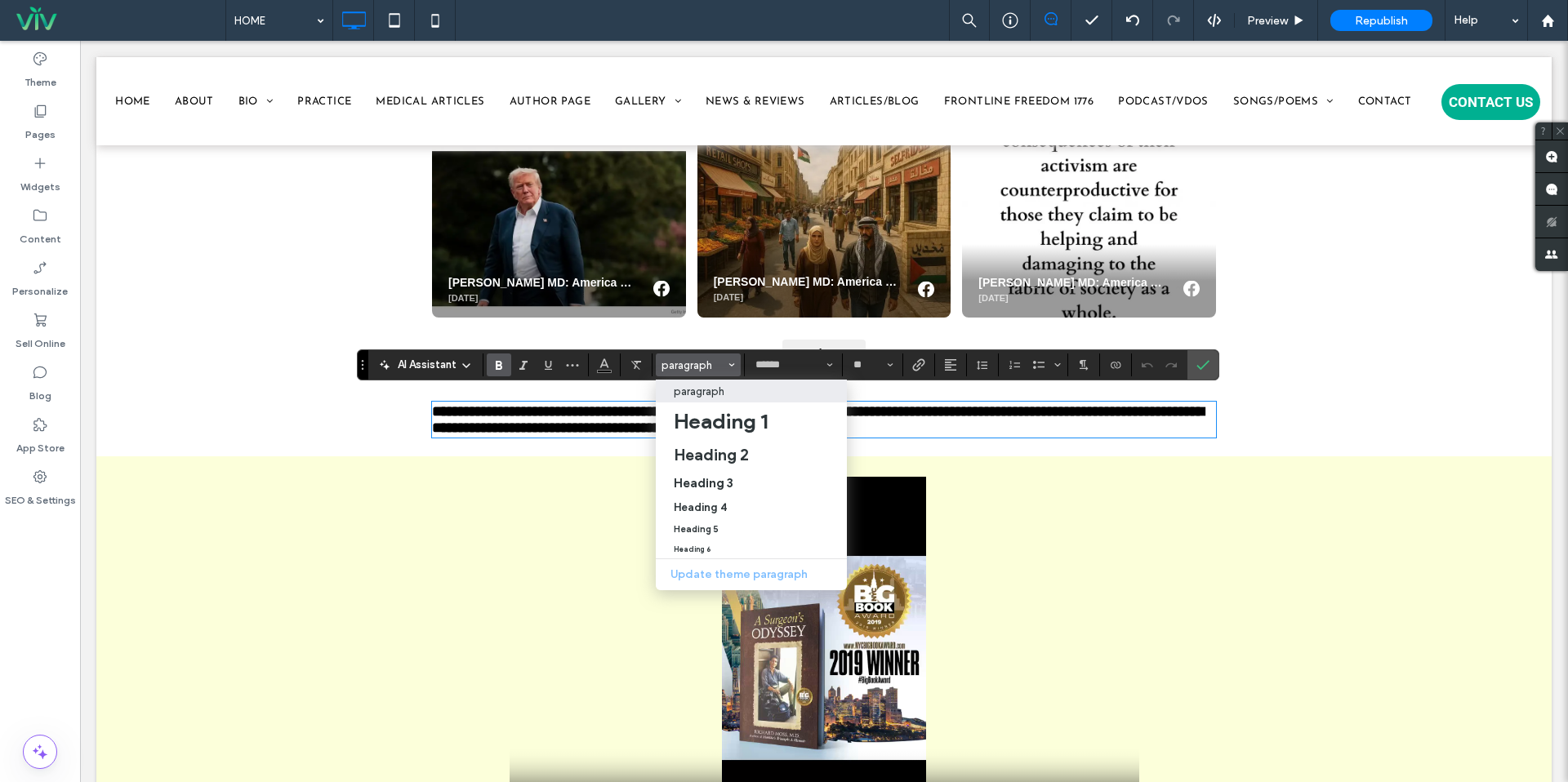
click at [605, 426] on span "**********" at bounding box center [817, 420] width 772 height 31
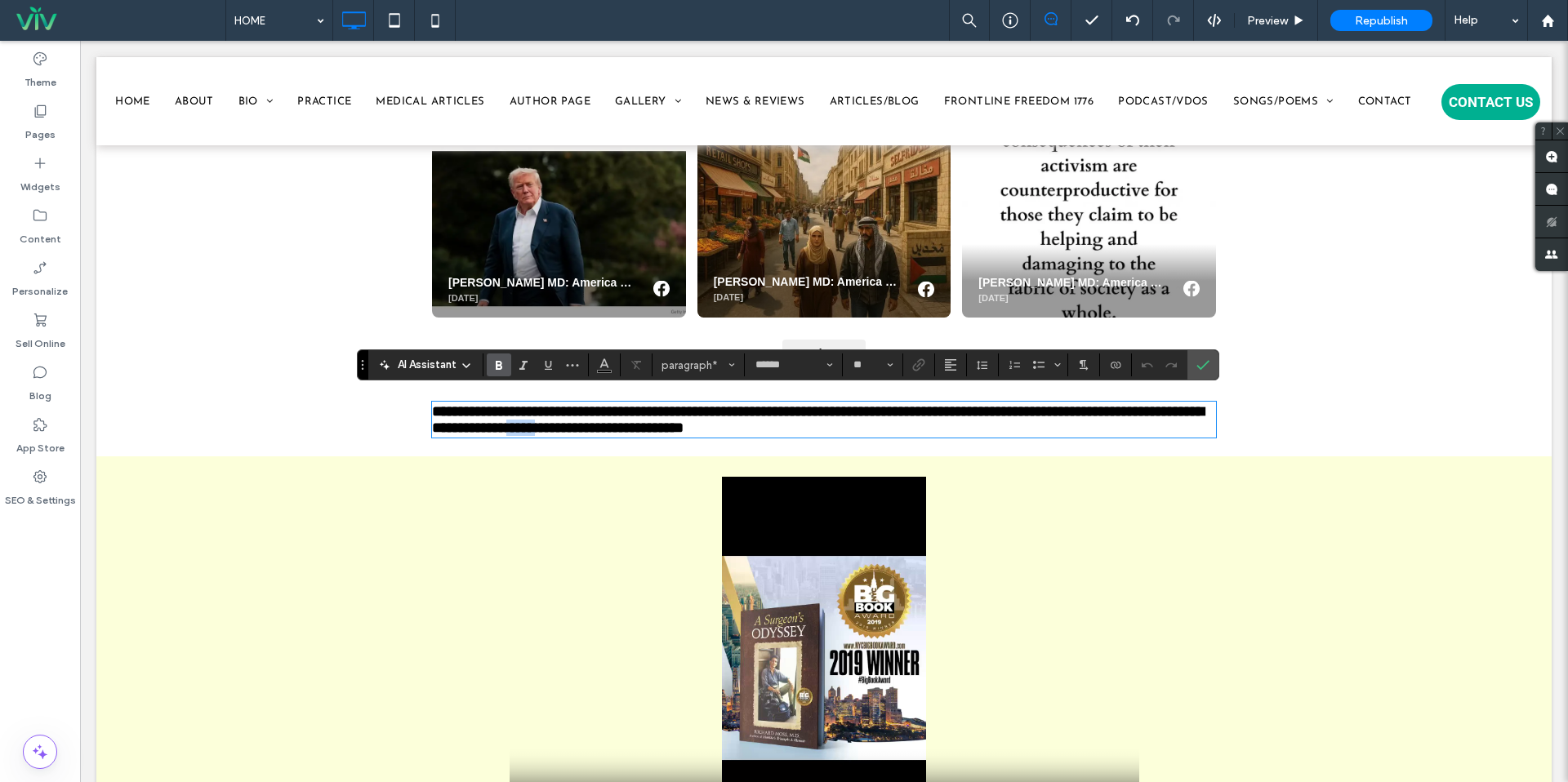
click at [605, 426] on span "**********" at bounding box center [817, 420] width 772 height 31
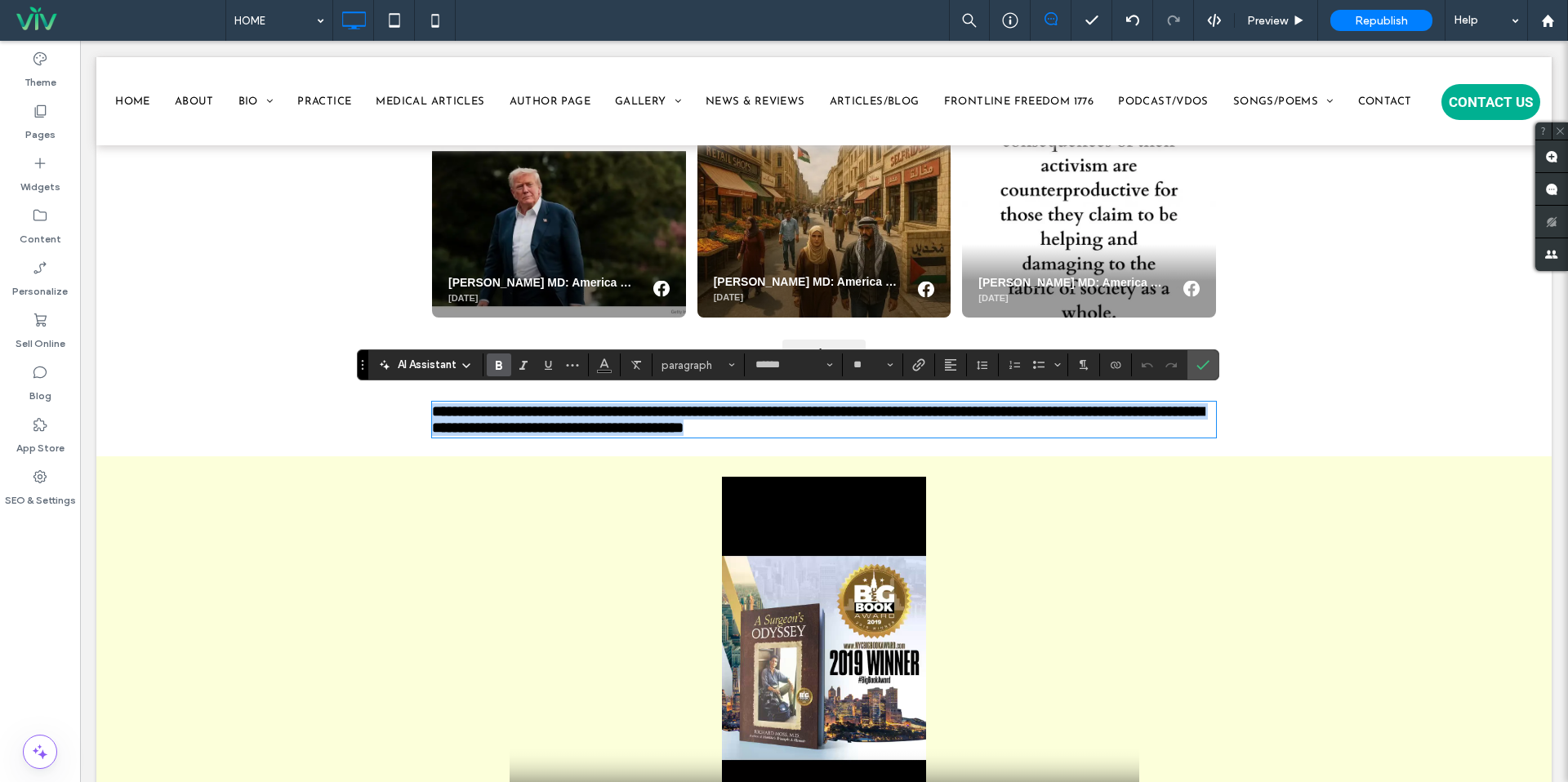
click at [605, 426] on span "**********" at bounding box center [817, 420] width 772 height 31
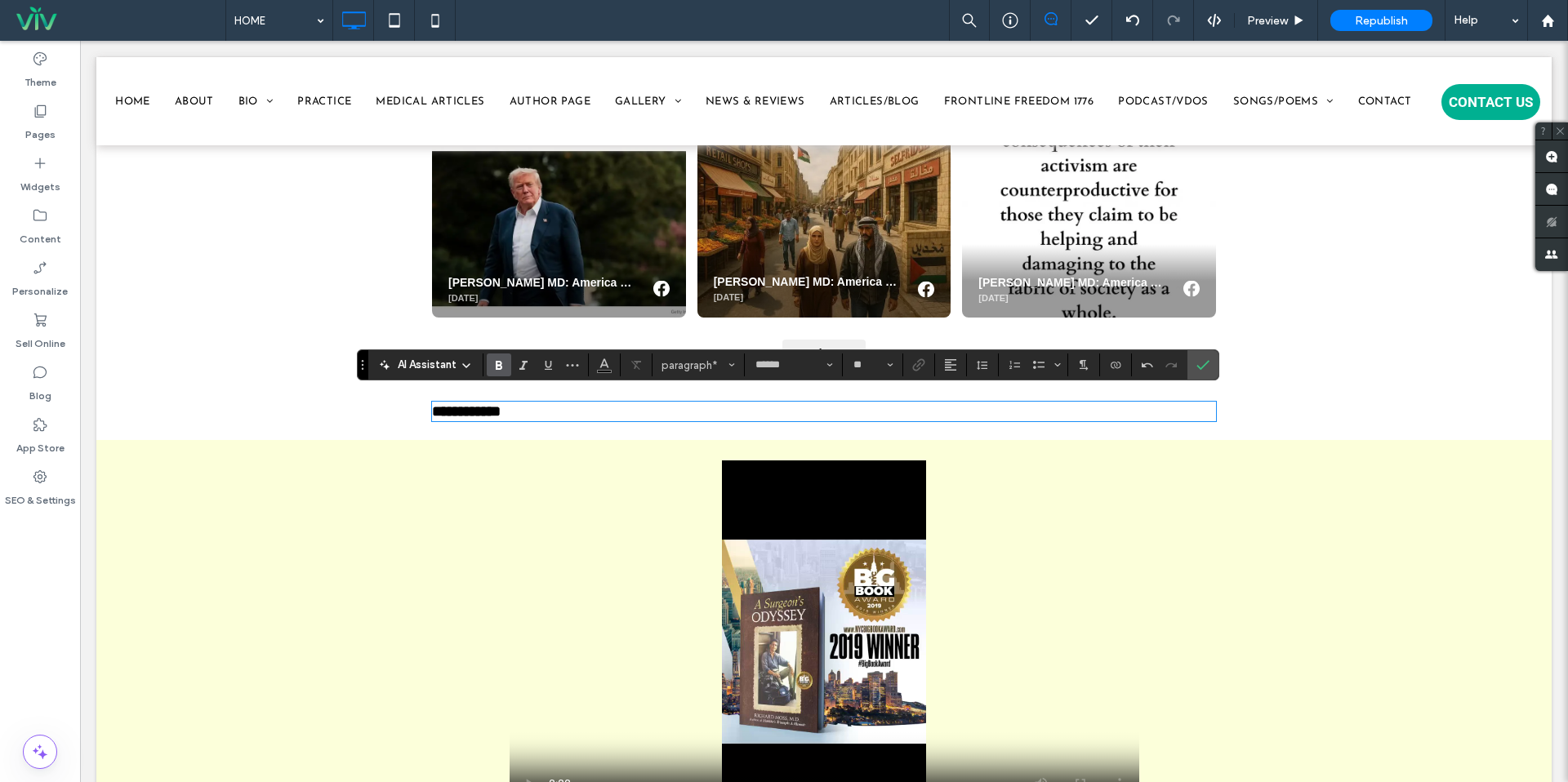
click at [637, 404] on p "**********" at bounding box center [823, 411] width 784 height 16
click at [936, 364] on section at bounding box center [951, 365] width 32 height 23
click at [950, 364] on icon "Alignment" at bounding box center [950, 365] width 13 height 13
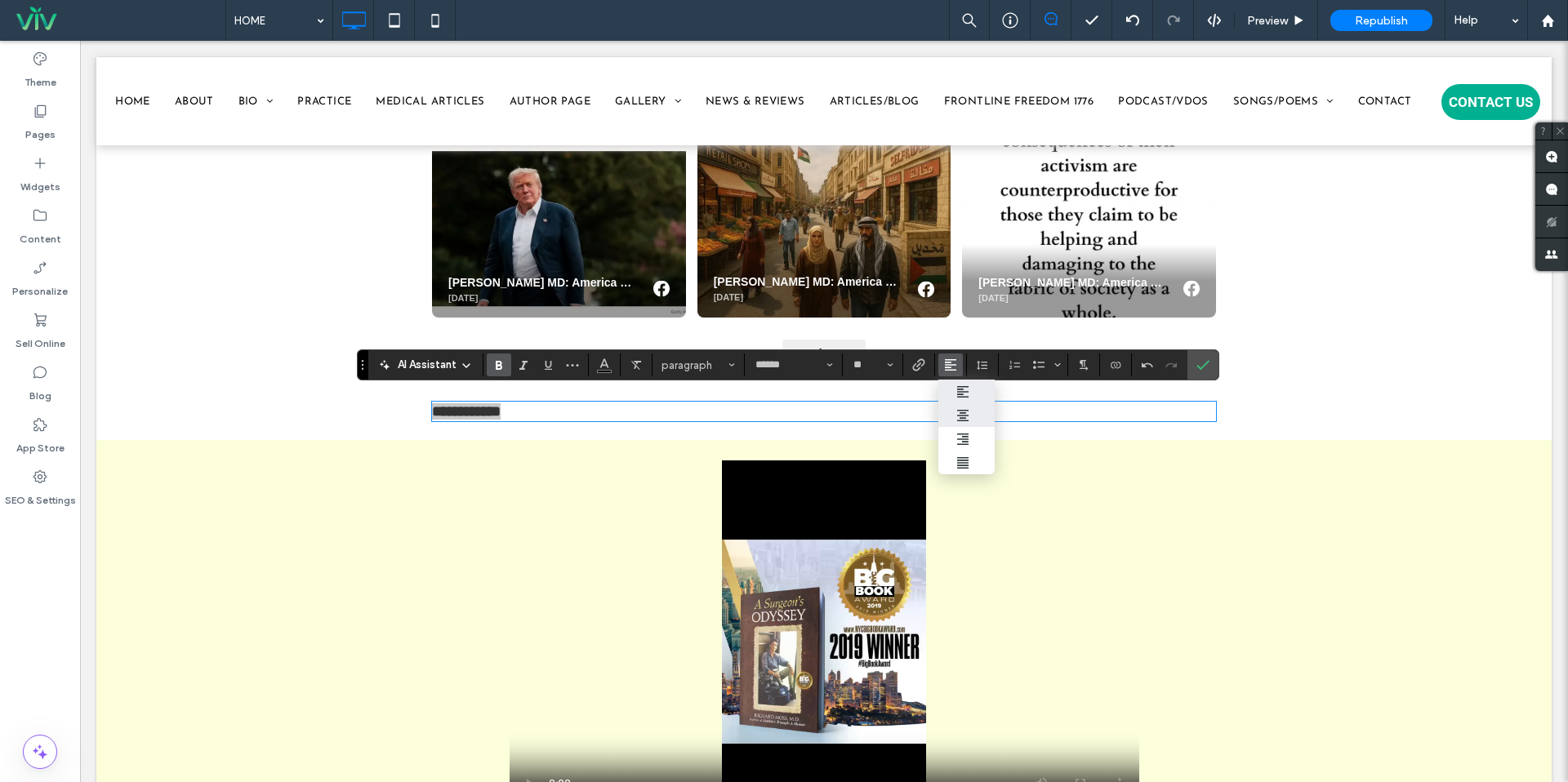
click at [957, 412] on icon "ui.textEditor.alignment.center" at bounding box center [963, 415] width 13 height 13
click at [851, 371] on input "**" at bounding box center [868, 365] width 32 height 13
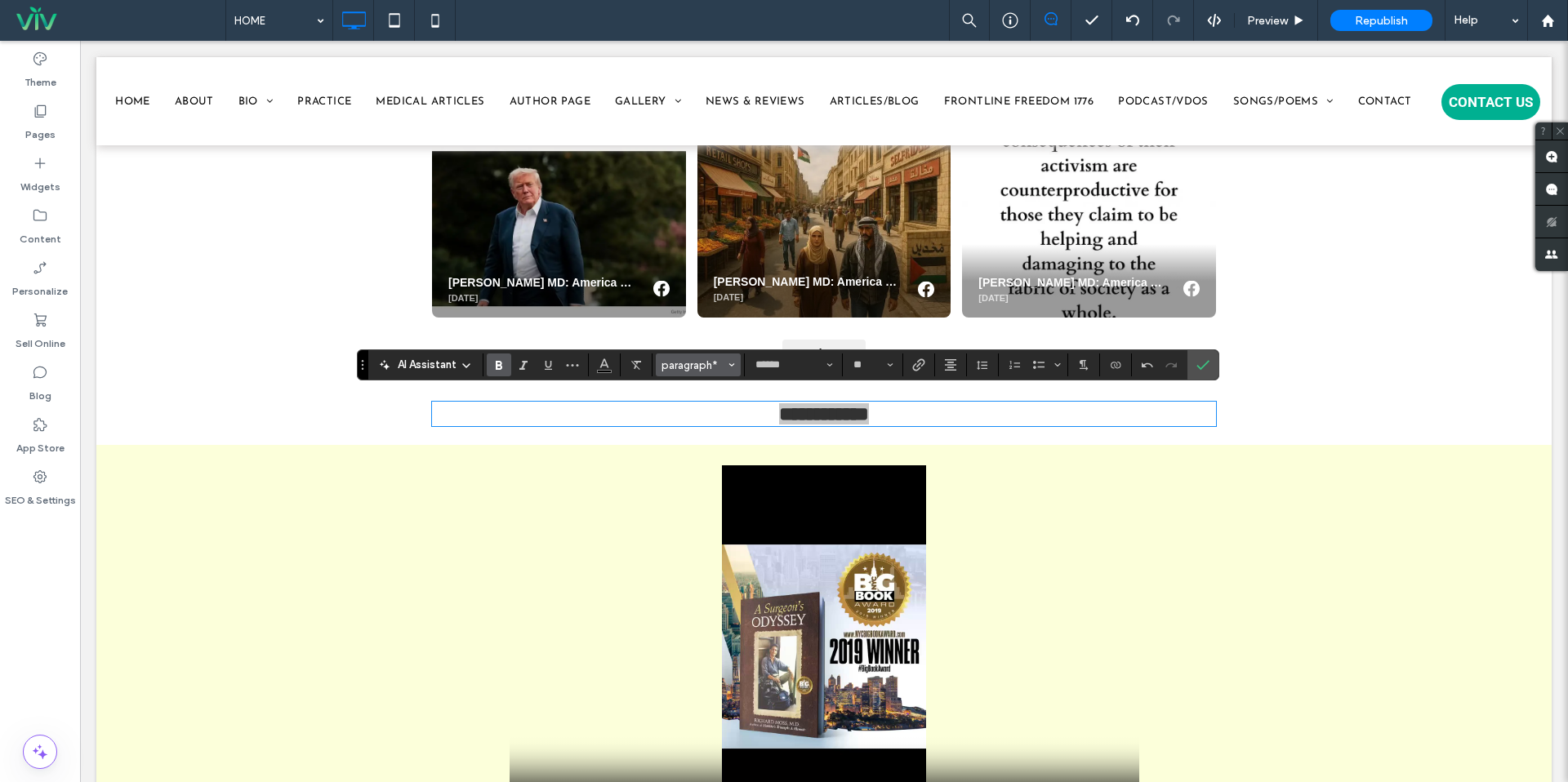
click at [684, 370] on span "paragraph*" at bounding box center [693, 366] width 64 height 12
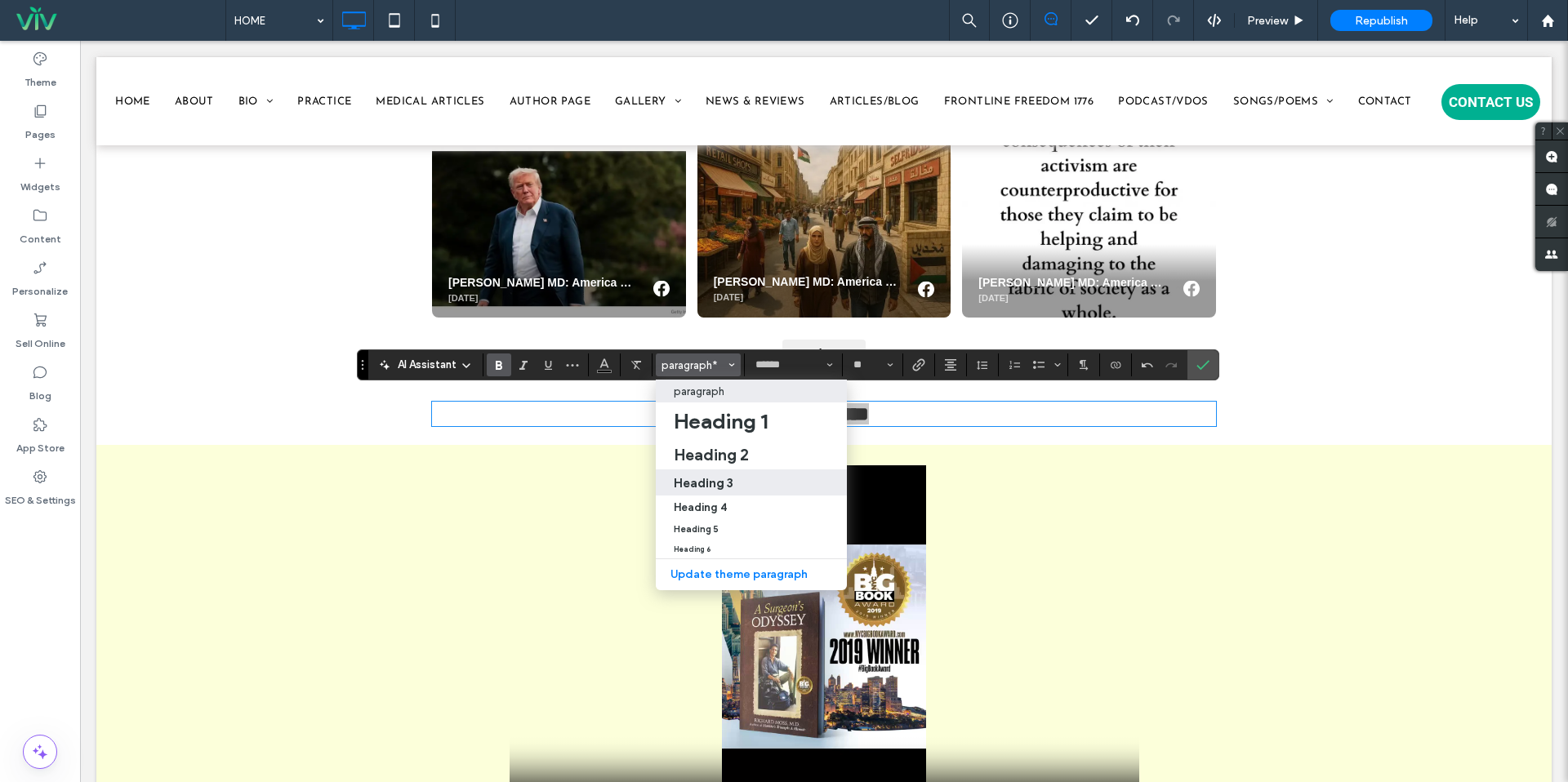
click at [695, 487] on h3 "Heading 3" at bounding box center [703, 483] width 59 height 15
type input "**"
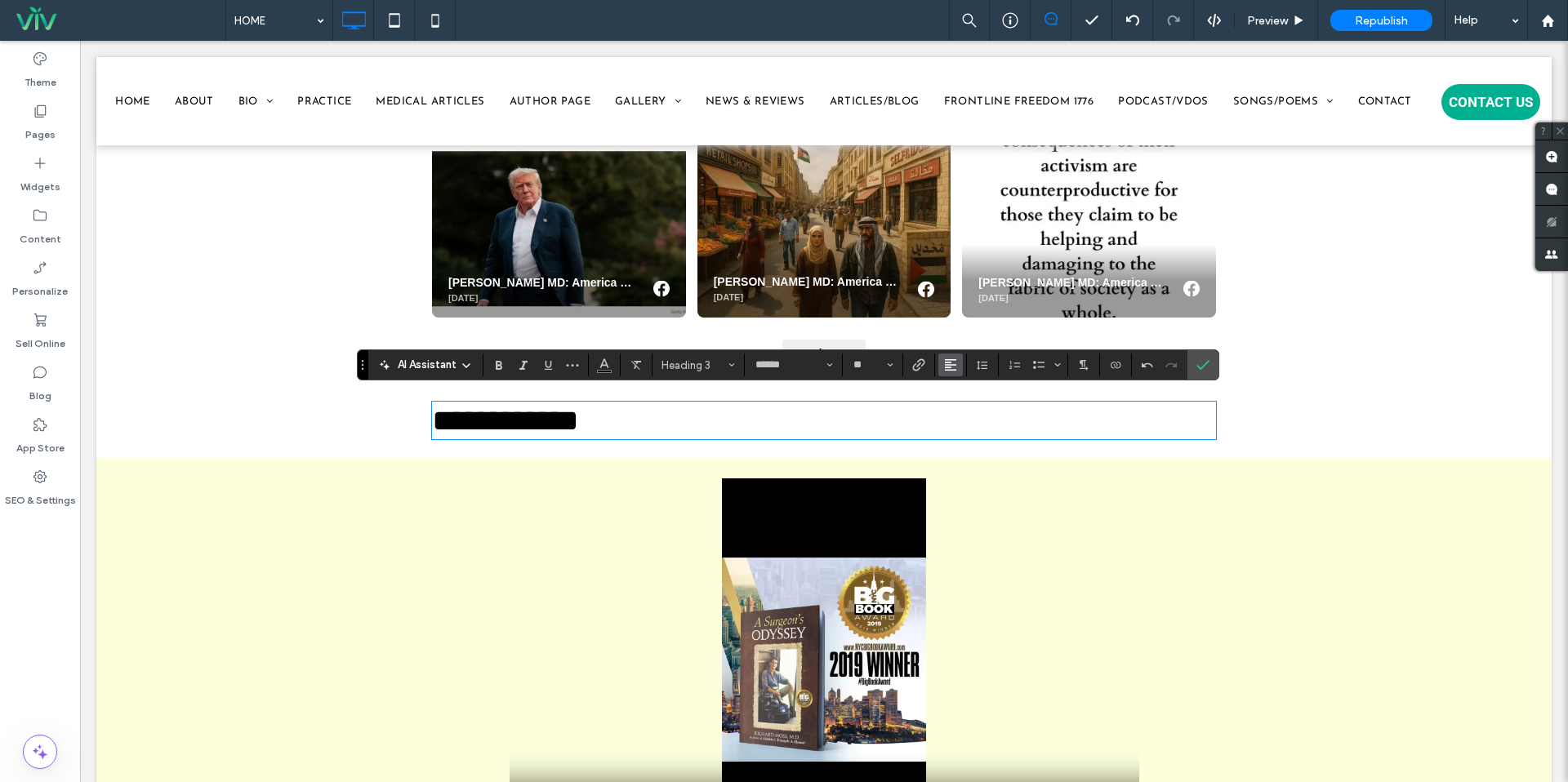
click at [950, 366] on icon "Alignment" at bounding box center [950, 365] width 13 height 13
click at [962, 418] on use "ui.textEditor.alignment.center" at bounding box center [963, 415] width 11 height 11
click at [1207, 364] on icon "Confirm" at bounding box center [1203, 365] width 13 height 13
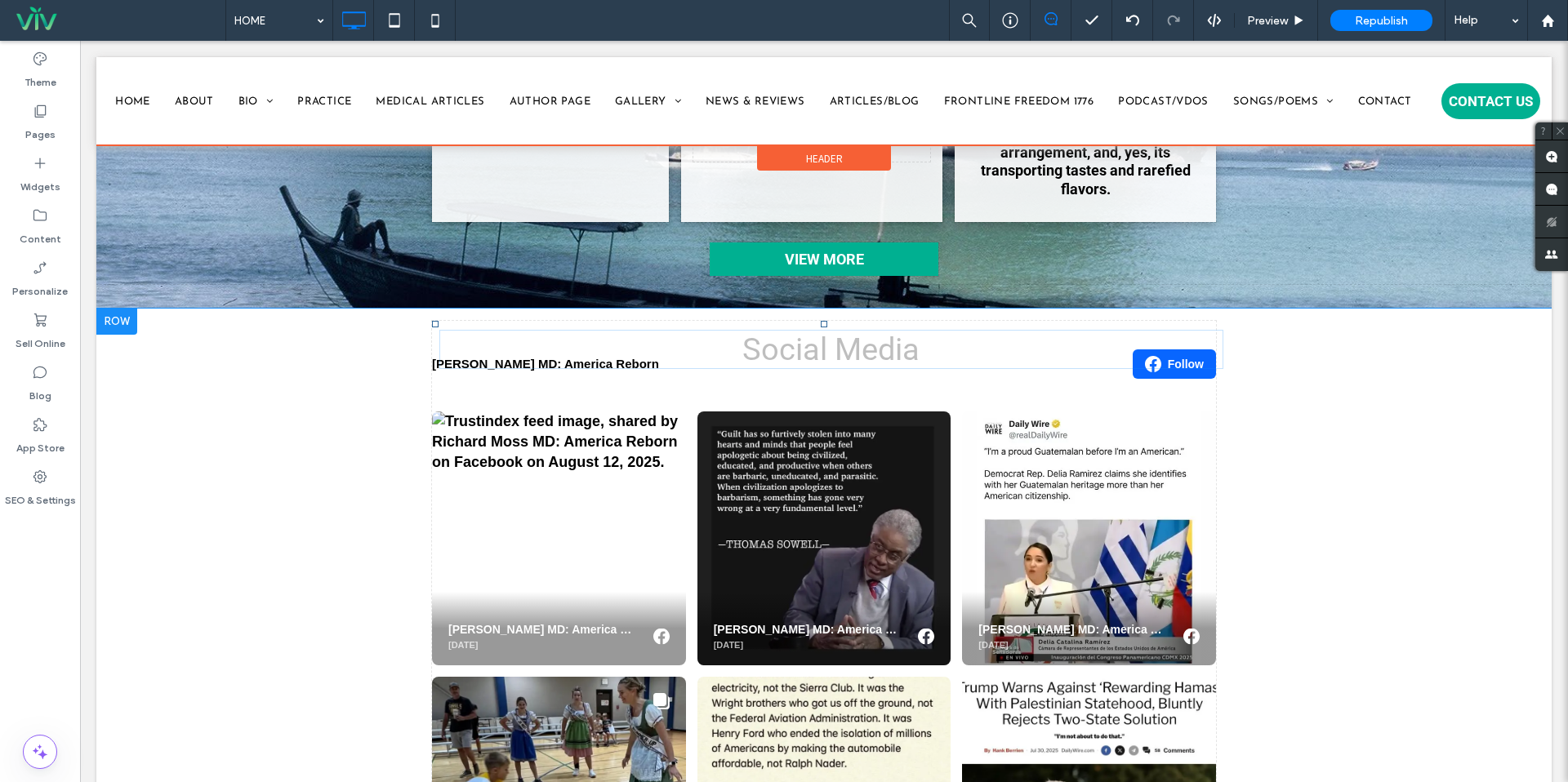
scroll to position [2906, 0]
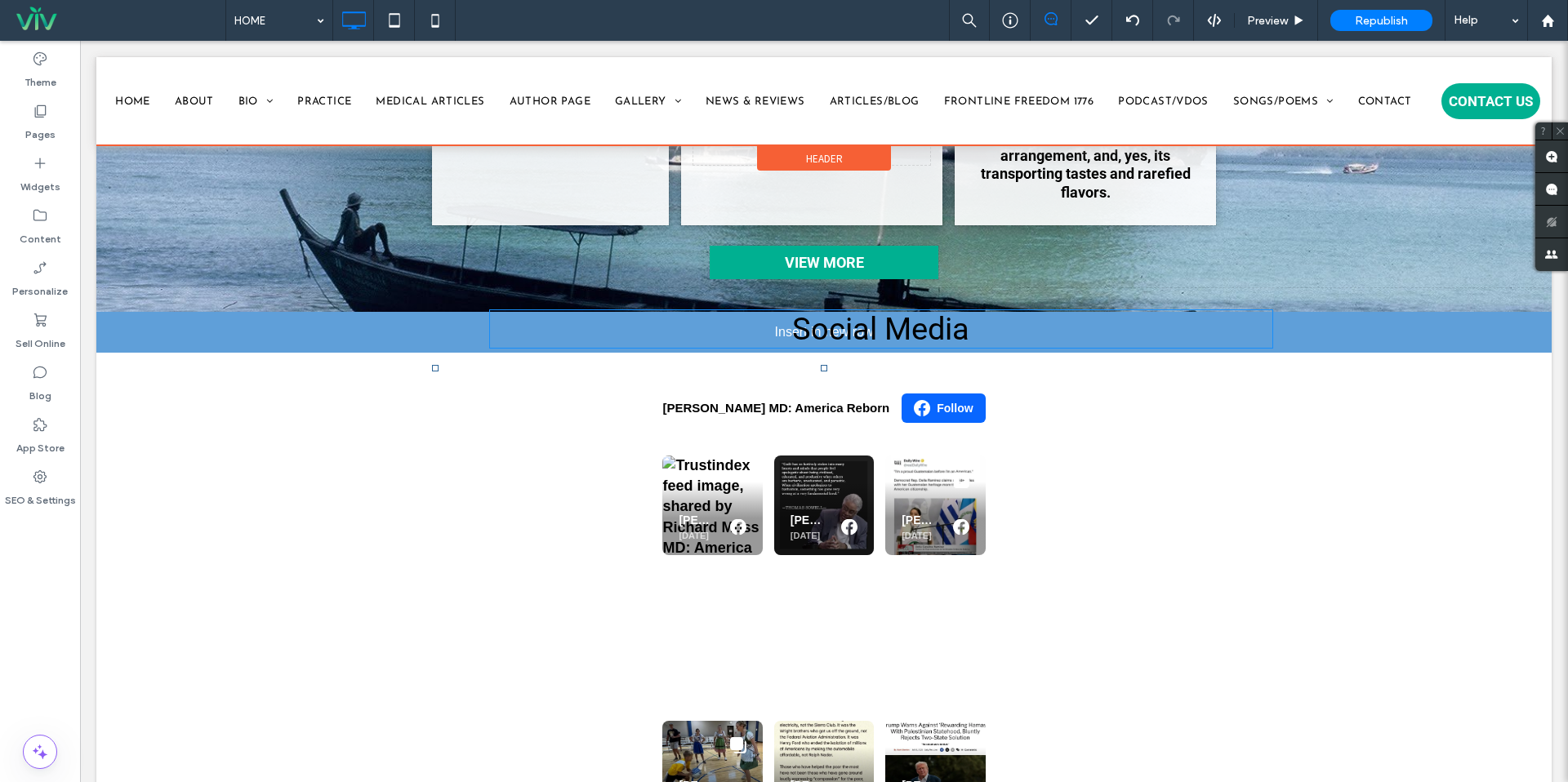
drag, startPoint x: 1011, startPoint y: 418, endPoint x: 778, endPoint y: 326, distance: 250.5
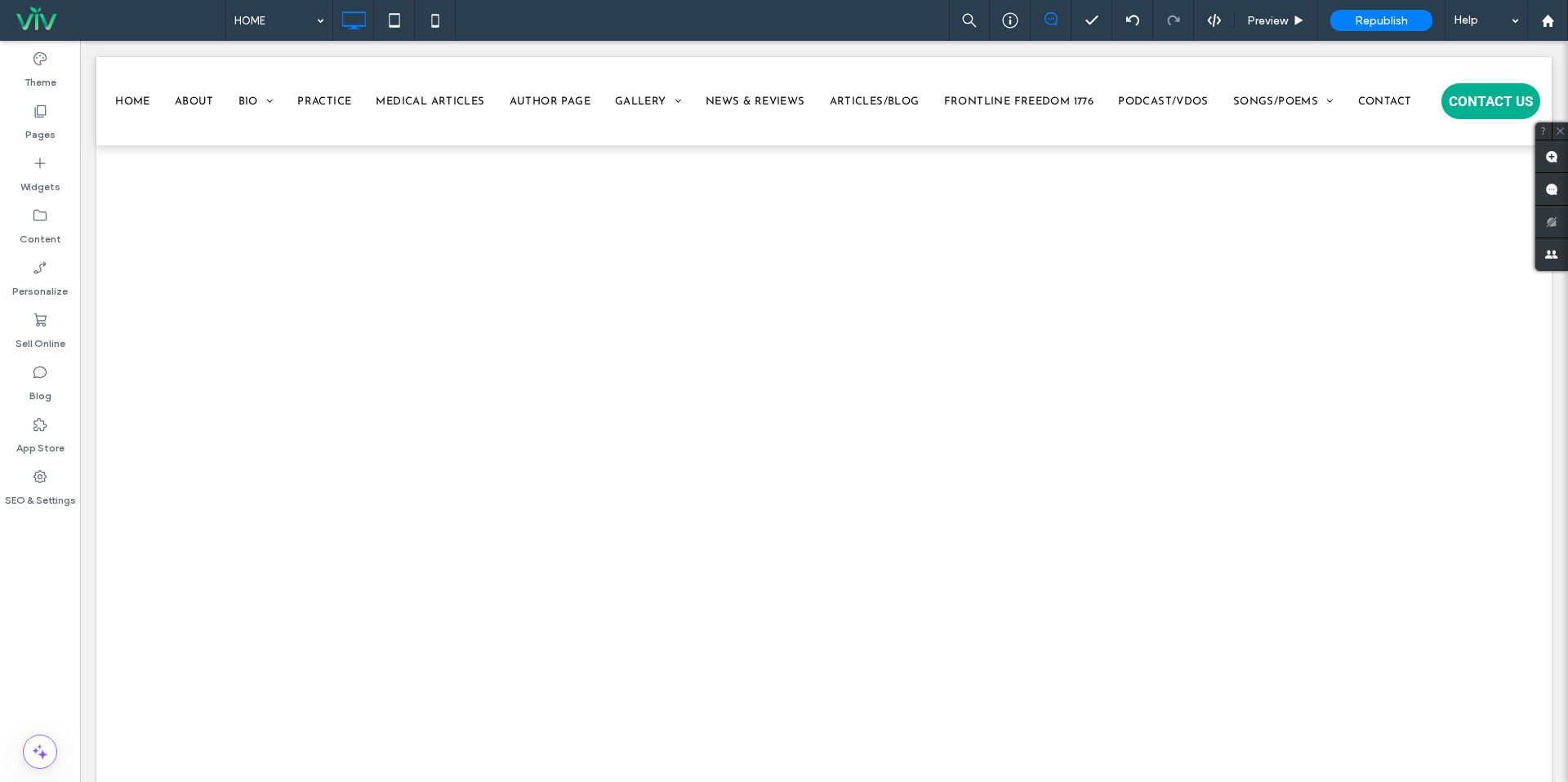
scroll to position [3370, 0]
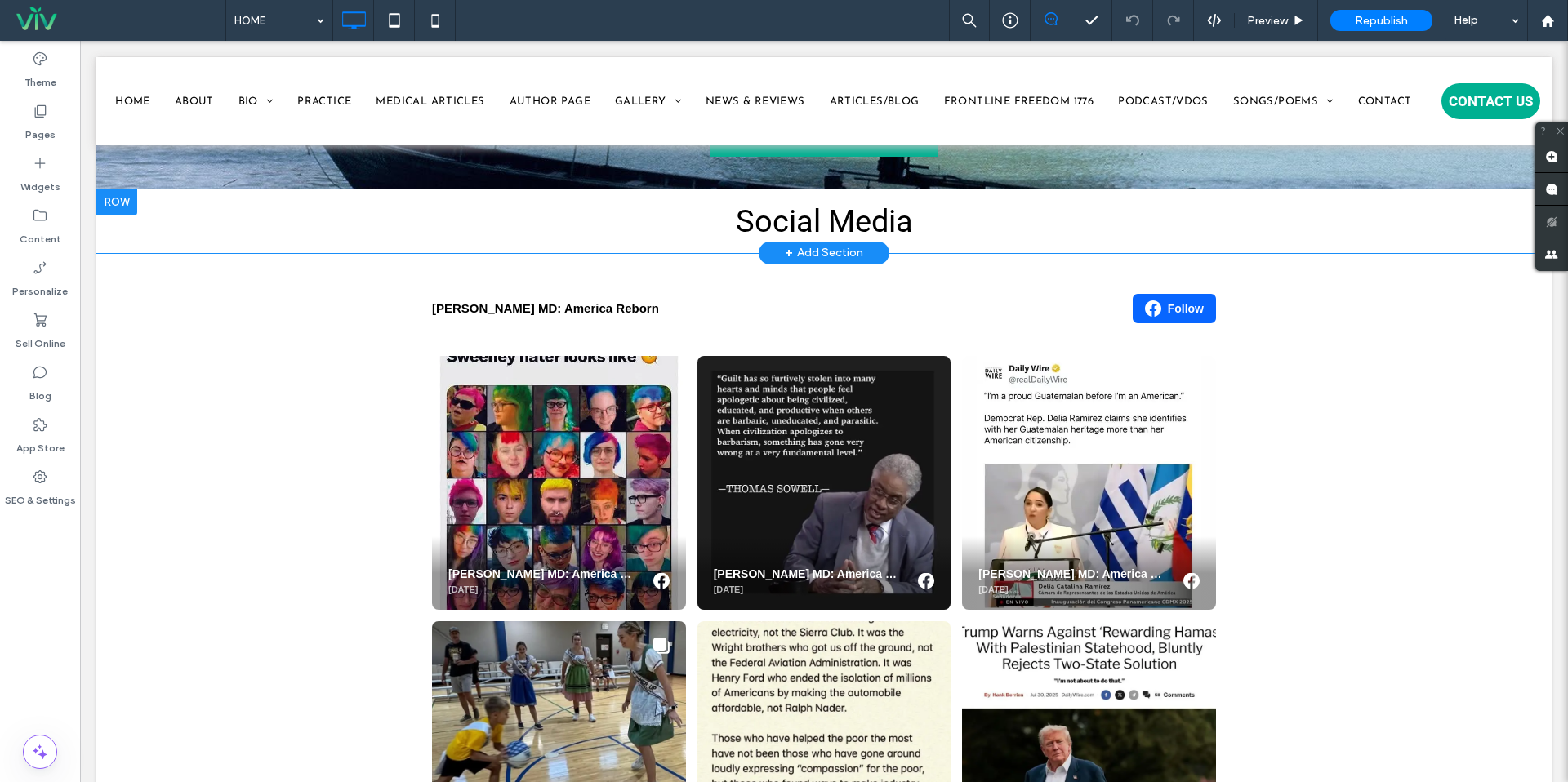
scroll to position [3028, 0]
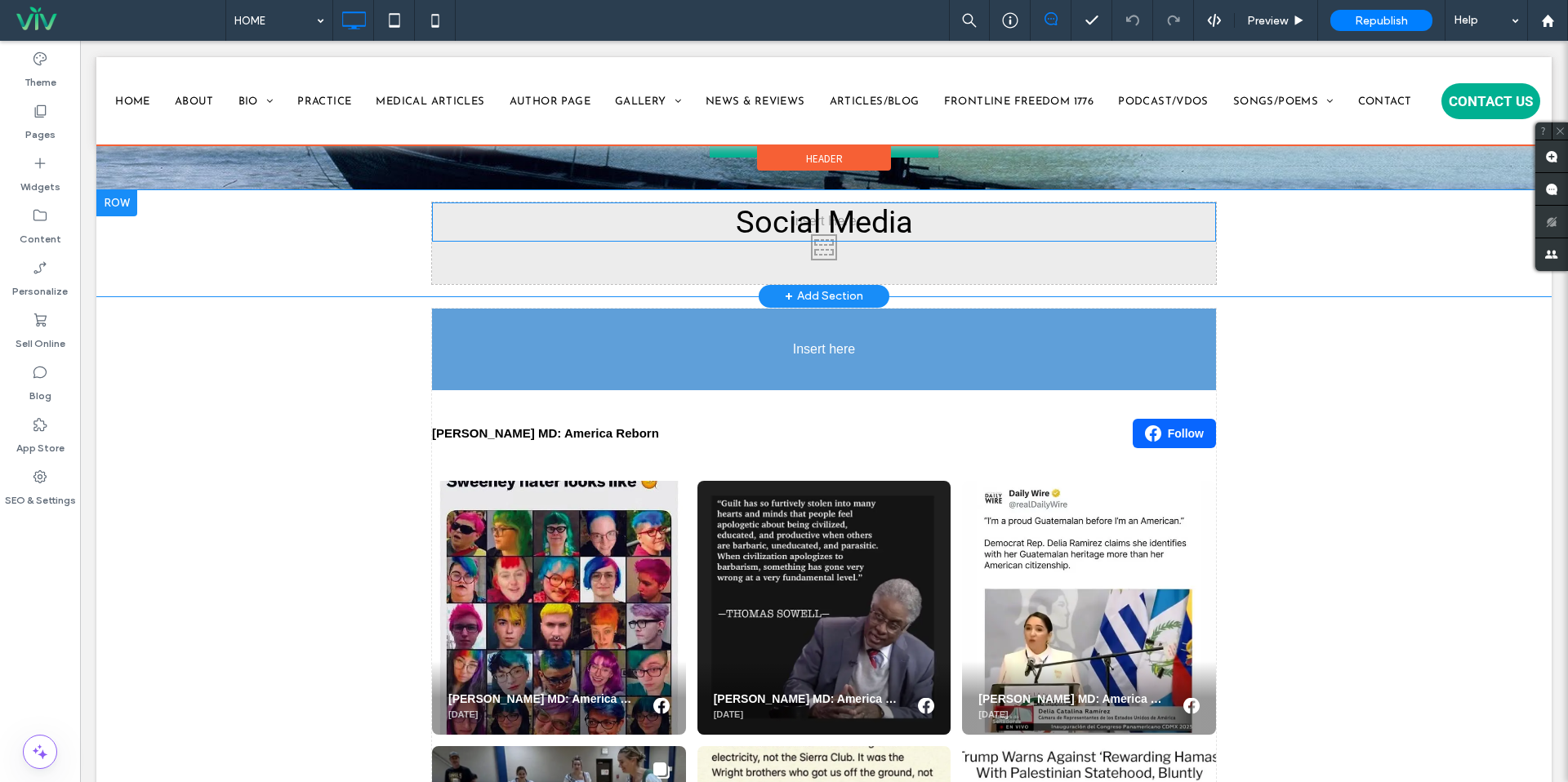
drag, startPoint x: 916, startPoint y: 218, endPoint x: 753, endPoint y: 335, distance: 200.6
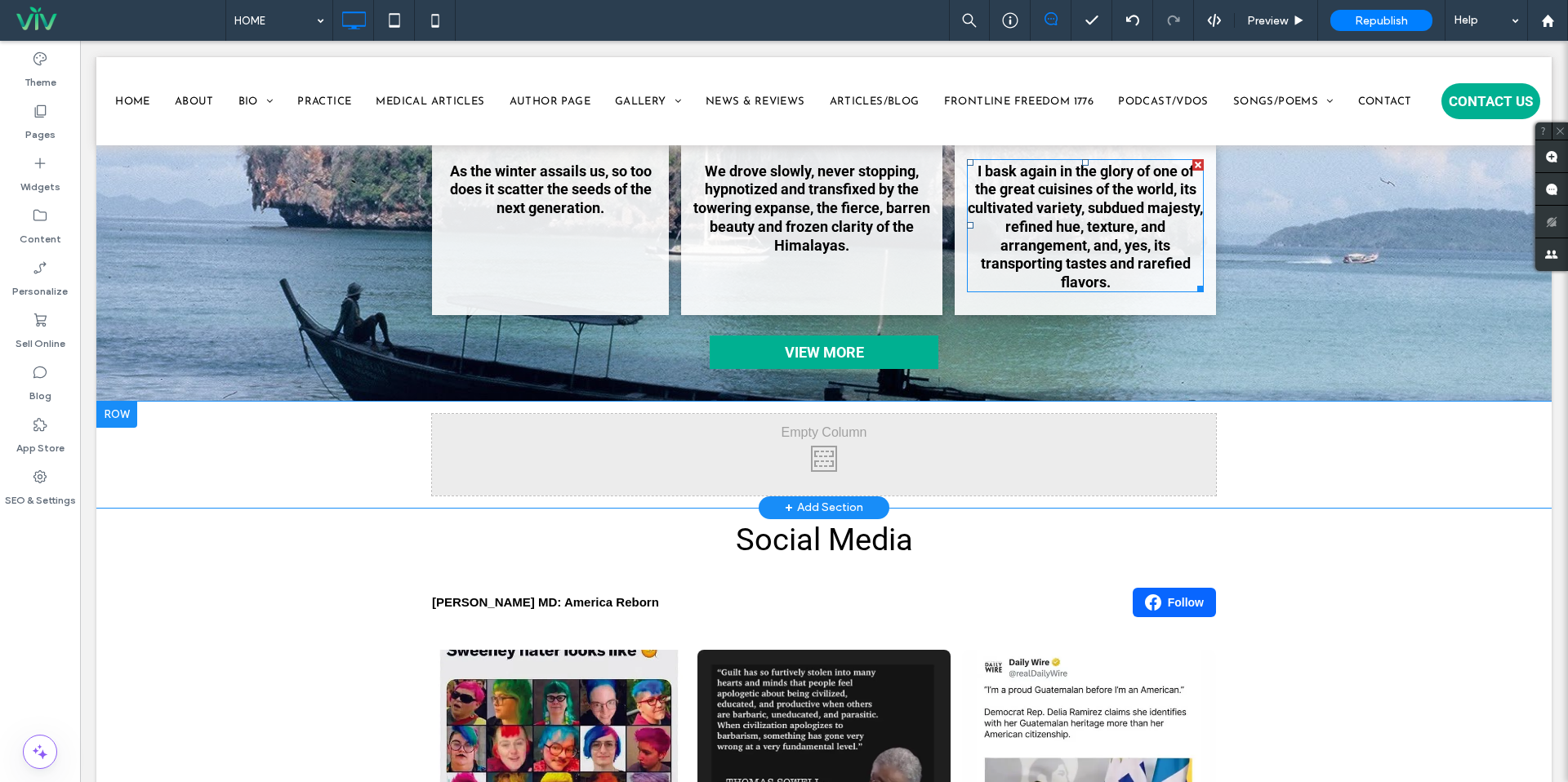
scroll to position [2836, 0]
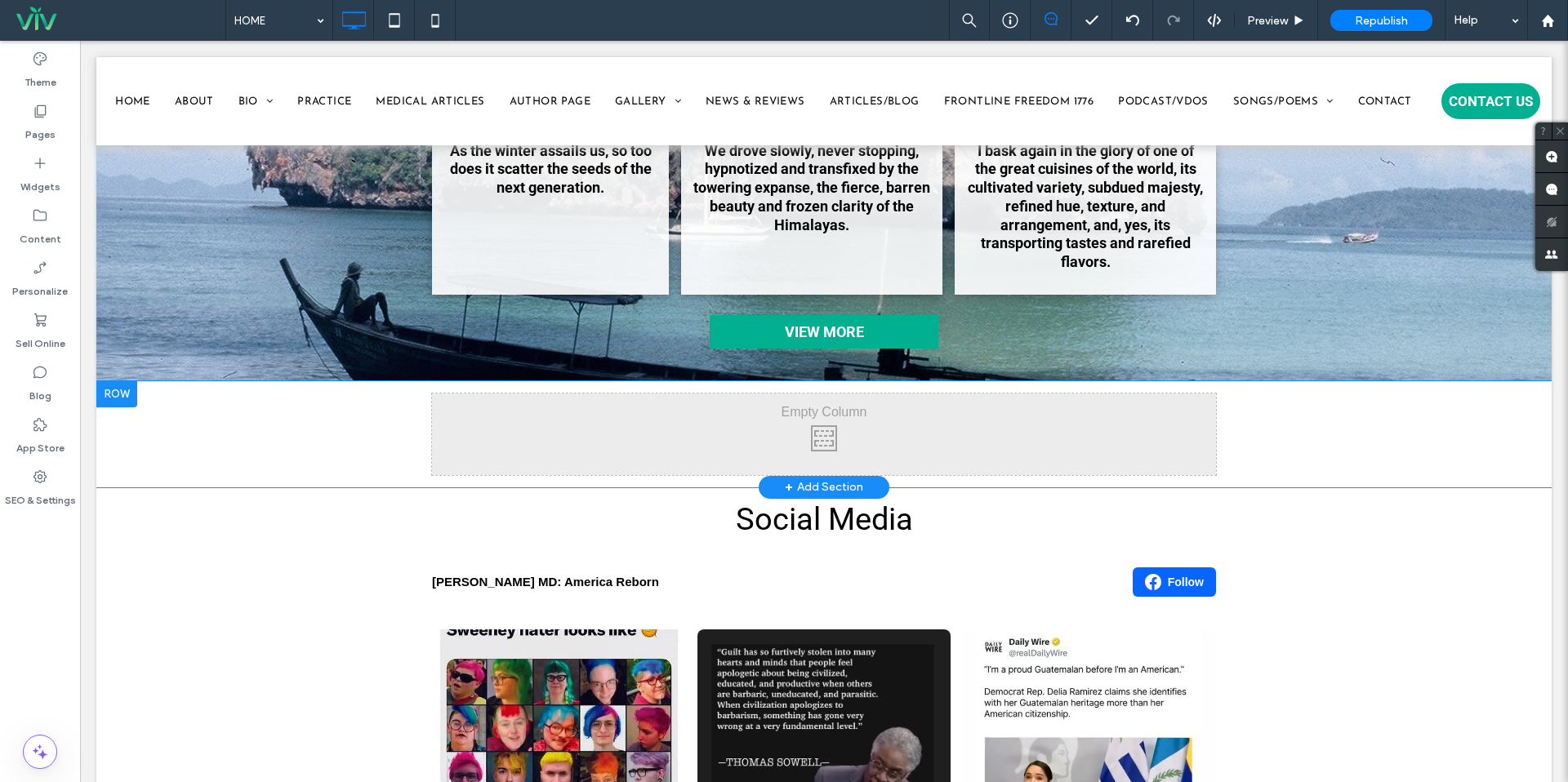
drag, startPoint x: 952, startPoint y: 421, endPoint x: 915, endPoint y: 433, distance: 38.9
click at [952, 421] on div "Click To Paste" at bounding box center [823, 434] width 784 height 81
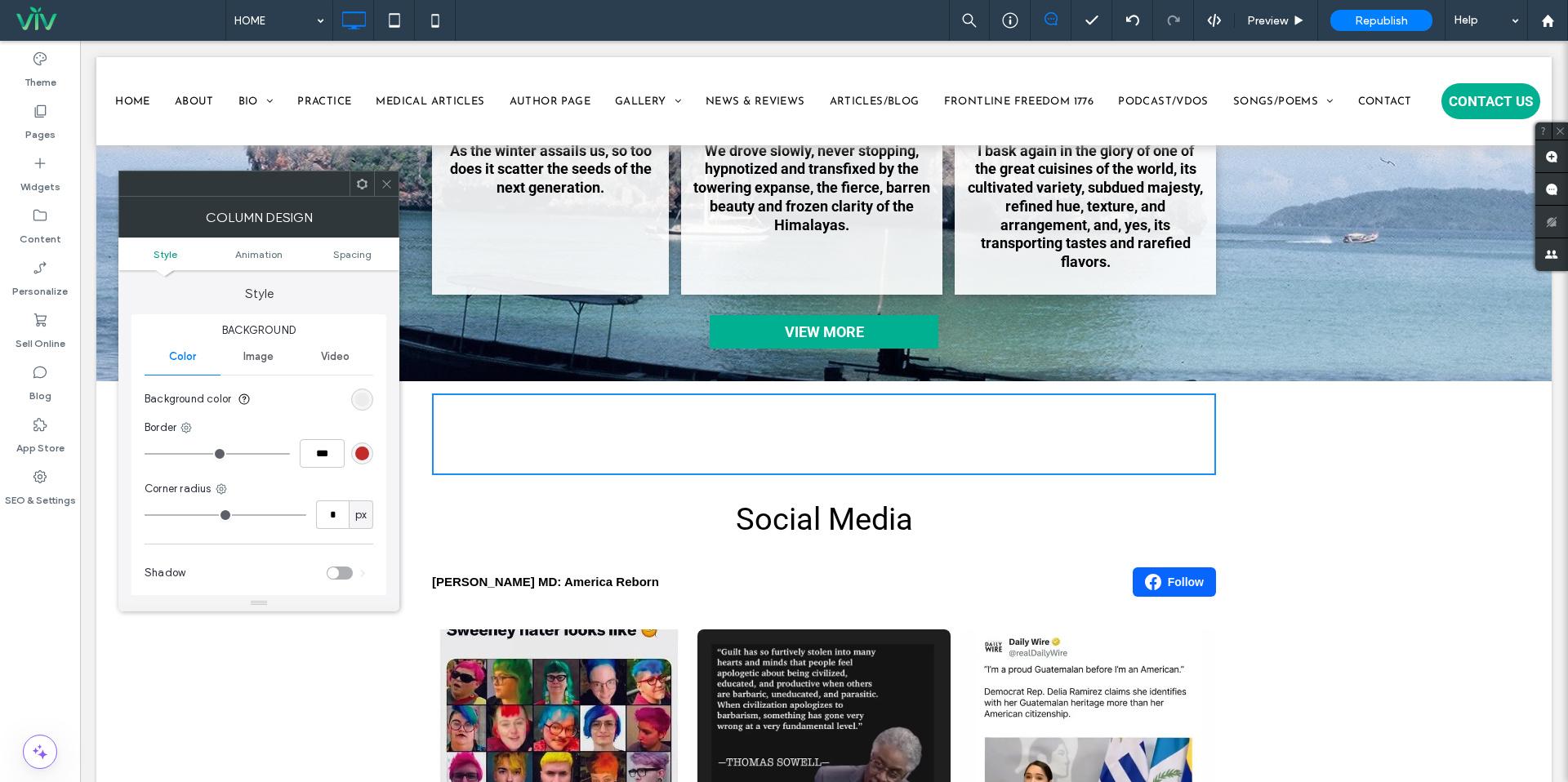
click at [389, 182] on icon at bounding box center [387, 184] width 12 height 12
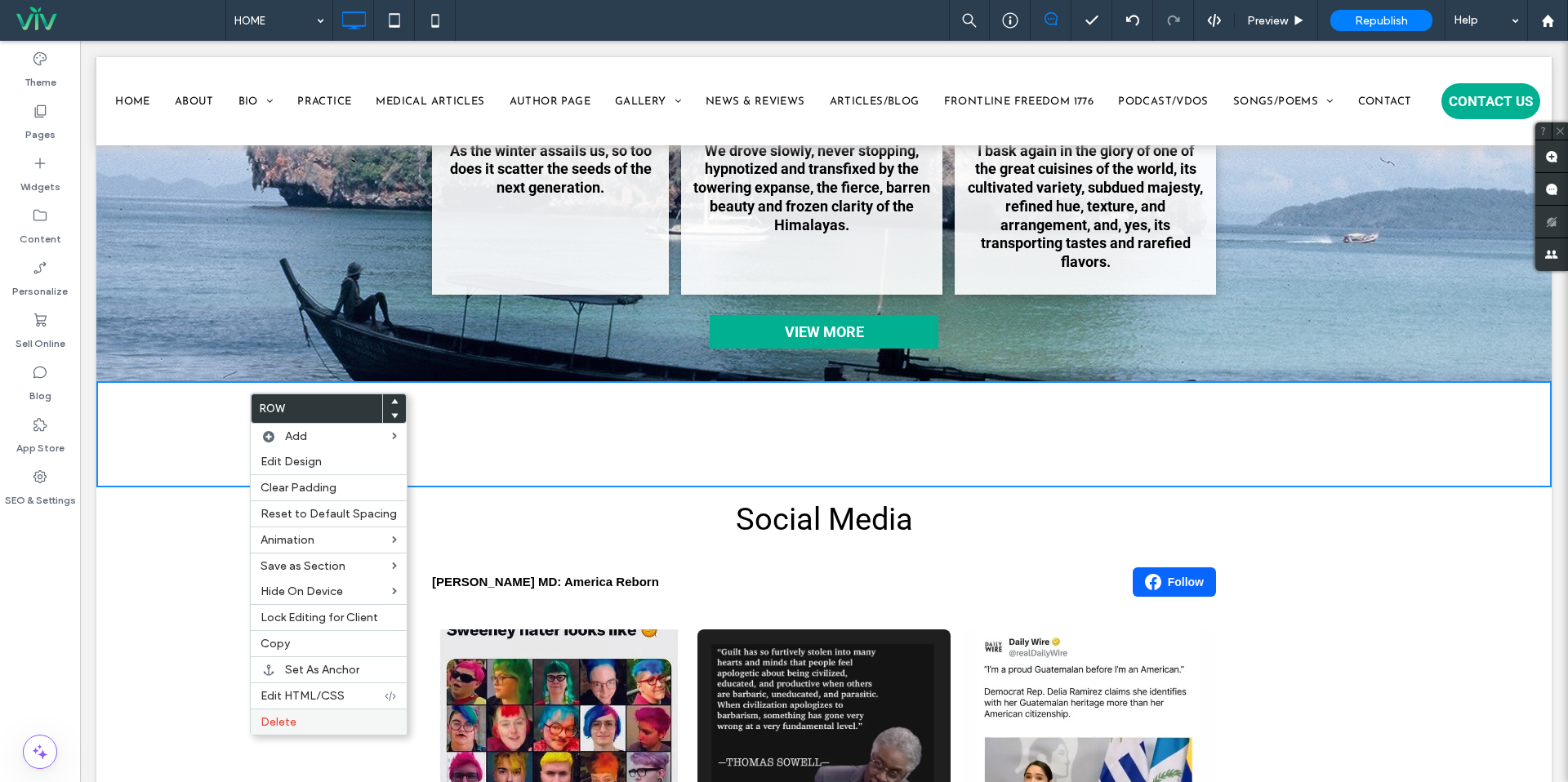
click at [301, 729] on label "Delete" at bounding box center [328, 723] width 137 height 14
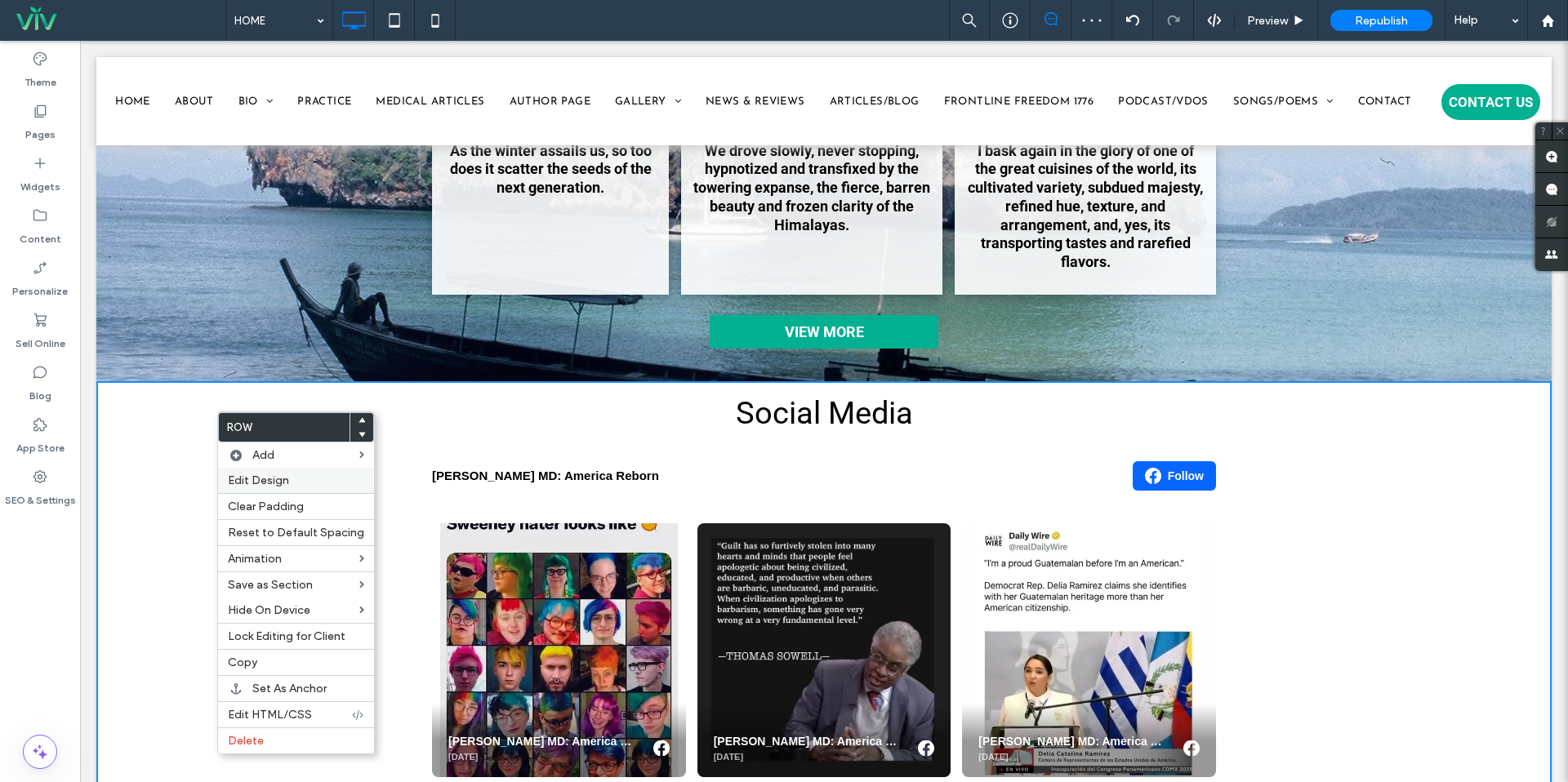
click at [287, 490] on div "Edit Design" at bounding box center [296, 481] width 156 height 25
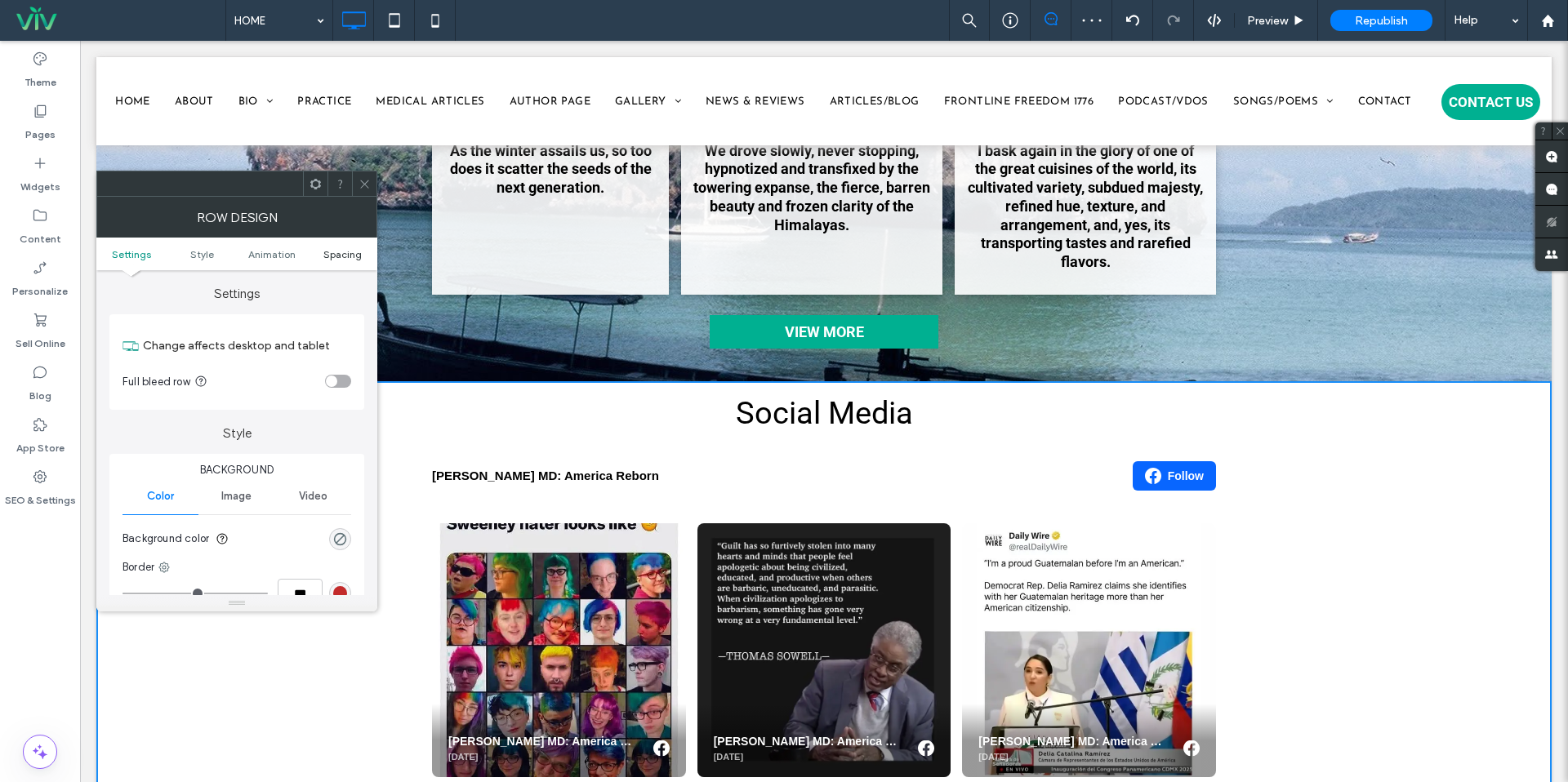
click at [343, 254] on span "Spacing" at bounding box center [342, 254] width 38 height 12
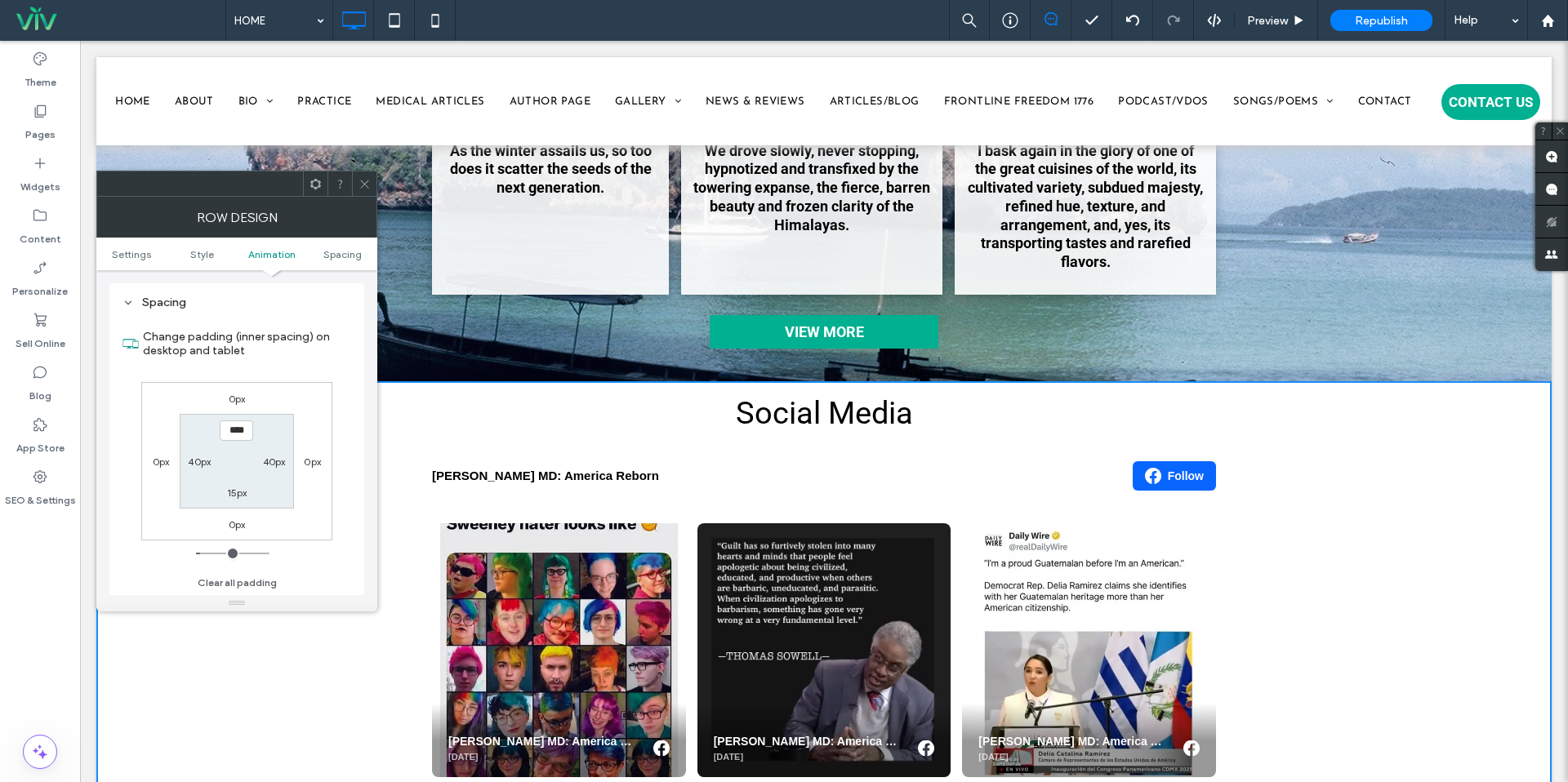
scroll to position [462, 0]
click at [234, 401] on label "0px" at bounding box center [237, 398] width 17 height 12
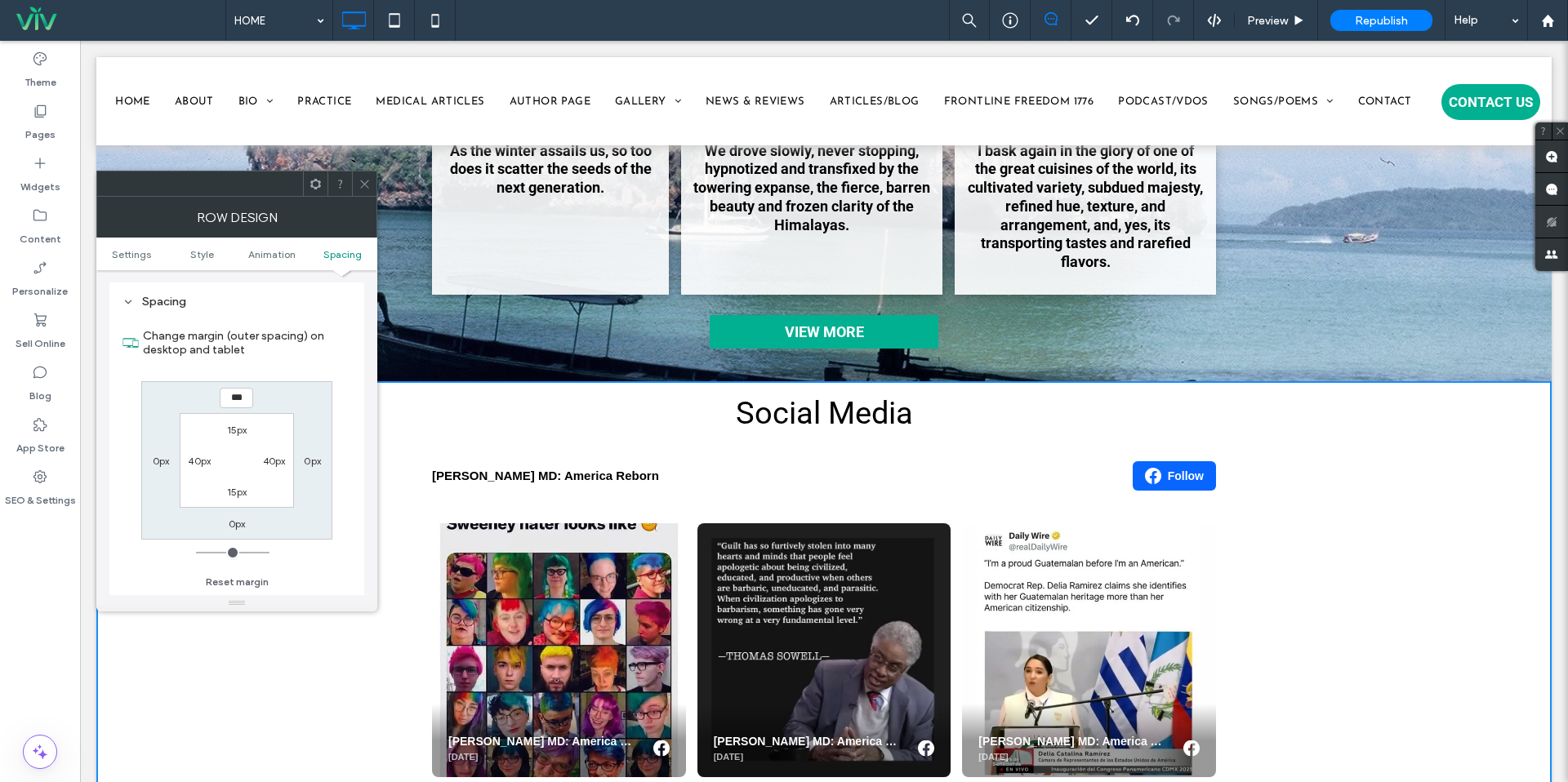
click at [239, 437] on div "15px" at bounding box center [237, 429] width 20 height 16
click at [239, 431] on label "15px" at bounding box center [237, 430] width 20 height 12
type input "**"
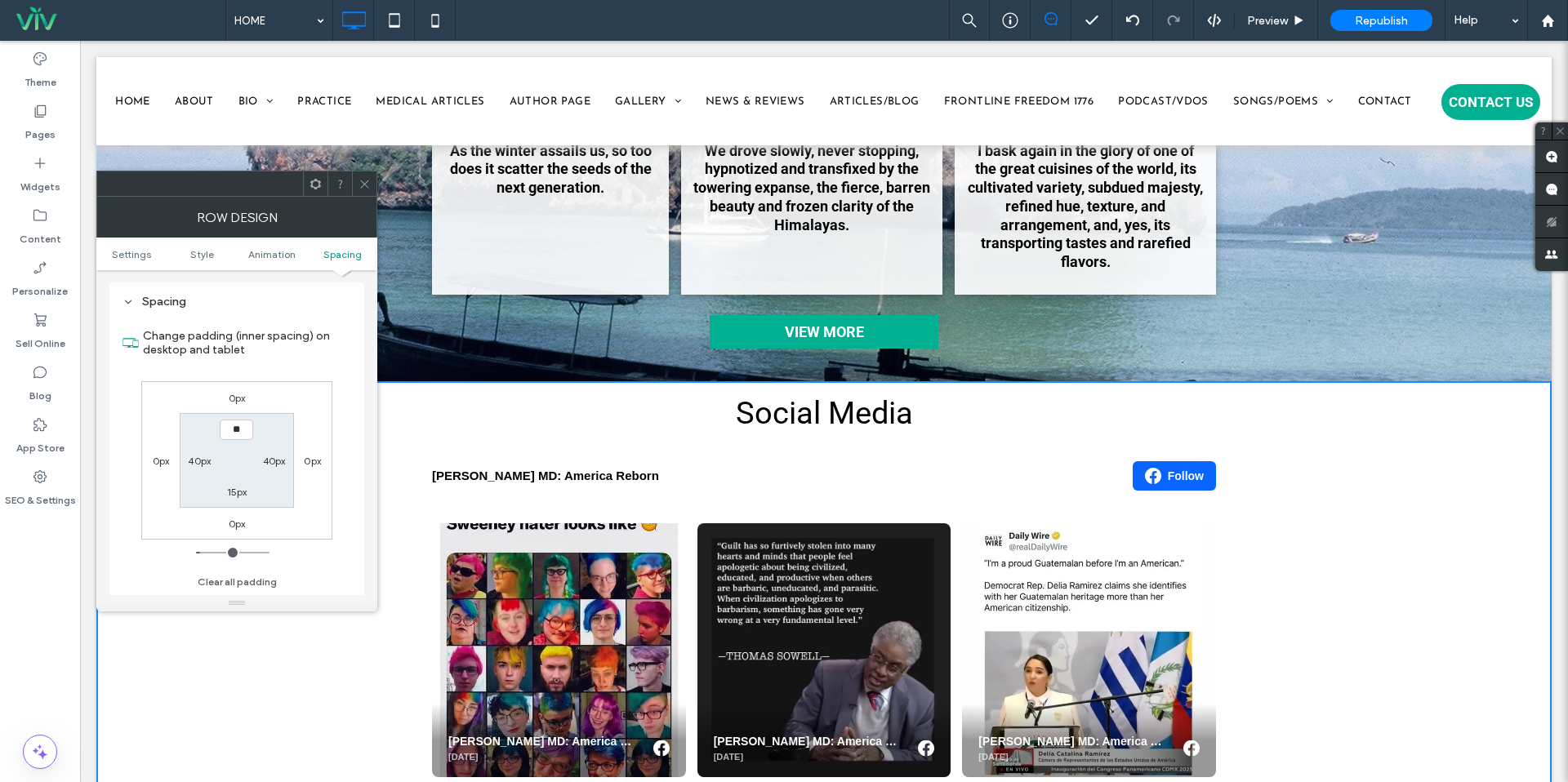
type input "**"
type input "****"
click at [236, 496] on label "15px" at bounding box center [237, 492] width 20 height 12
type input "**"
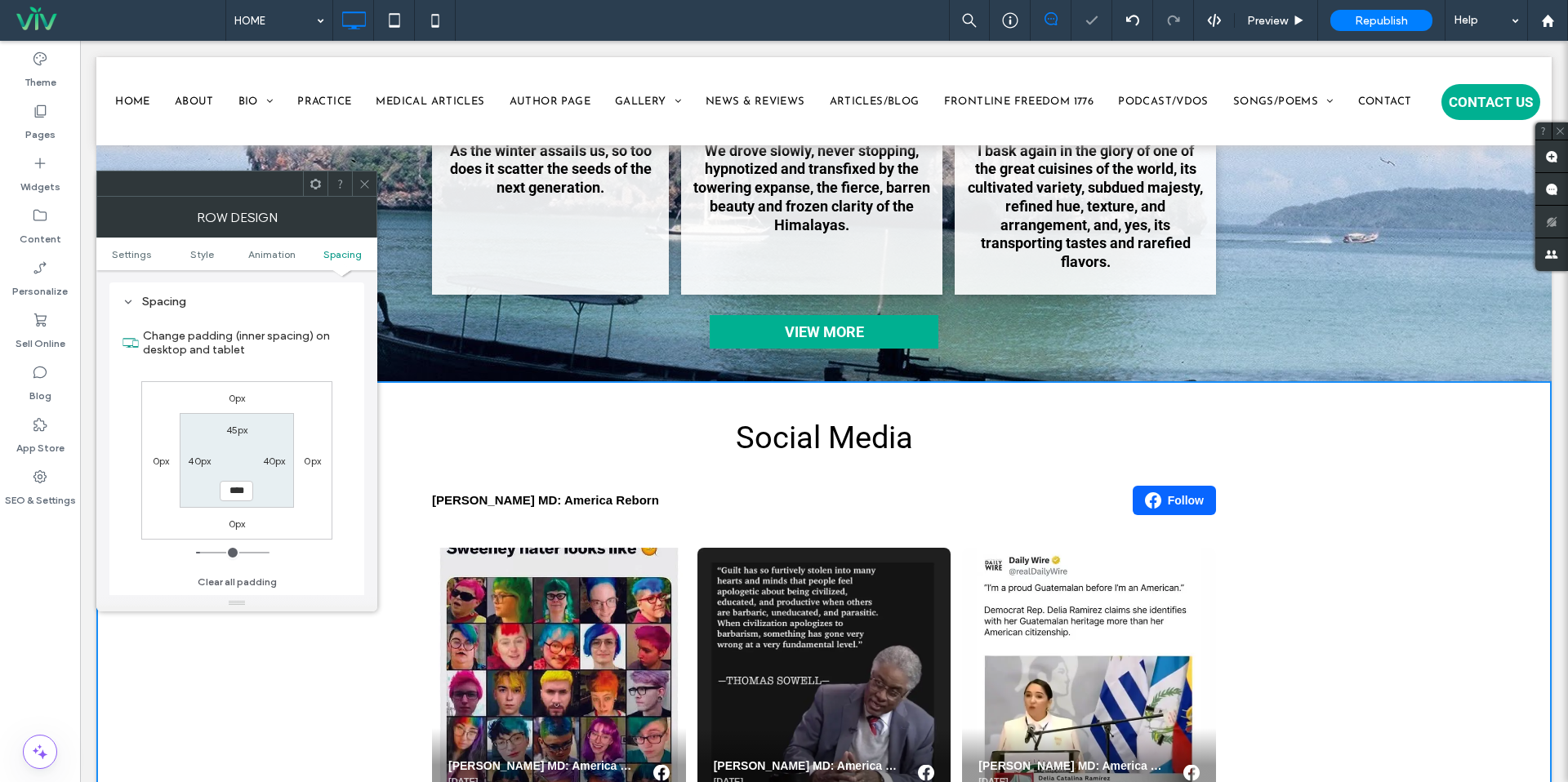
click at [359, 187] on icon at bounding box center [365, 184] width 12 height 12
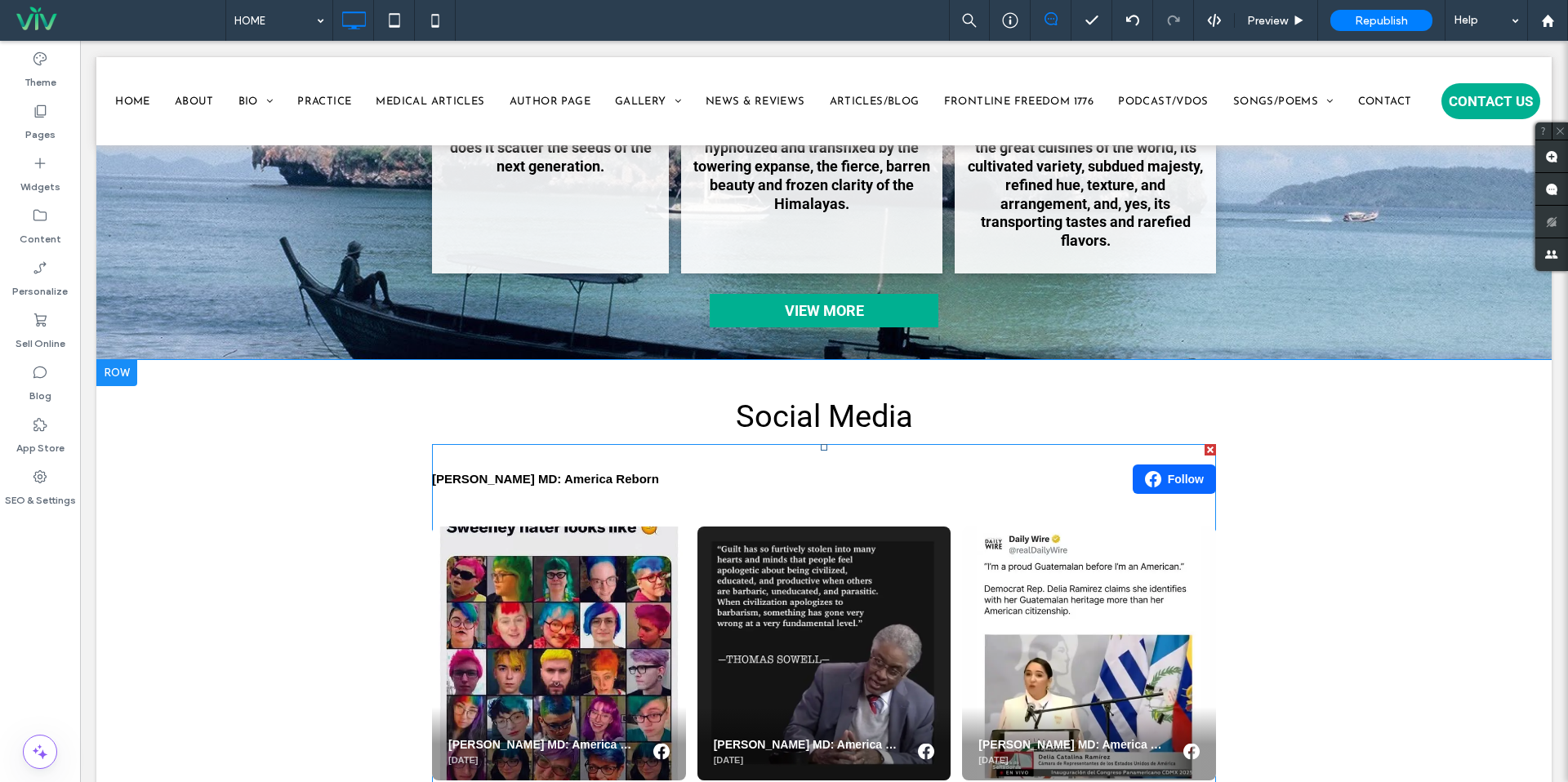
scroll to position [2815, 0]
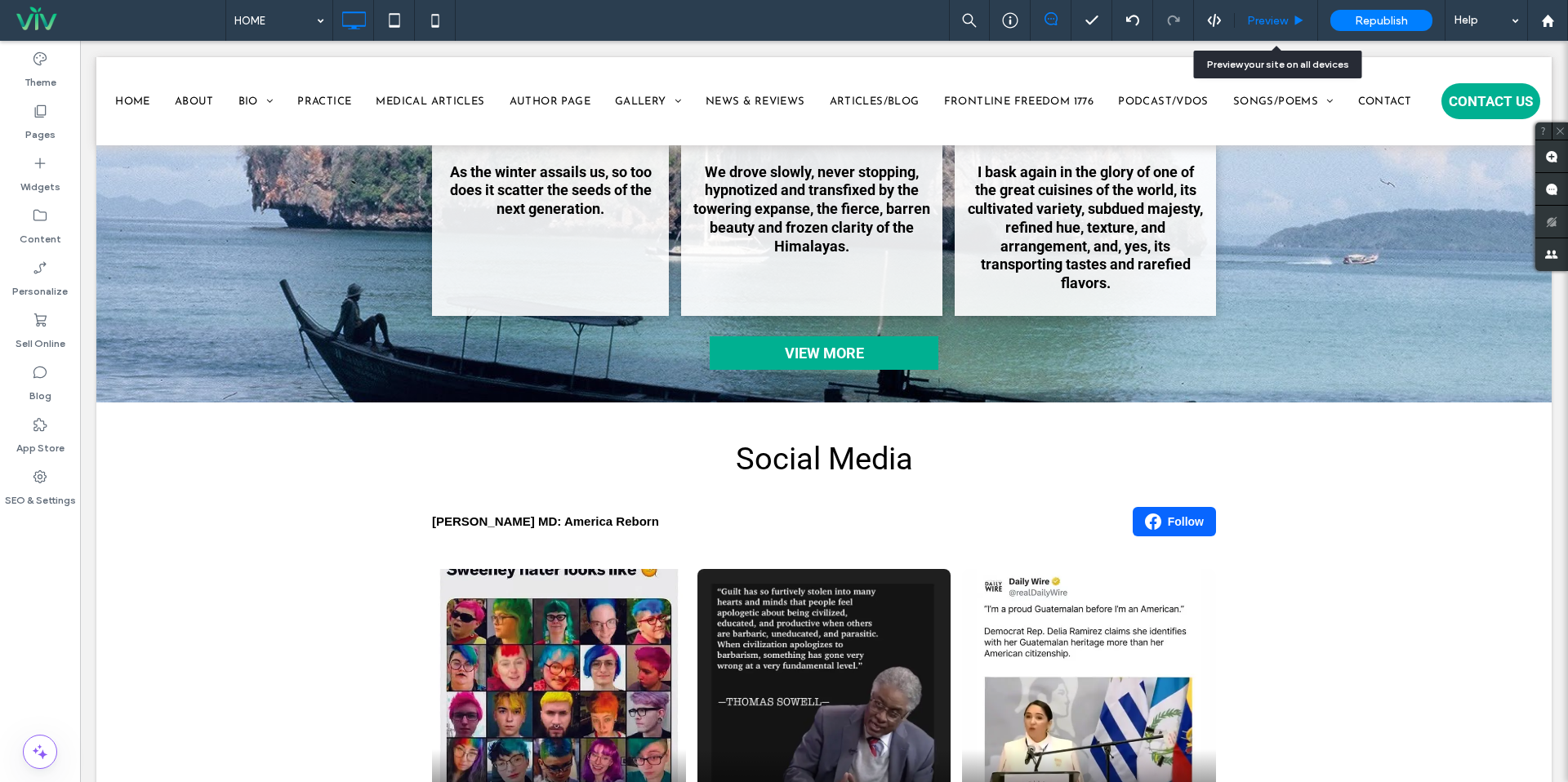
click at [1267, 23] on span "Preview" at bounding box center [1267, 20] width 41 height 14
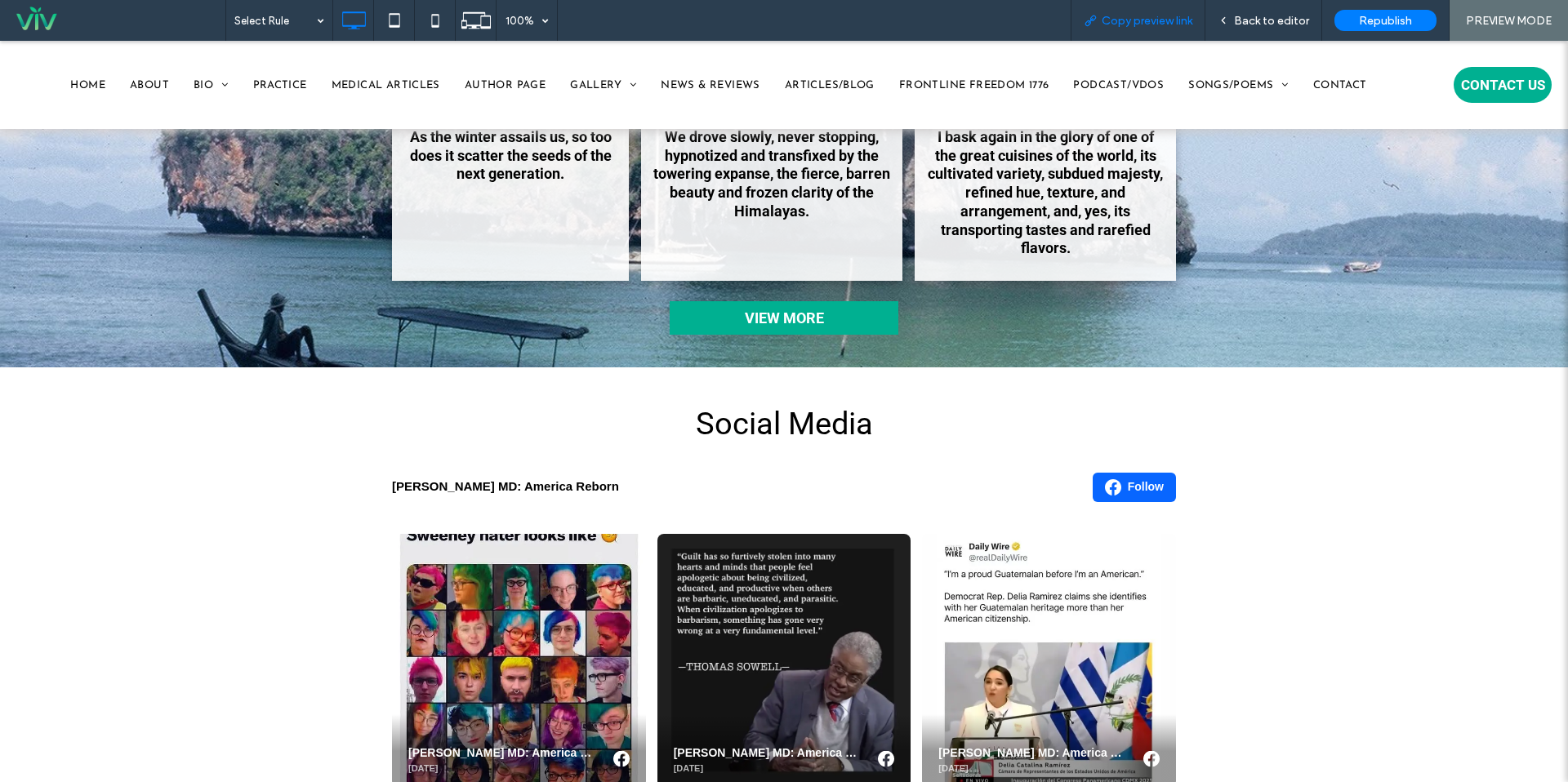
click at [1169, 33] on div "Copy preview link" at bounding box center [1137, 20] width 135 height 41
click at [1163, 11] on div "Copy preview link" at bounding box center [1137, 20] width 135 height 41
click at [1155, 21] on span "Copy preview link" at bounding box center [1147, 20] width 91 height 14
drag, startPoint x: 1207, startPoint y: 14, endPoint x: 1219, endPoint y: 10, distance: 12.6
click at [1205, 14] on div "Copy preview link" at bounding box center [1137, 20] width 135 height 41
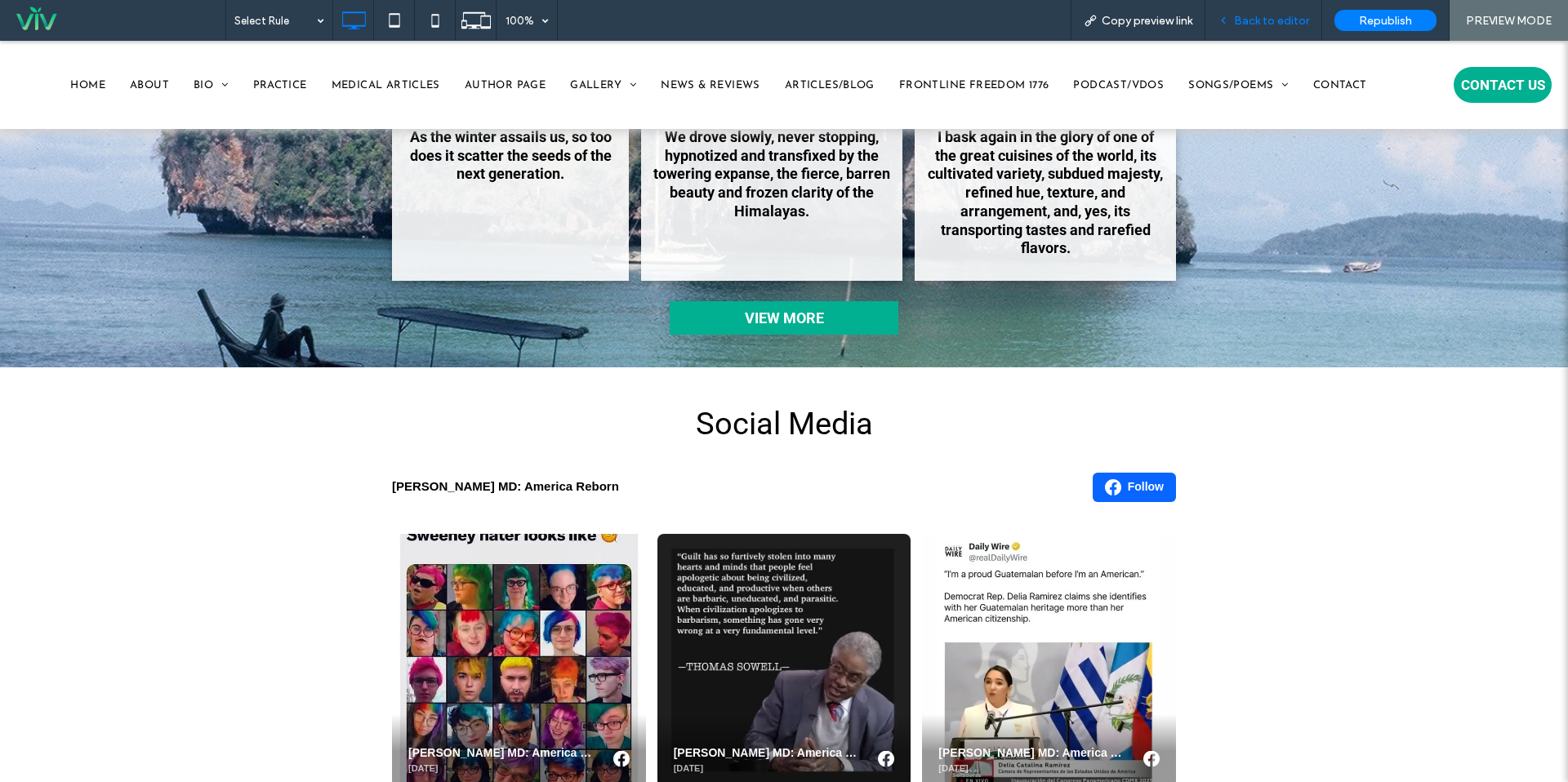
click at [1239, 11] on div "Back to editor" at bounding box center [1264, 20] width 117 height 41
click at [1274, 34] on div "Back to editor" at bounding box center [1264, 20] width 117 height 41
click at [1292, 22] on span "Back to editor" at bounding box center [1271, 20] width 75 height 14
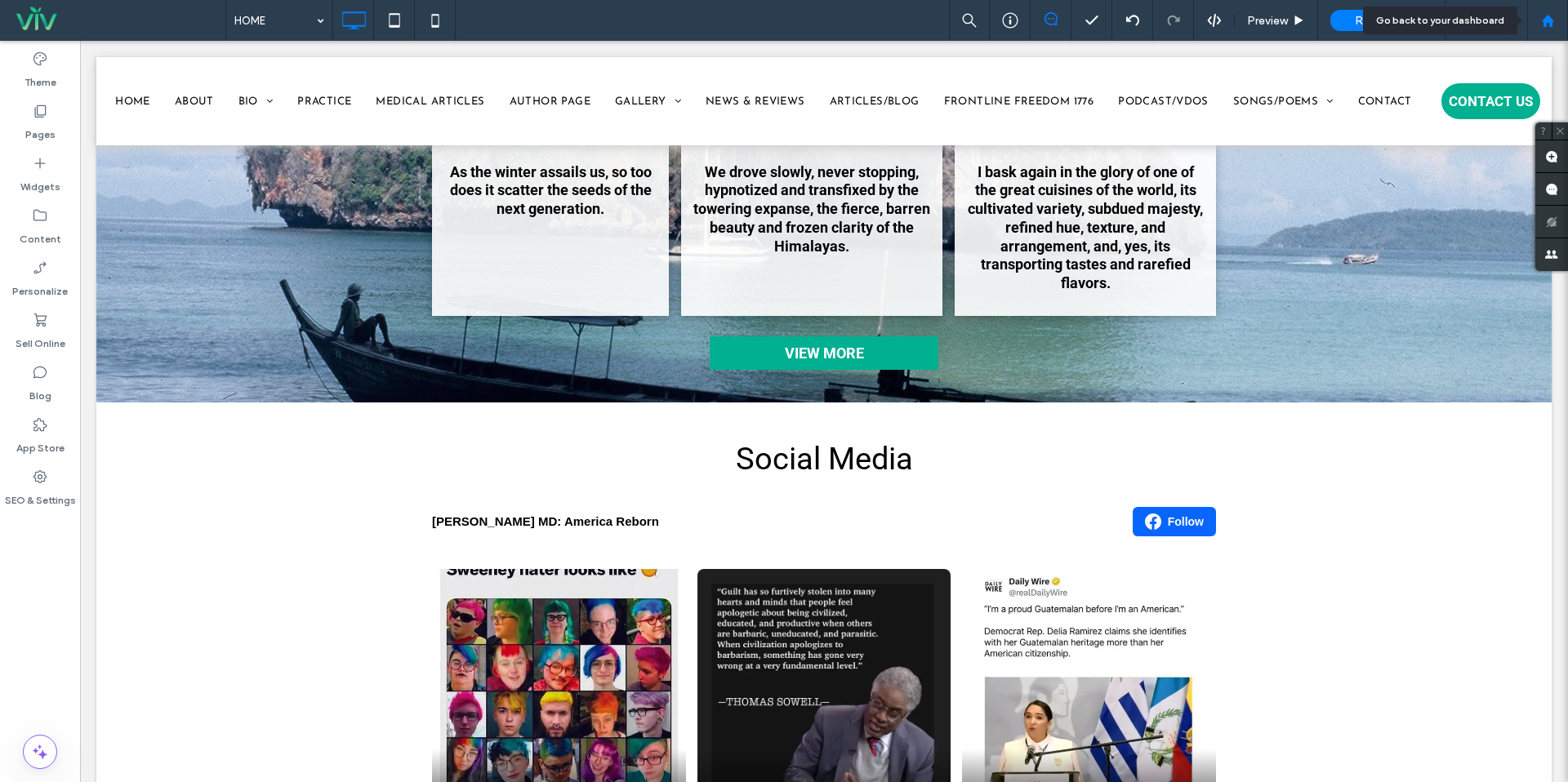
click at [1547, 23] on icon at bounding box center [1548, 20] width 14 height 14
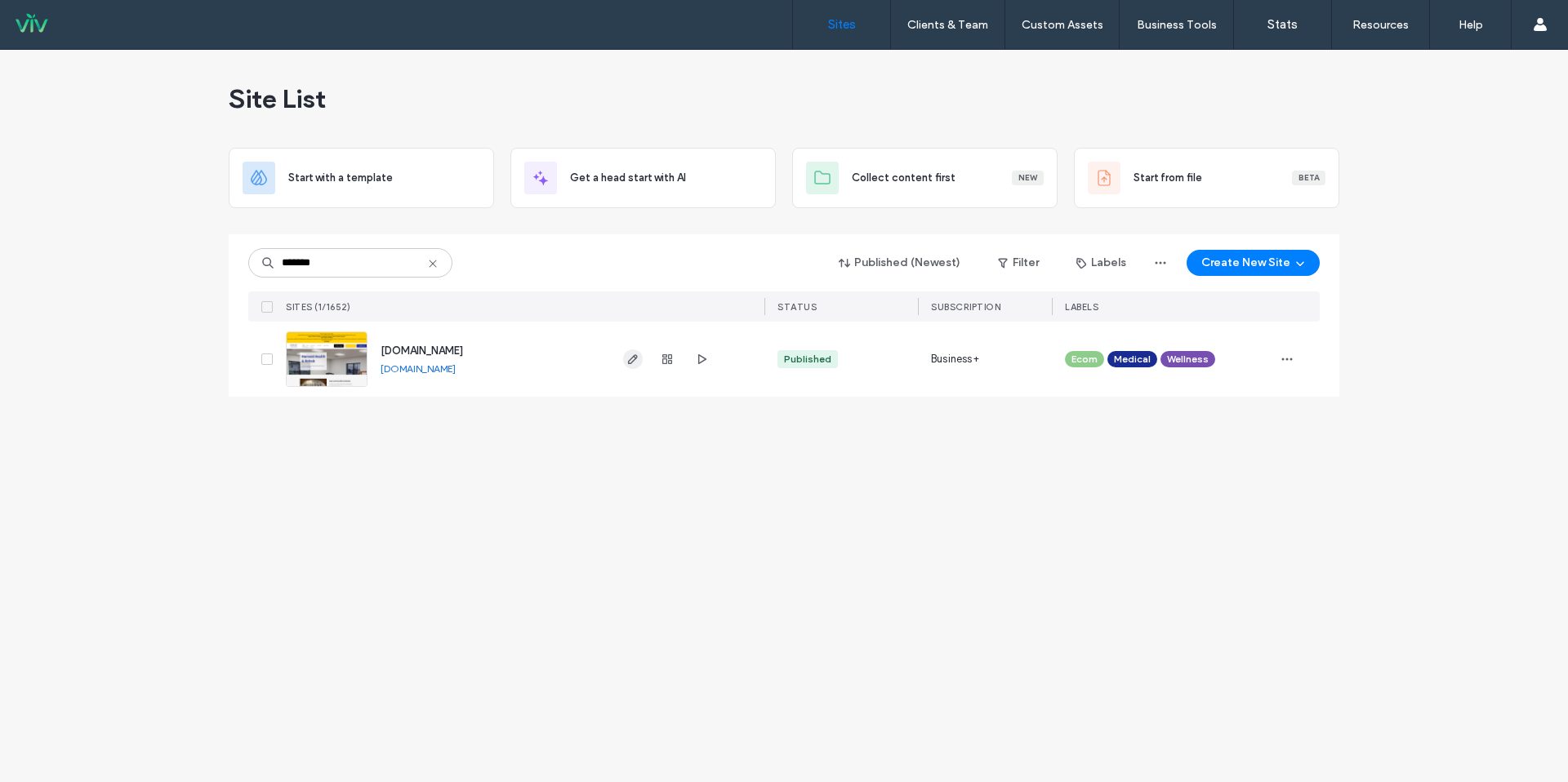
type input "*******"
click at [628, 355] on icon "button" at bounding box center [633, 359] width 13 height 13
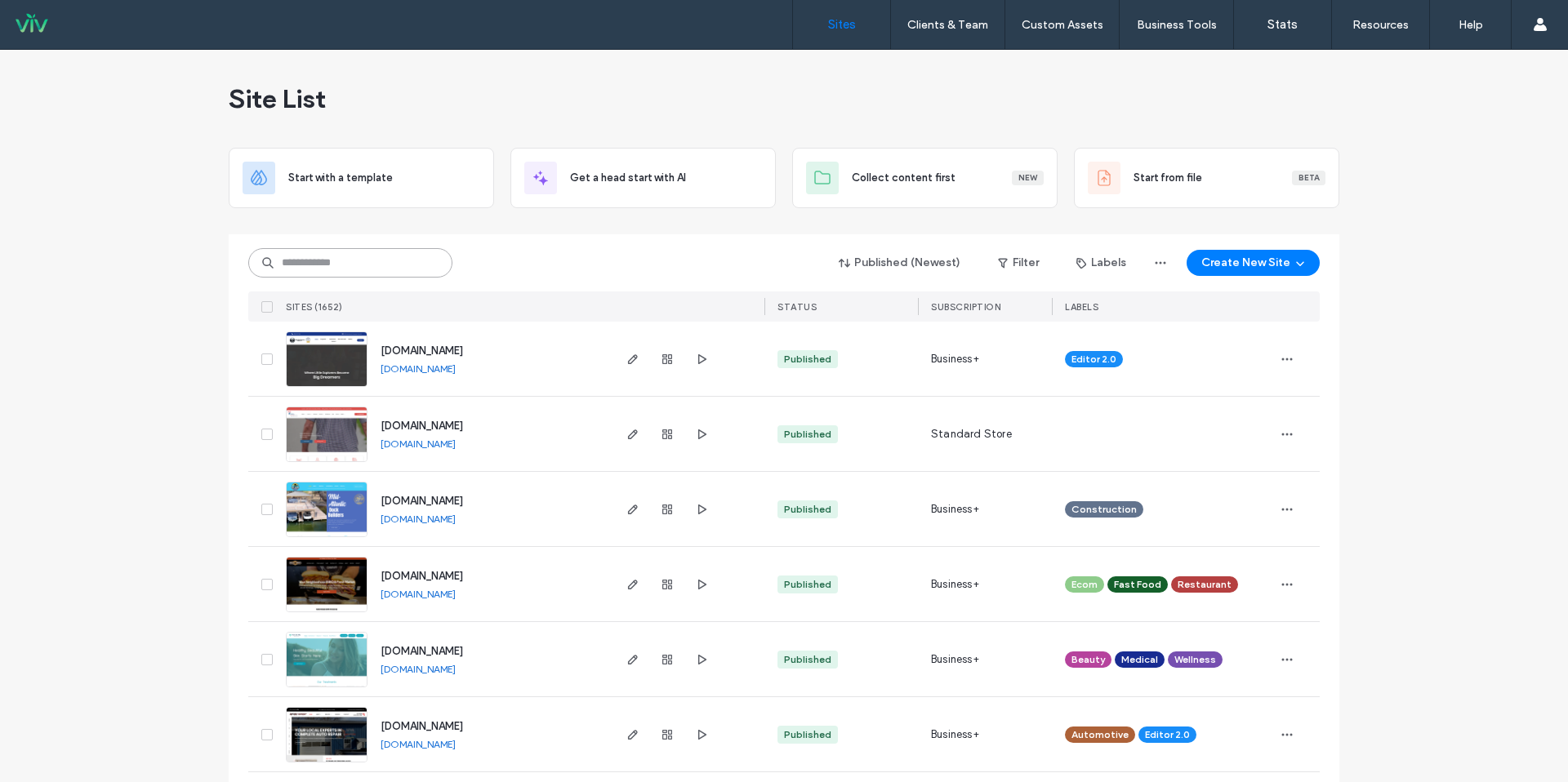
click at [386, 255] on input at bounding box center [350, 263] width 204 height 30
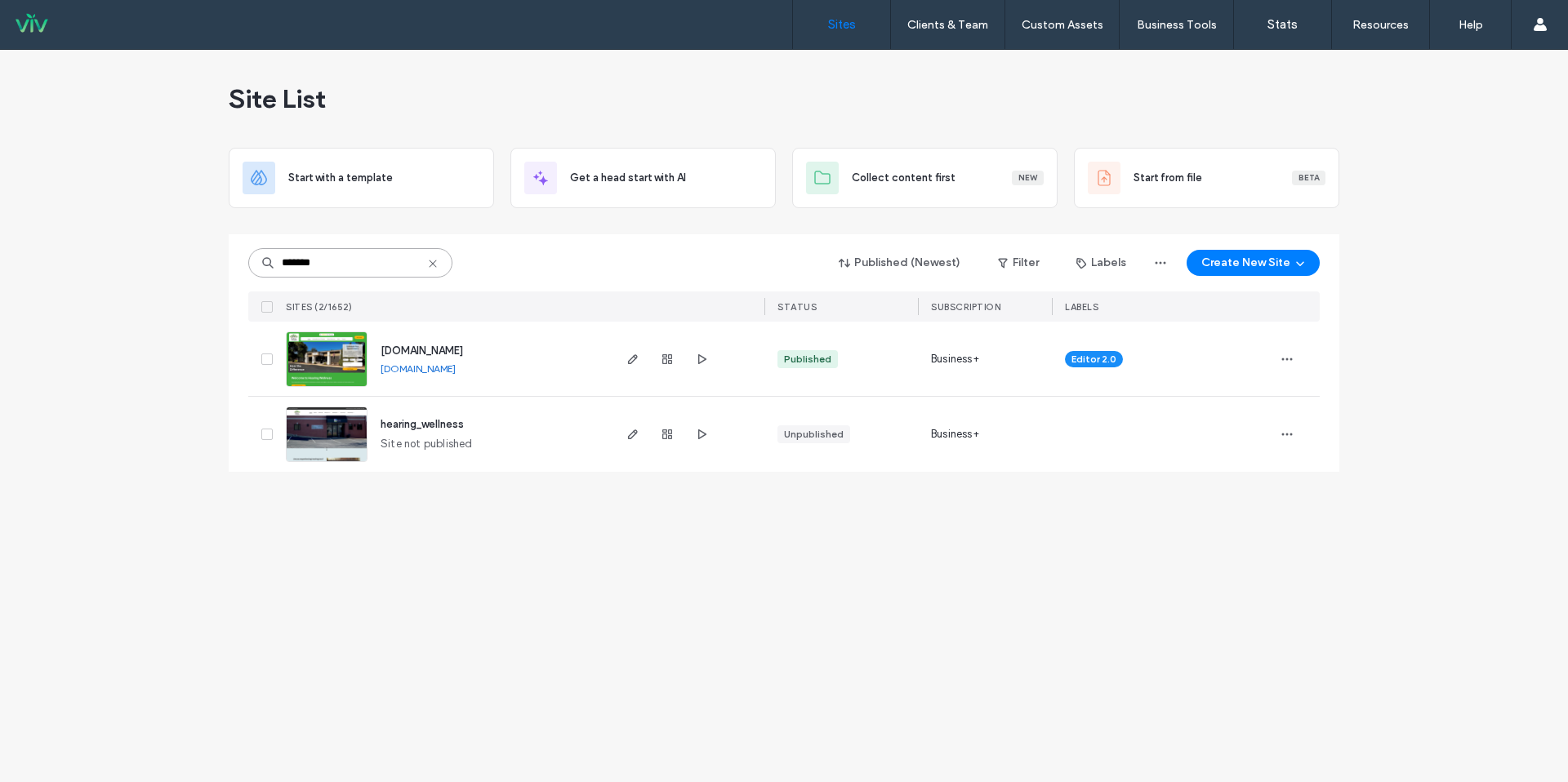
type input "*******"
click at [685, 358] on div at bounding box center [667, 359] width 88 height 75
click at [673, 359] on span "button" at bounding box center [667, 359] width 20 height 20
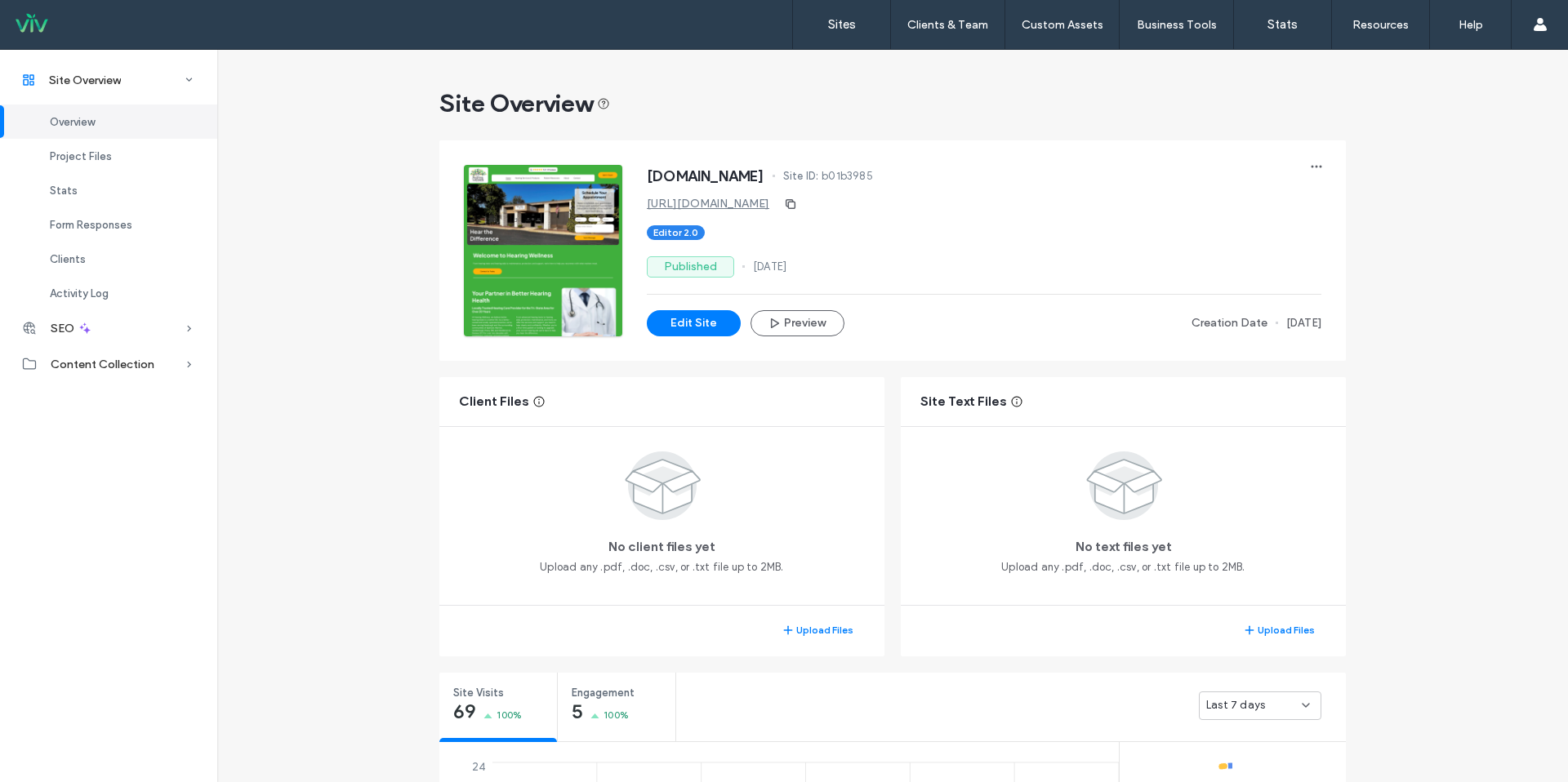
click at [699, 207] on link "[URL][DOMAIN_NAME]" at bounding box center [708, 204] width 122 height 14
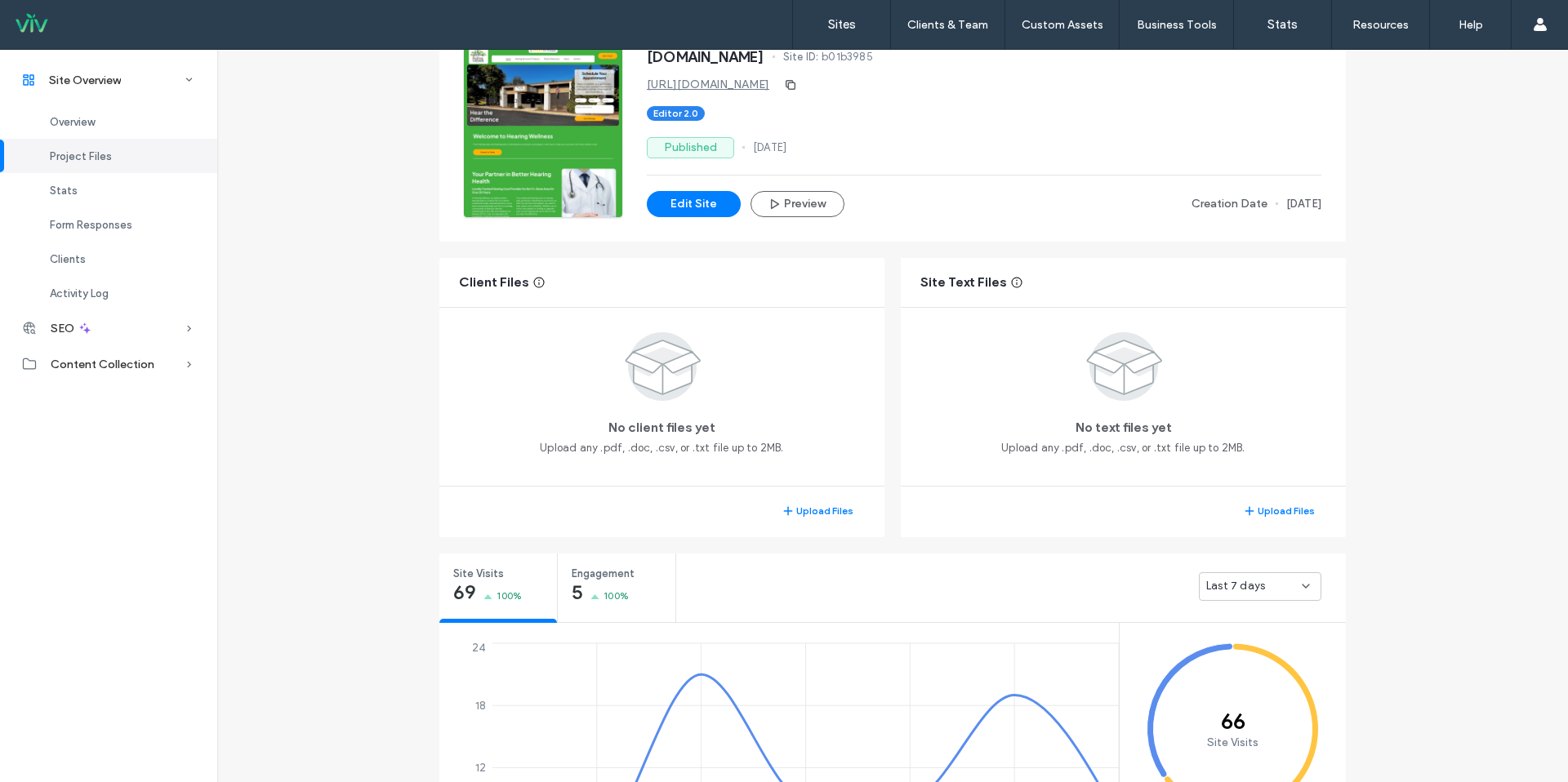
drag, startPoint x: 1282, startPoint y: 593, endPoint x: 1275, endPoint y: 583, distance: 12.2
click at [1281, 593] on div "Last 7 days" at bounding box center [1253, 586] width 96 height 16
click at [1262, 669] on div "Last 30 days" at bounding box center [1254, 673] width 121 height 29
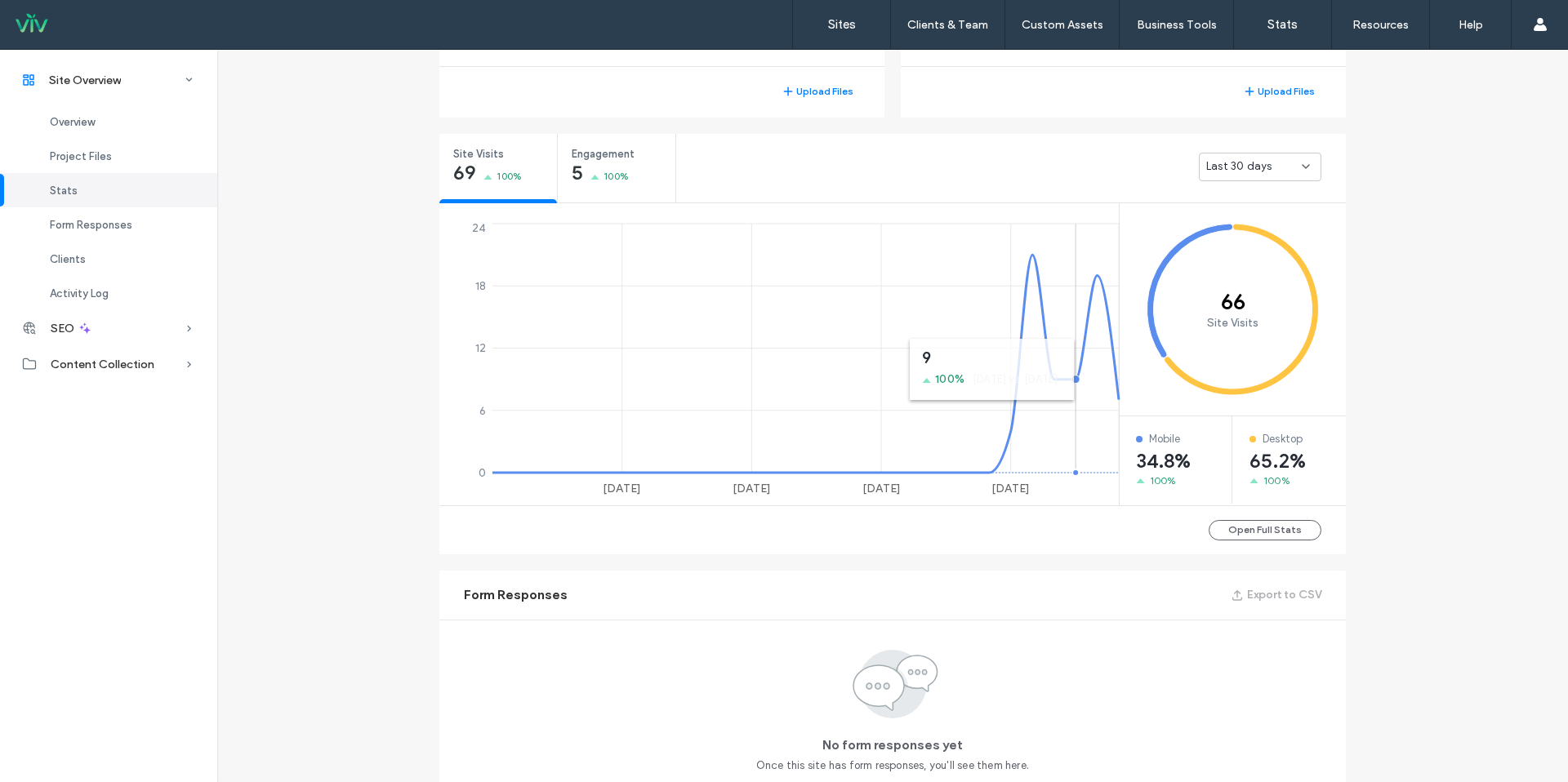
scroll to position [539, 0]
click at [642, 171] on div "Engagement 5 100%" at bounding box center [617, 165] width 118 height 61
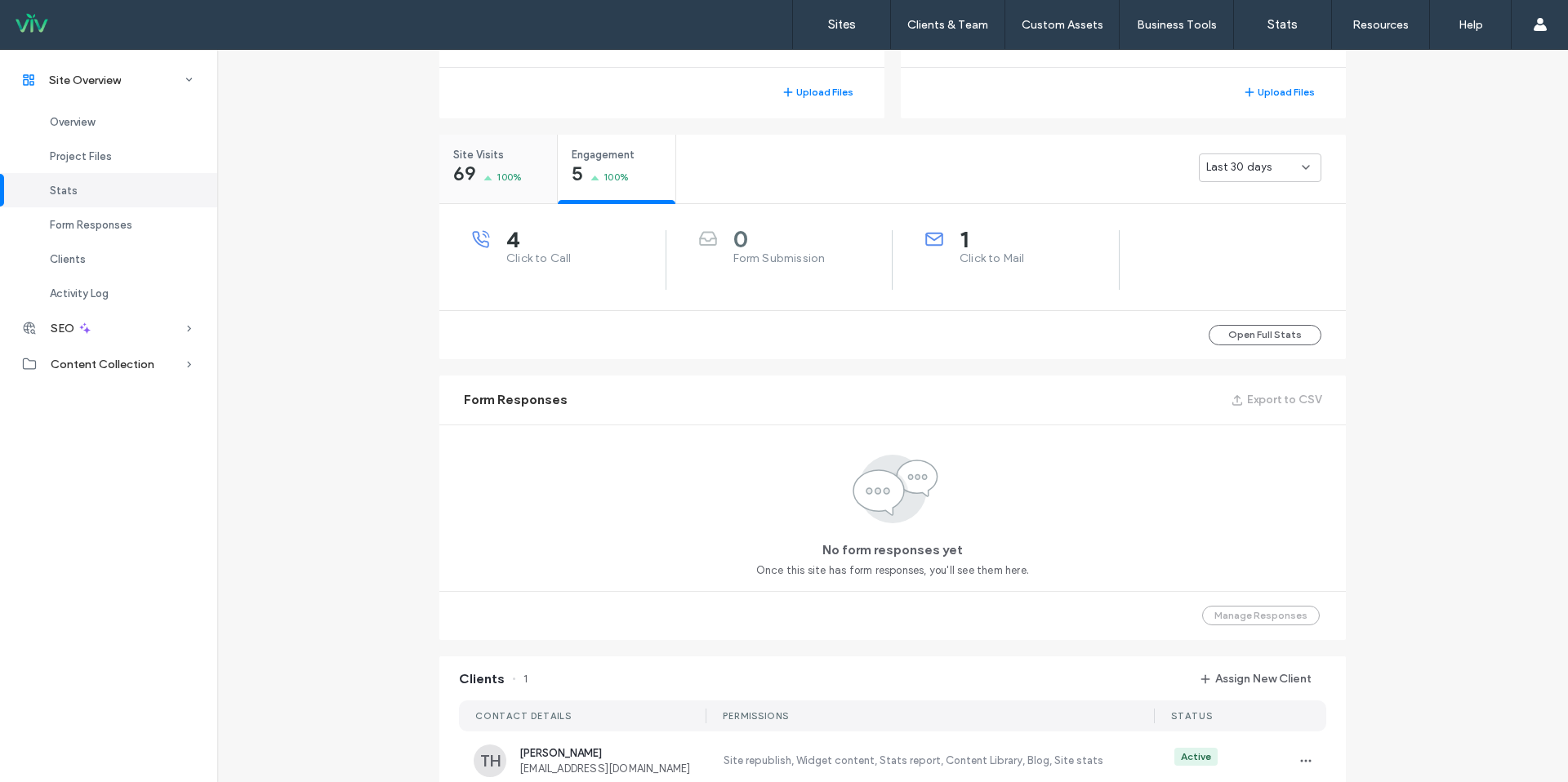
click at [518, 169] on div "Site Visits 69 100%" at bounding box center [498, 165] width 118 height 61
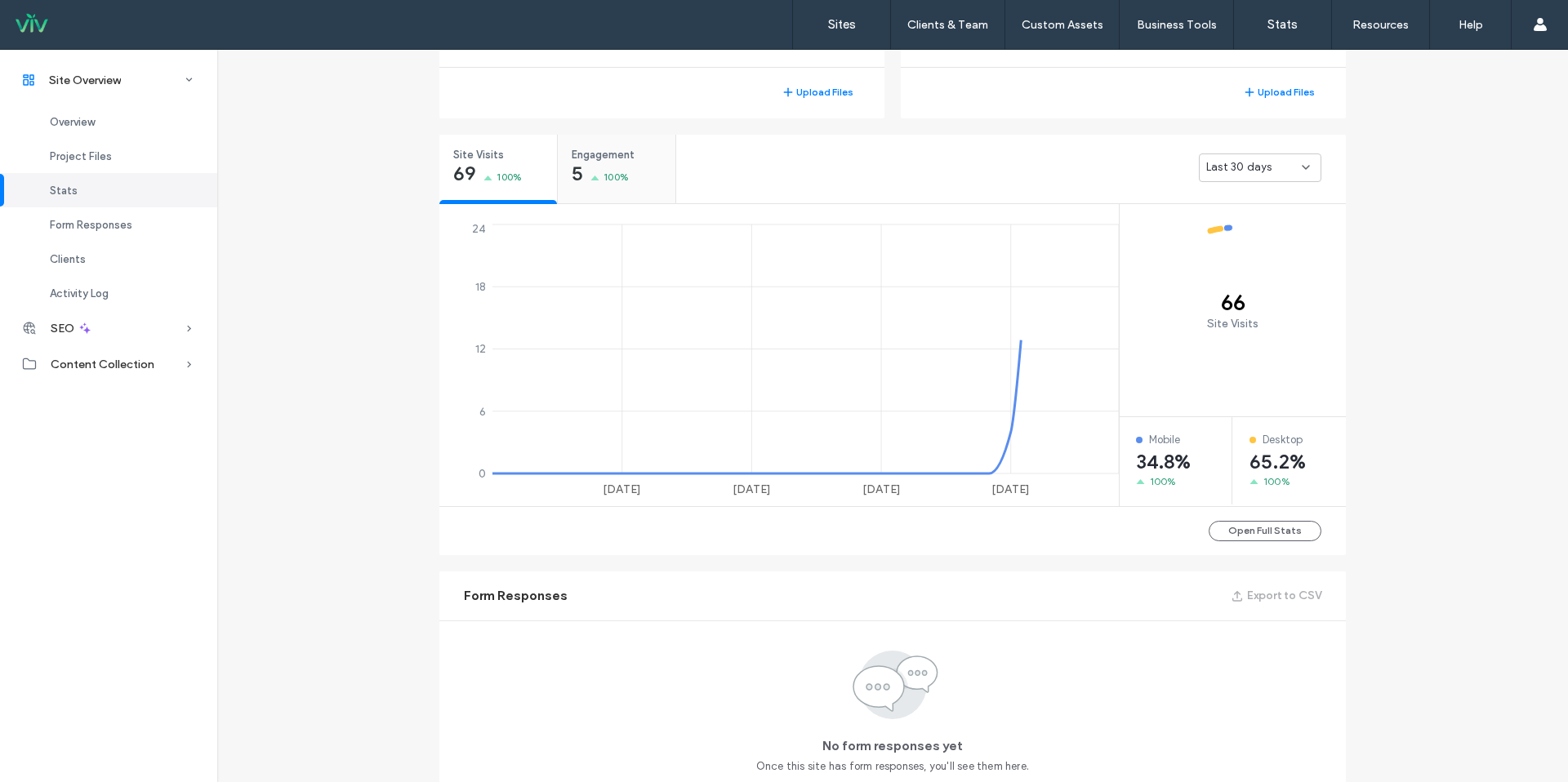
click at [589, 182] on div "5 100%" at bounding box center [600, 175] width 57 height 20
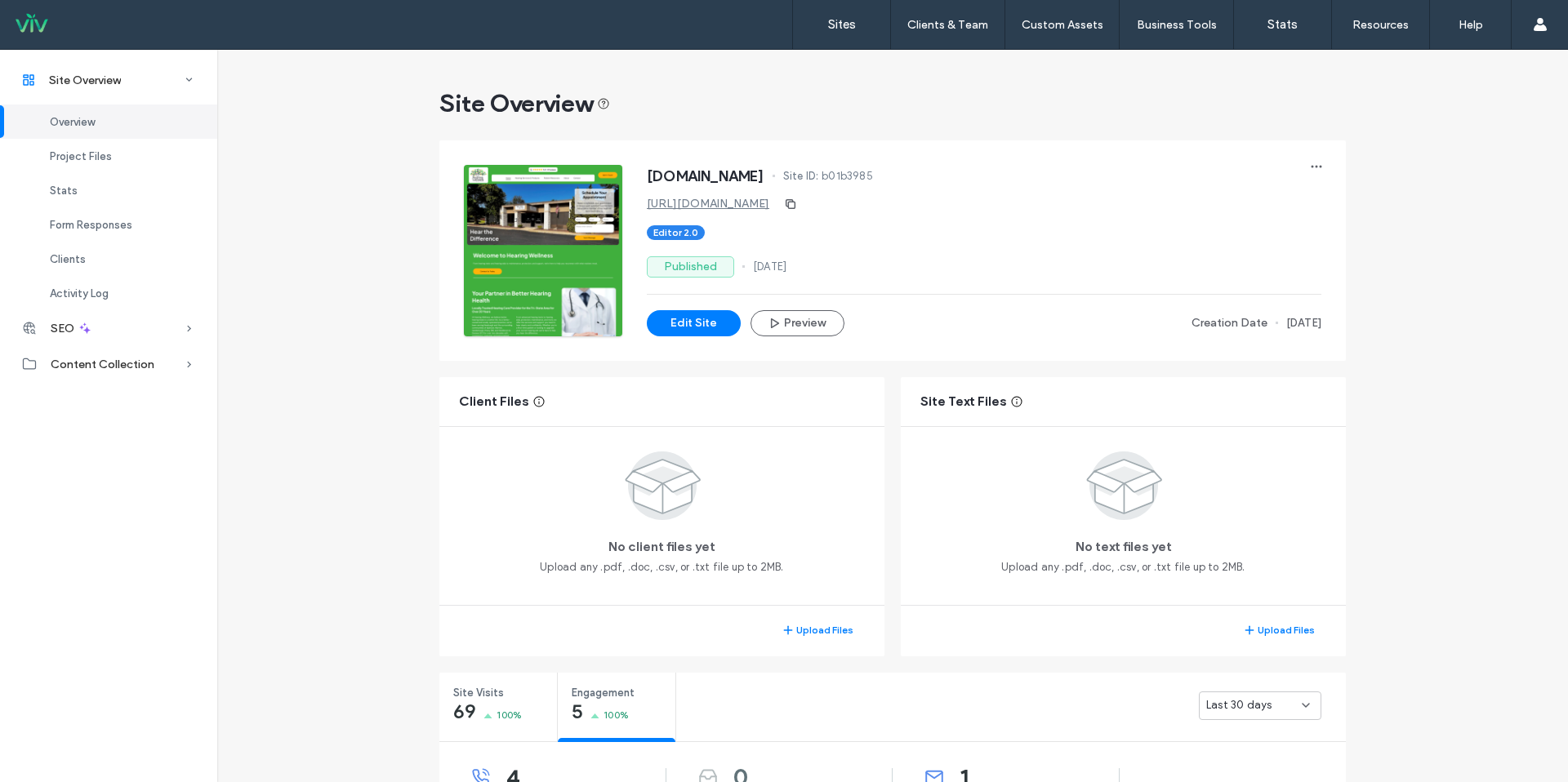
drag, startPoint x: 672, startPoint y: 188, endPoint x: 674, endPoint y: 199, distance: 11.2
click at [672, 188] on div "[DOMAIN_NAME] Site ID: b01b3985" at bounding box center [984, 178] width 674 height 26
click at [679, 206] on link "[URL][DOMAIN_NAME]" at bounding box center [708, 204] width 122 height 14
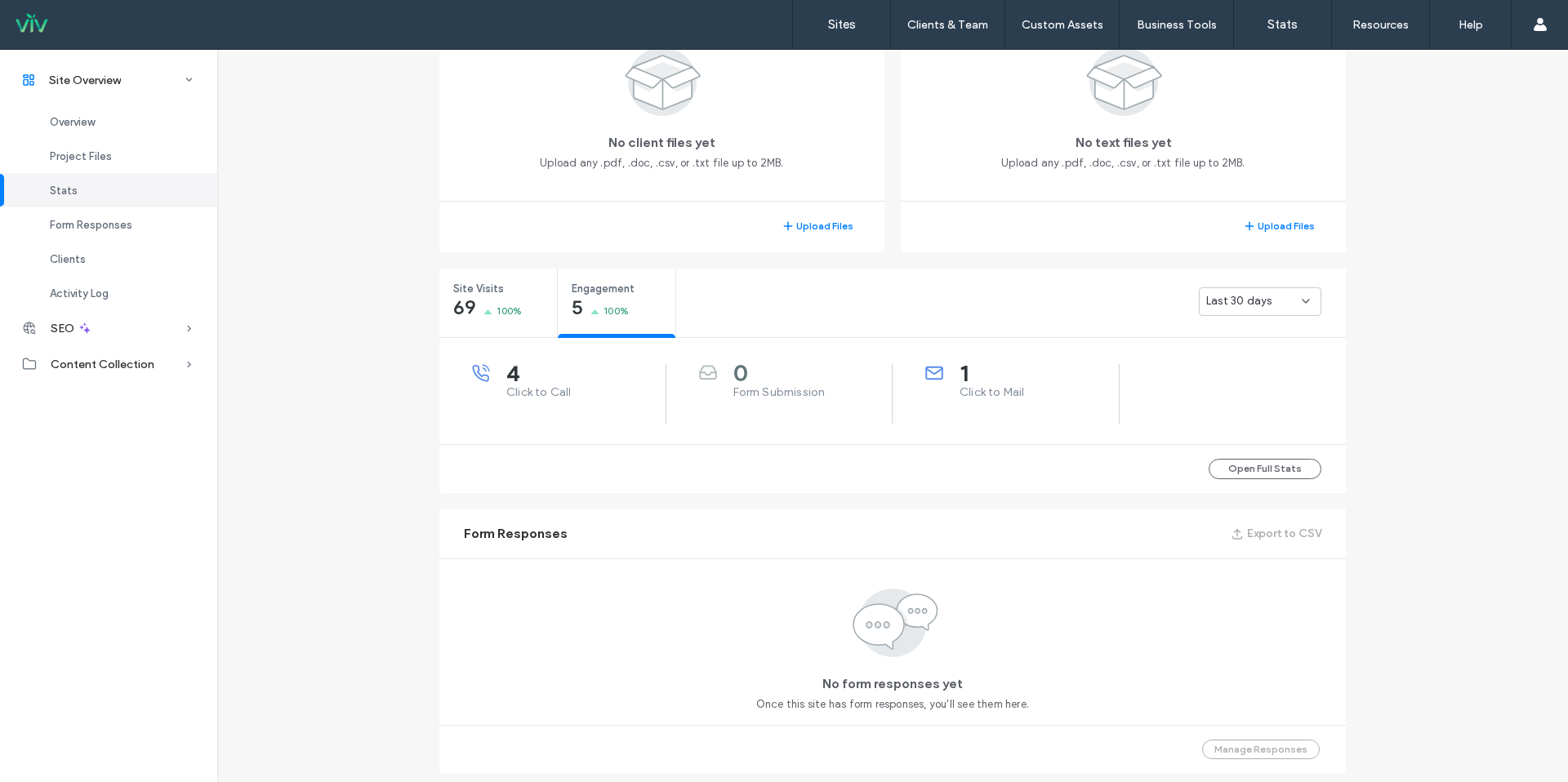
scroll to position [401, 0]
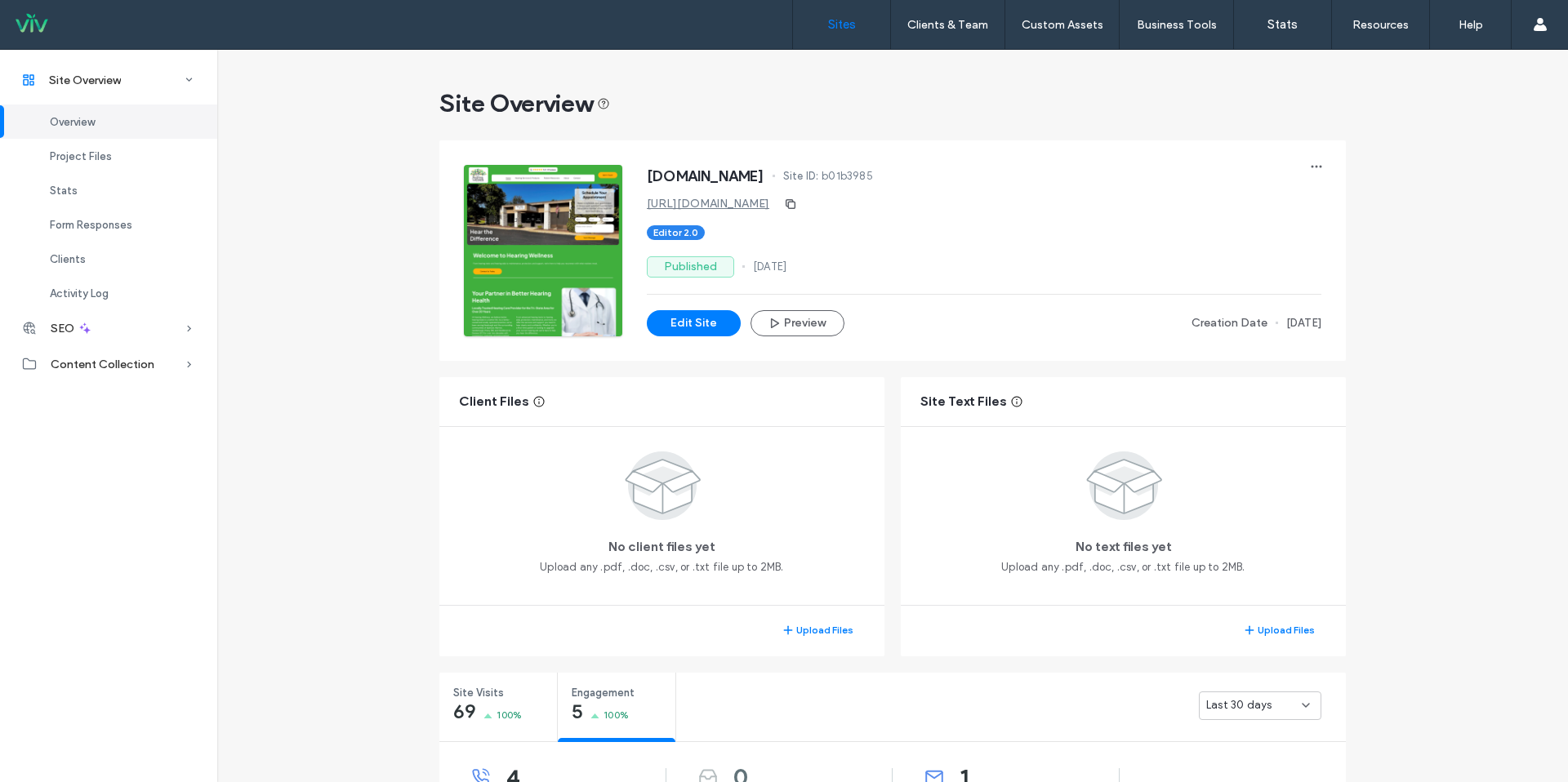
click at [853, 20] on label "Sites" at bounding box center [841, 24] width 28 height 14
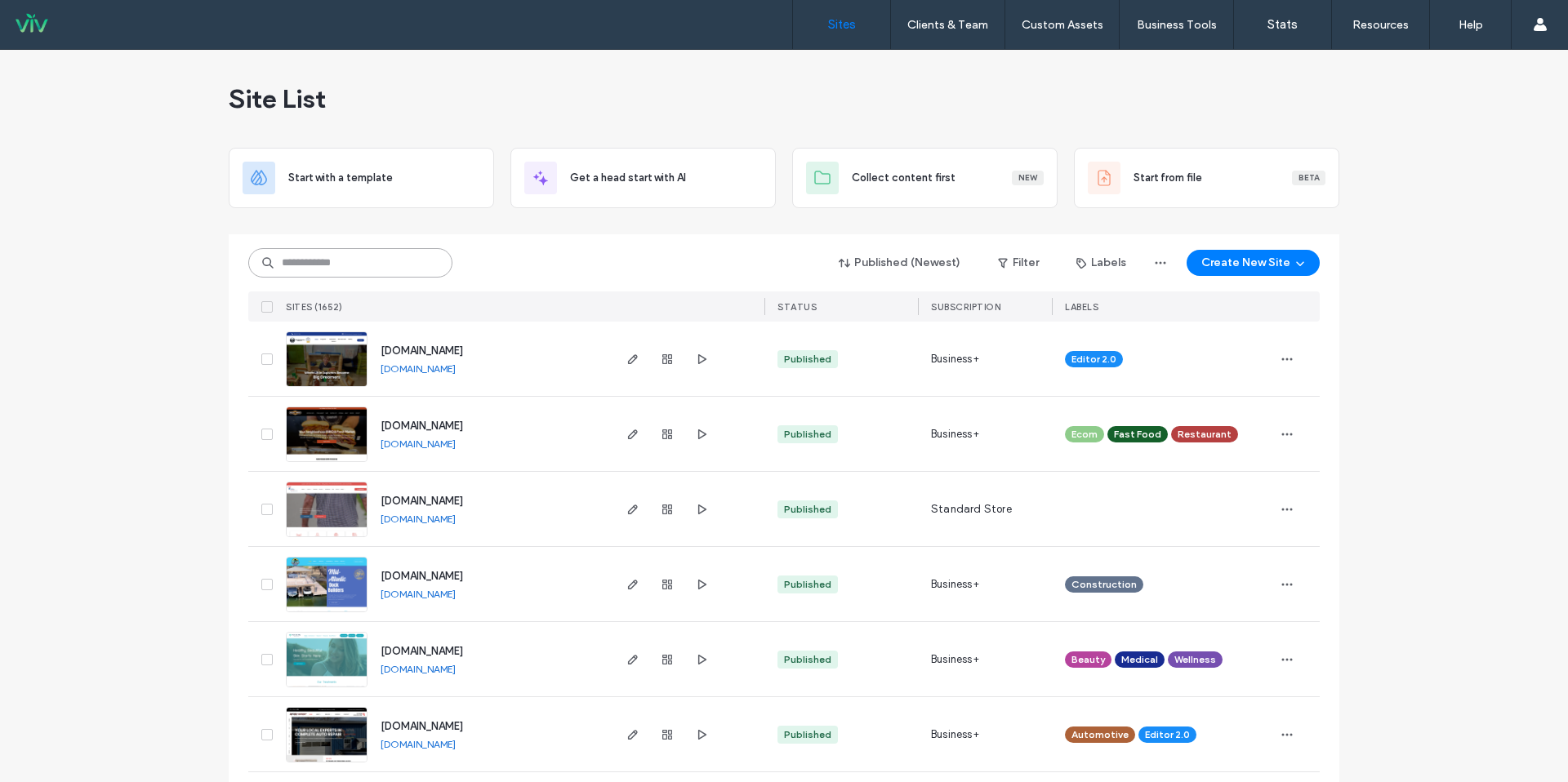
click at [364, 276] on input at bounding box center [350, 263] width 204 height 30
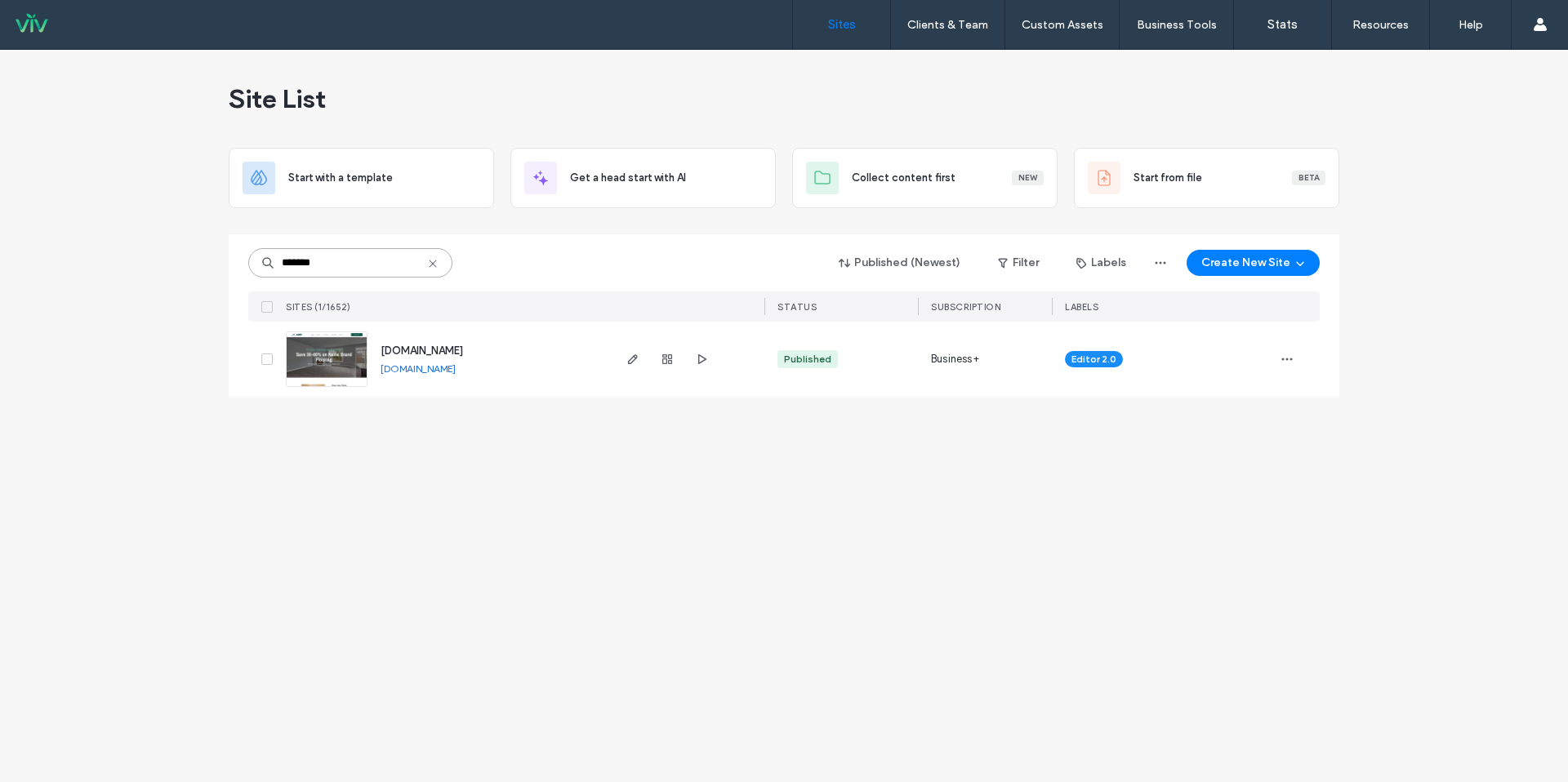
type input "*******"
click at [455, 368] on link "[DOMAIN_NAME]" at bounding box center [418, 369] width 75 height 13
click at [455, 371] on link "[DOMAIN_NAME]" at bounding box center [418, 369] width 75 height 13
